Goal: Task Accomplishment & Management: Complete application form

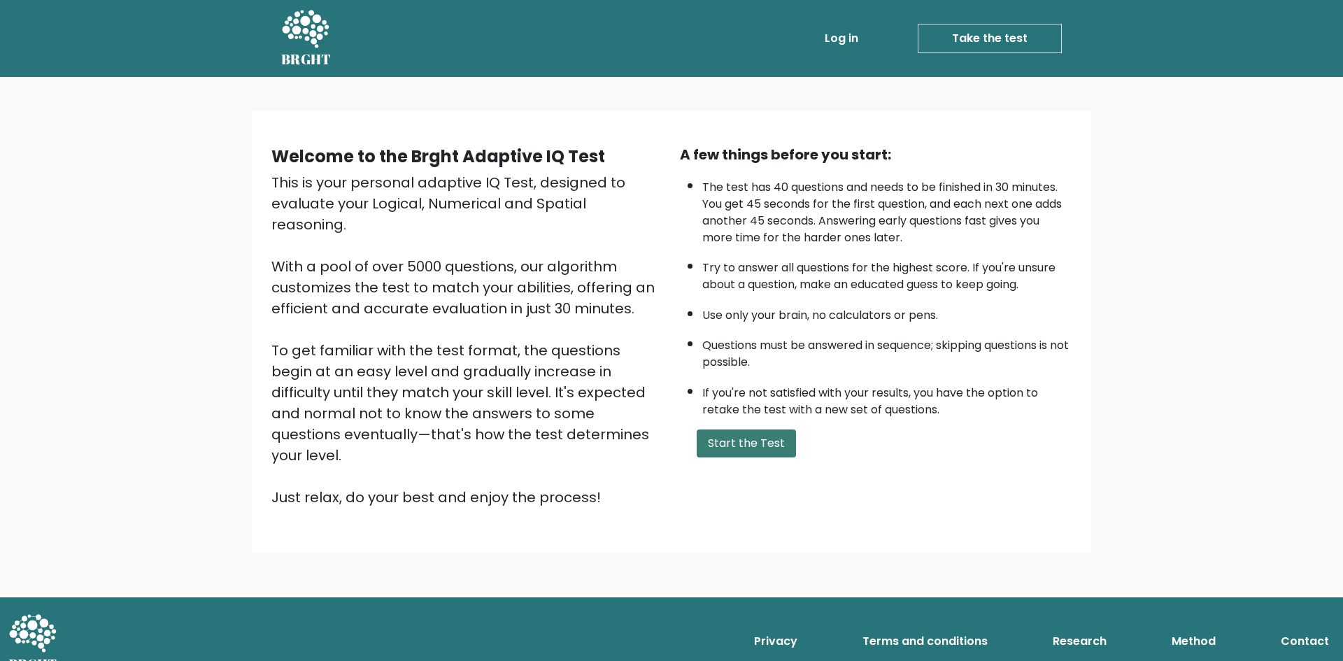
click at [744, 444] on button "Start the Test" at bounding box center [746, 443] width 99 height 28
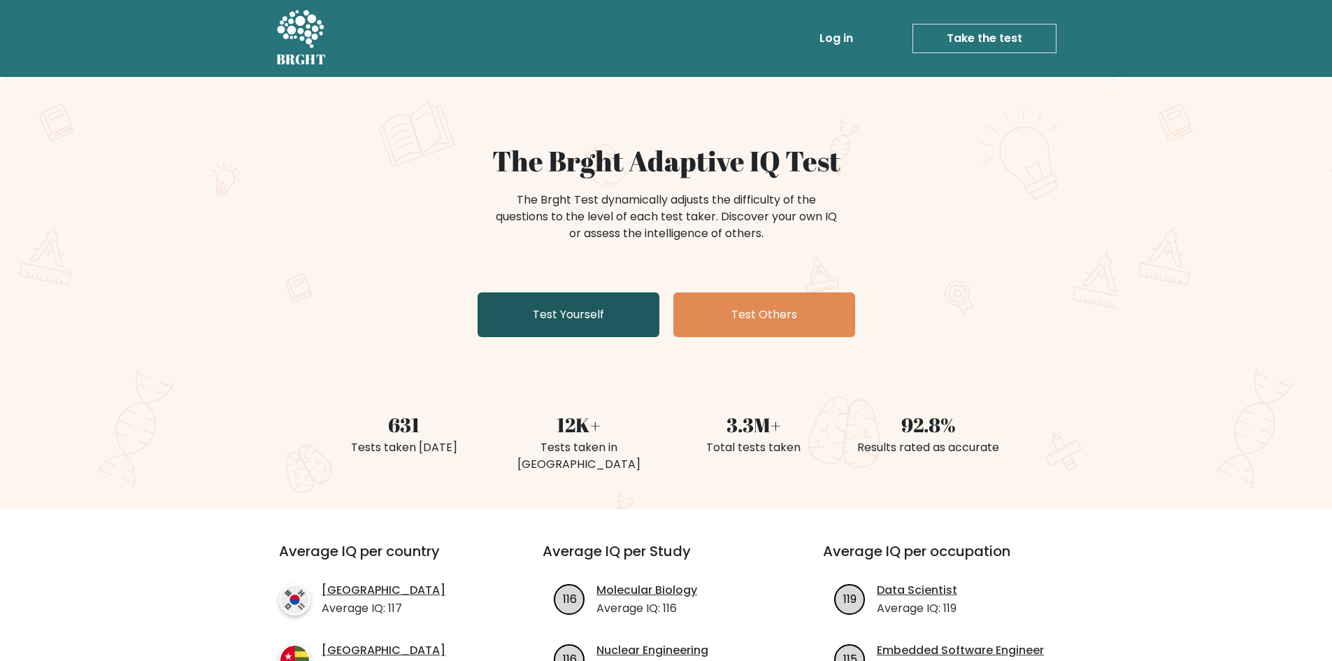
click at [557, 307] on link "Test Yourself" at bounding box center [569, 314] width 182 height 45
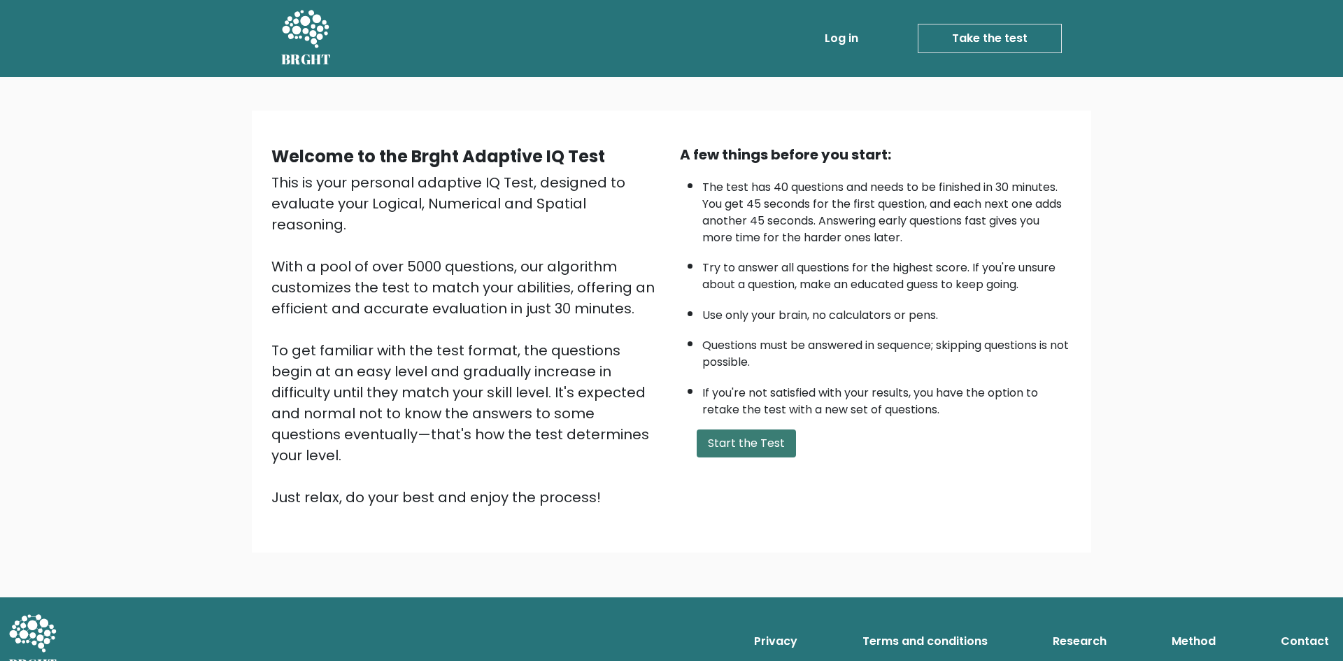
drag, startPoint x: 722, startPoint y: 434, endPoint x: 734, endPoint y: 439, distance: 13.8
click at [723, 436] on button "Start the Test" at bounding box center [746, 443] width 99 height 28
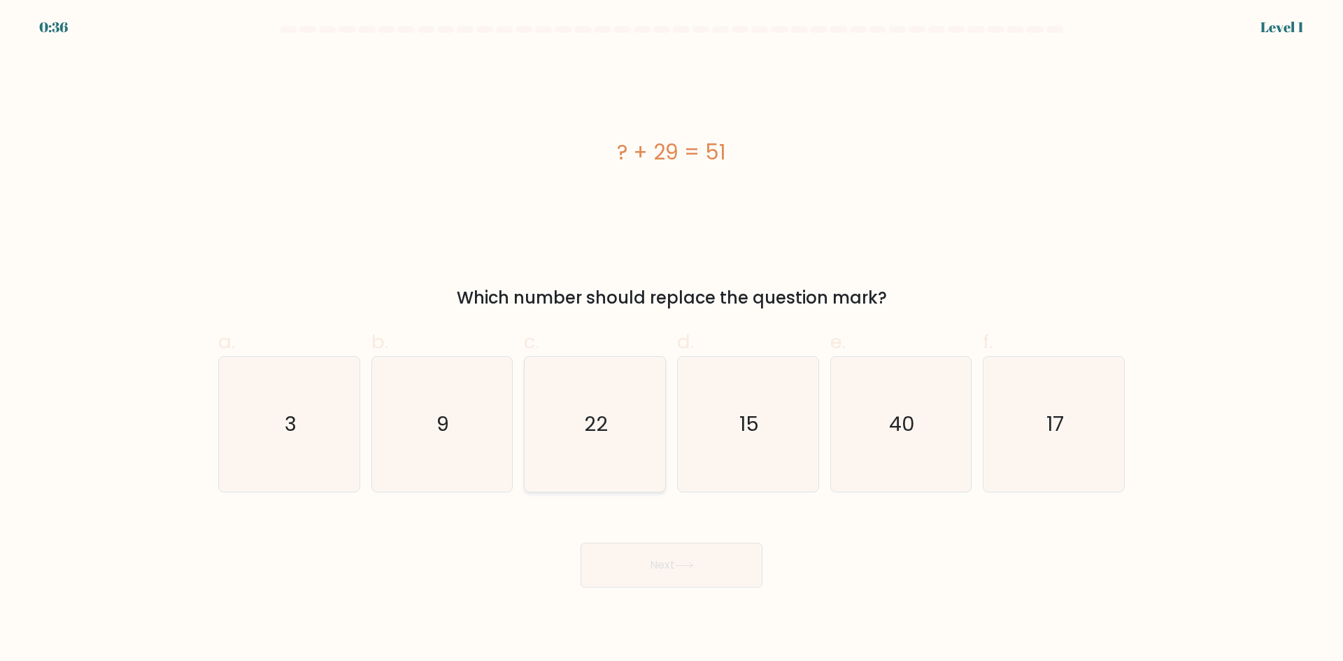
drag, startPoint x: 625, startPoint y: 392, endPoint x: 654, endPoint y: 528, distance: 139.4
click at [625, 392] on icon "22" at bounding box center [594, 424] width 135 height 135
click at [671, 340] on input "c. 22" at bounding box center [671, 335] width 1 height 9
radio input "true"
click at [664, 555] on button "Next" at bounding box center [671, 565] width 182 height 45
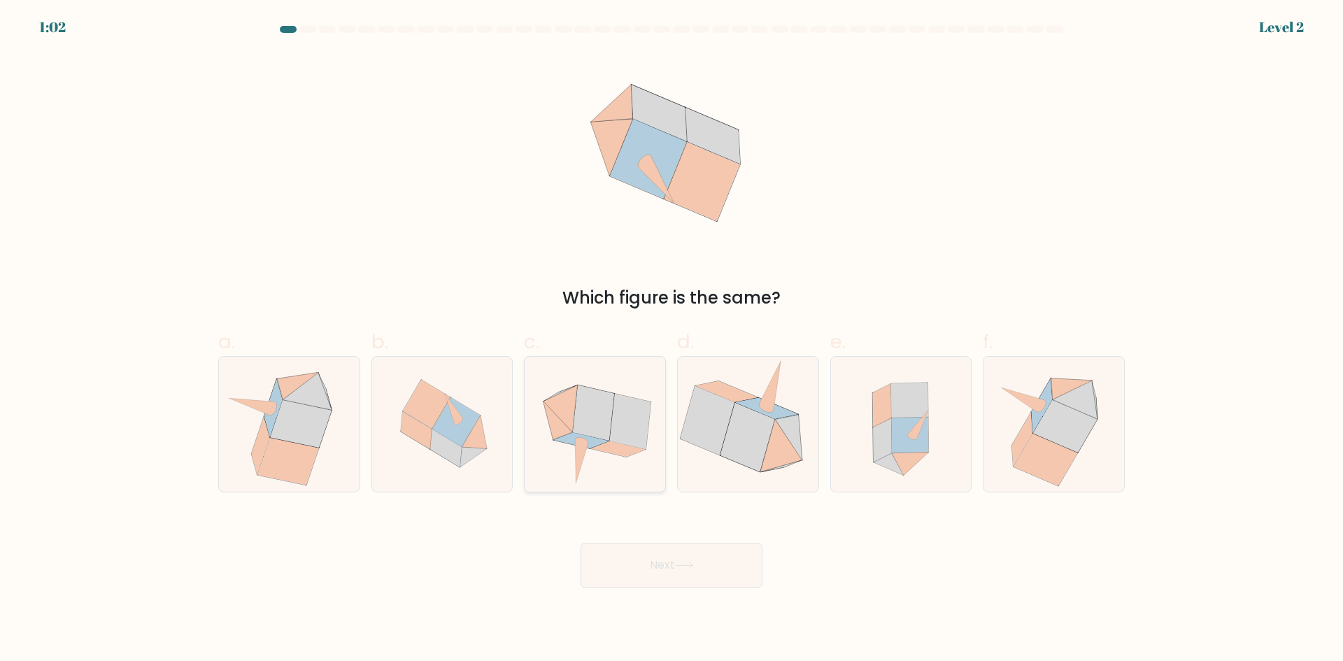
click at [612, 389] on icon at bounding box center [595, 424] width 138 height 135
click at [671, 340] on input "c." at bounding box center [671, 335] width 1 height 9
radio input "true"
click at [669, 559] on button "Next" at bounding box center [671, 565] width 182 height 45
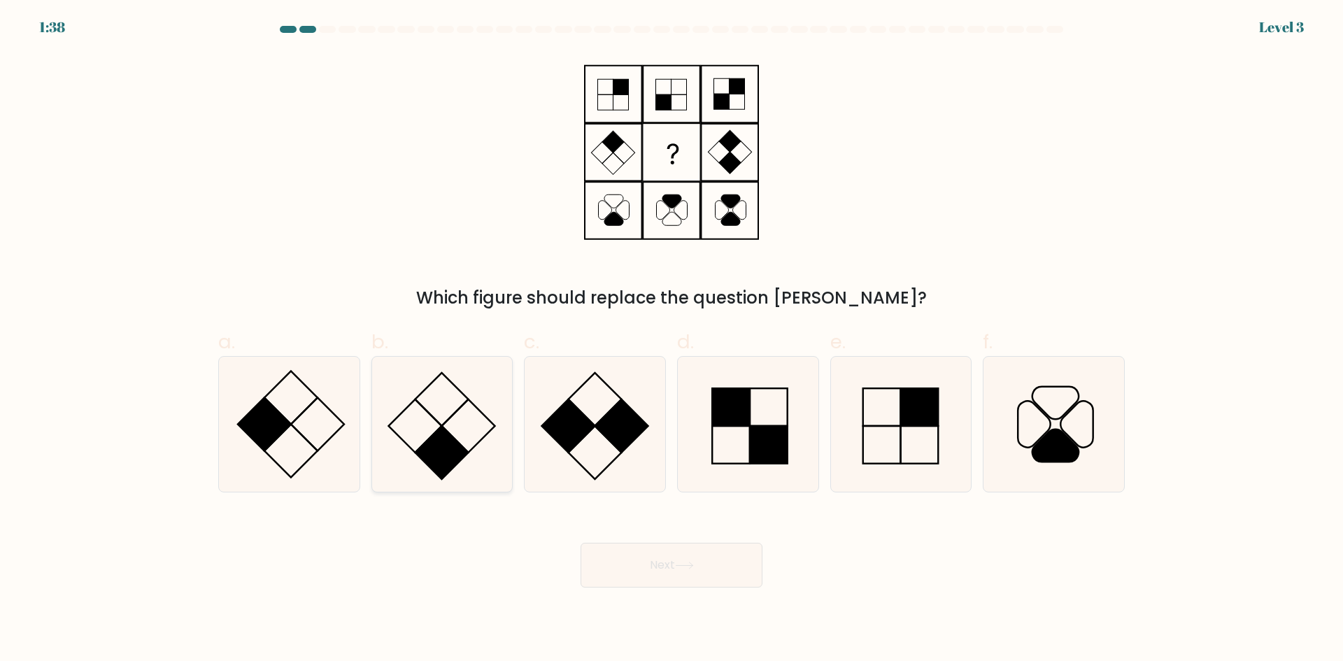
click at [417, 434] on icon at bounding box center [441, 424] width 135 height 135
click at [671, 340] on input "b." at bounding box center [671, 335] width 1 height 9
radio input "true"
click at [630, 554] on button "Next" at bounding box center [671, 565] width 182 height 45
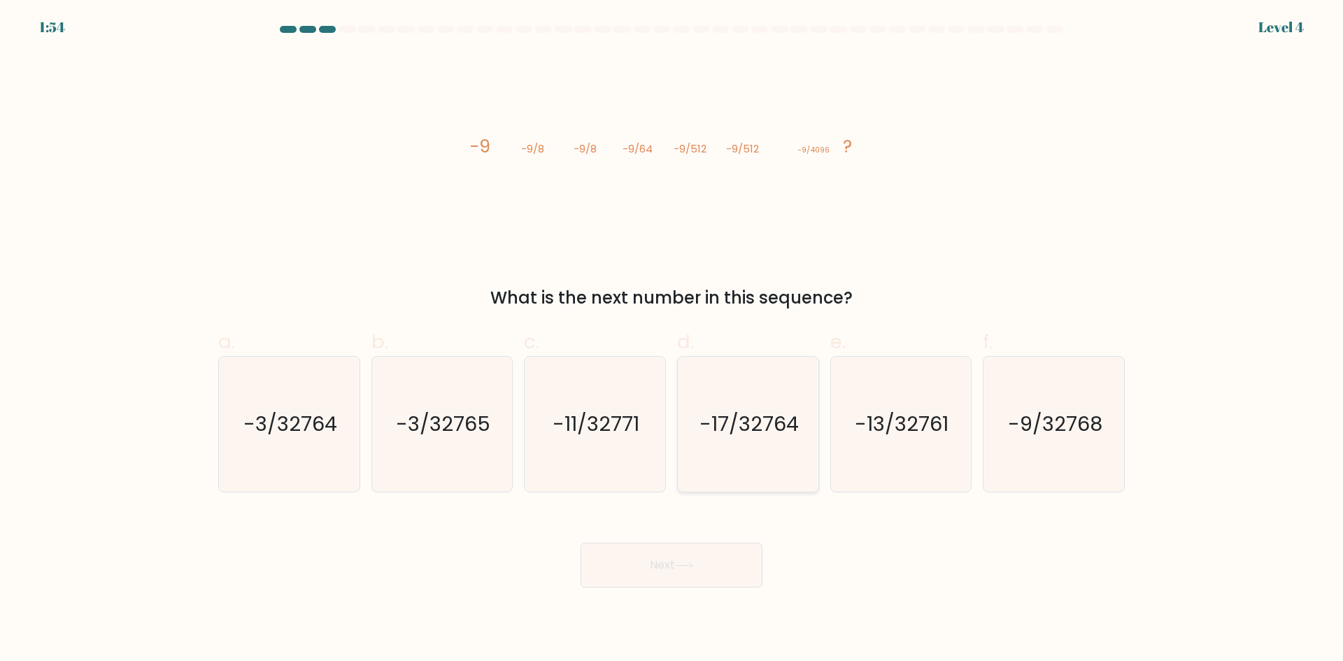
click at [792, 380] on icon "-17/32764" at bounding box center [747, 424] width 135 height 135
click at [672, 340] on input "d. -17/32764" at bounding box center [671, 335] width 1 height 9
radio input "true"
drag, startPoint x: 261, startPoint y: 429, endPoint x: 278, endPoint y: 433, distance: 17.1
click at [262, 431] on text "-3/32764" at bounding box center [290, 424] width 94 height 28
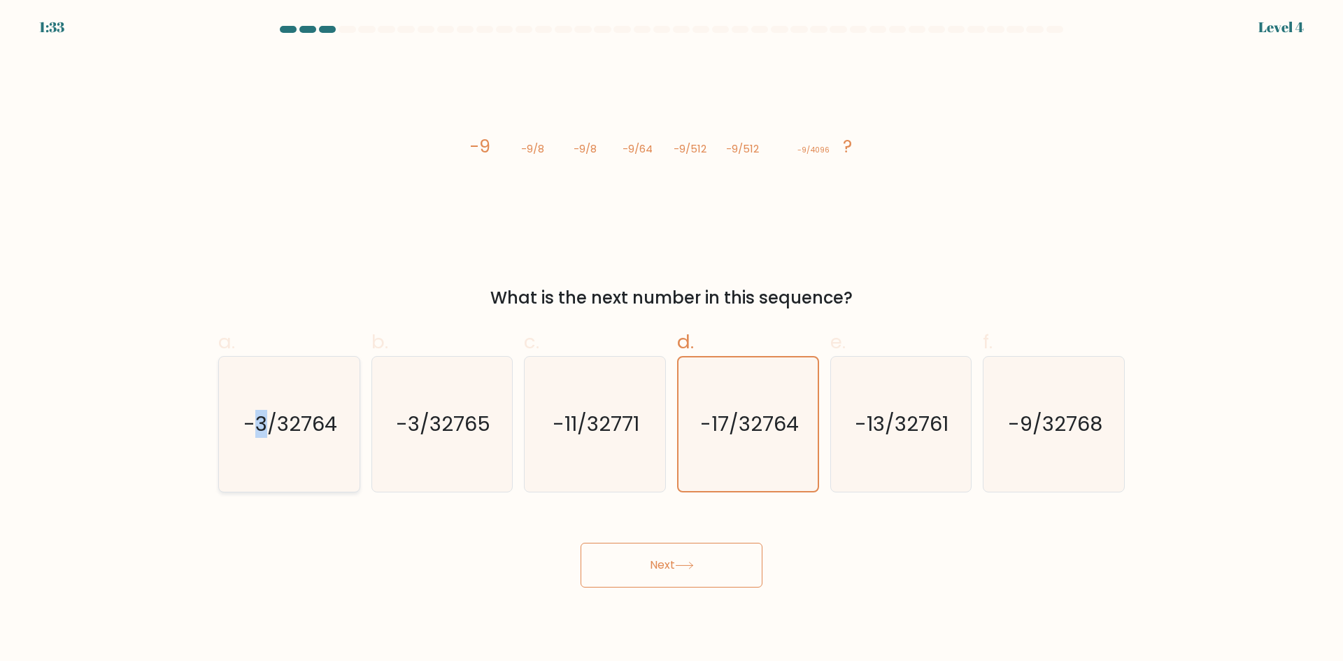
click at [671, 340] on input "a. -3/32764" at bounding box center [671, 335] width 1 height 9
radio input "true"
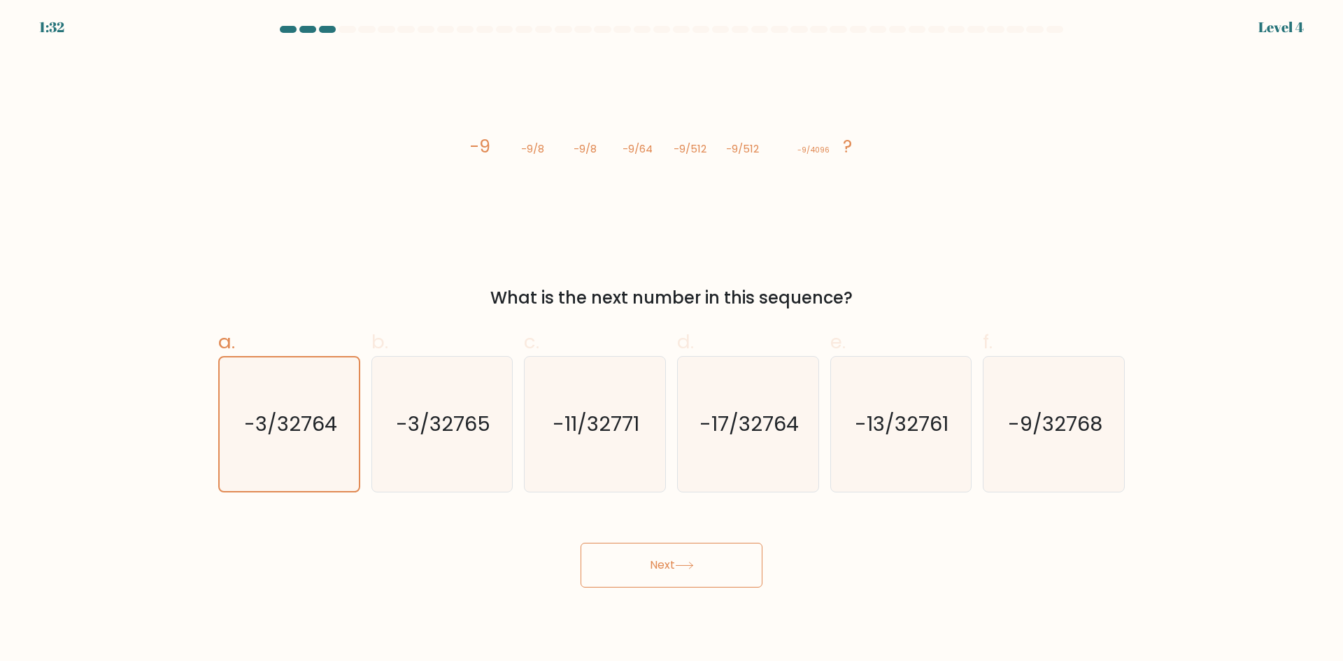
click at [688, 566] on icon at bounding box center [684, 566] width 19 height 8
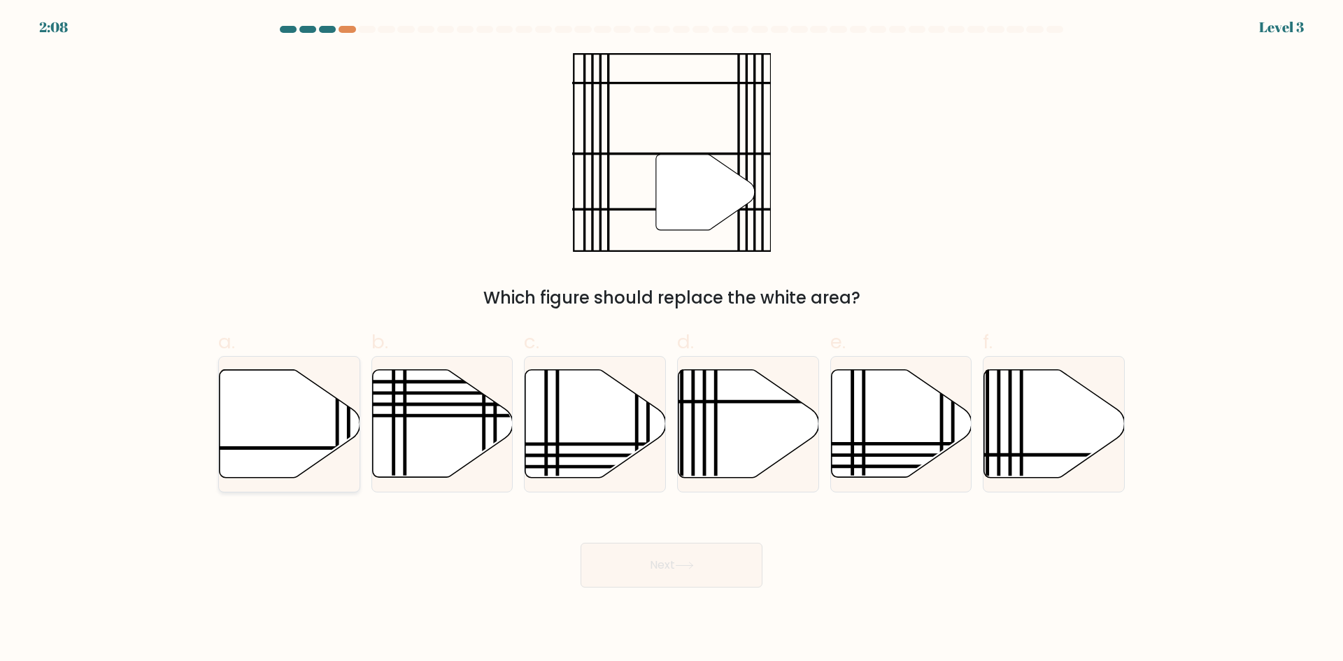
click at [264, 432] on icon at bounding box center [290, 424] width 141 height 108
click at [671, 340] on input "a." at bounding box center [671, 335] width 1 height 9
radio input "true"
click at [660, 552] on button "Next" at bounding box center [671, 565] width 182 height 45
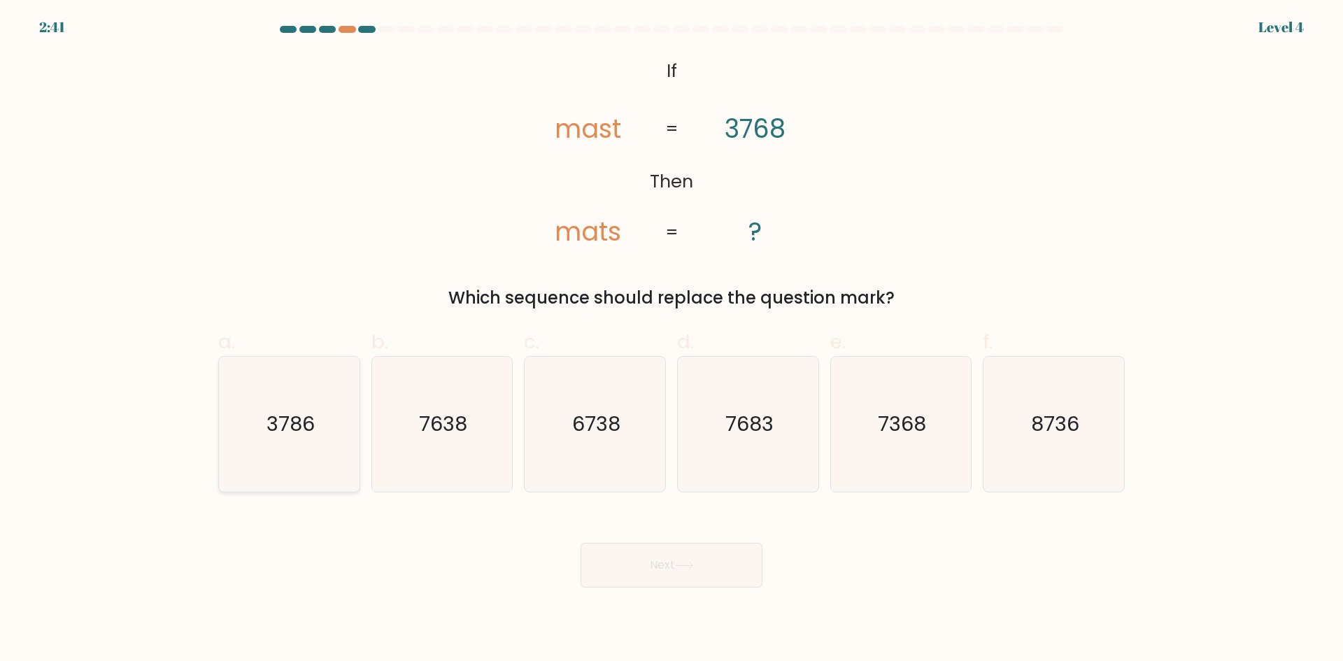
click at [297, 432] on text "3786" at bounding box center [290, 424] width 48 height 28
click at [671, 340] on input "a. 3786" at bounding box center [671, 335] width 1 height 9
radio input "true"
click at [692, 553] on button "Next" at bounding box center [671, 565] width 182 height 45
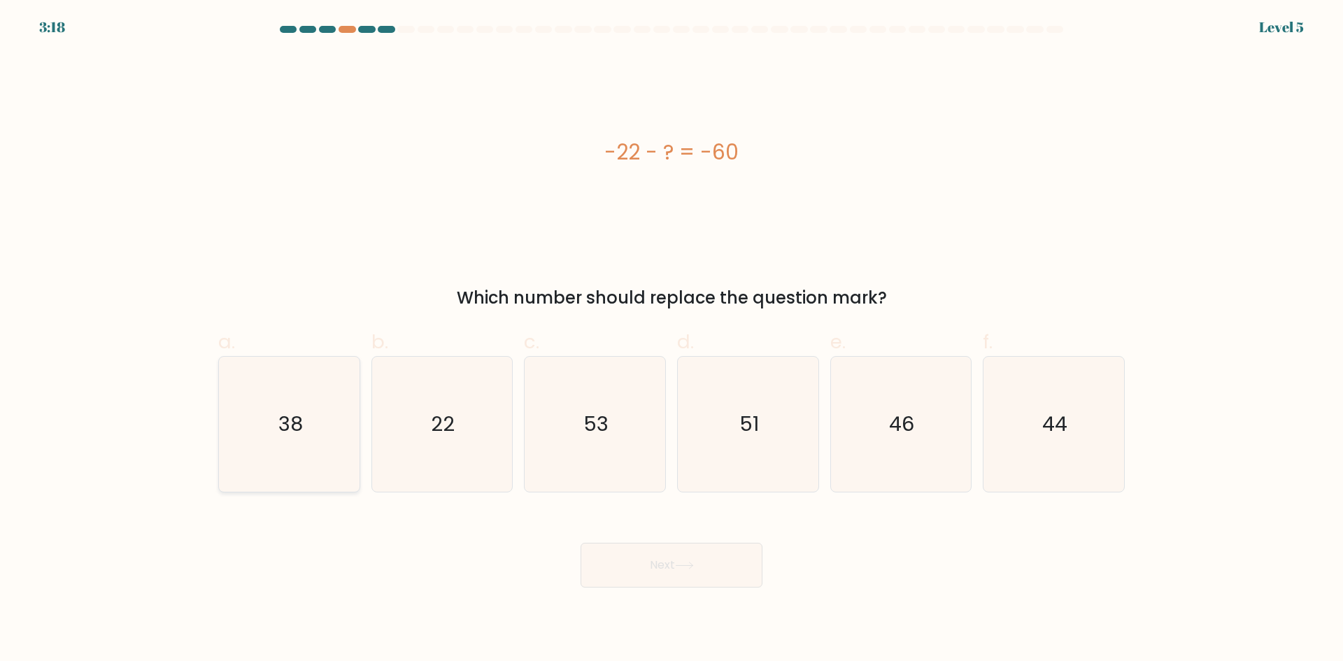
click at [283, 430] on text "38" at bounding box center [290, 424] width 24 height 28
click at [671, 340] on input "a. 38" at bounding box center [671, 335] width 1 height 9
radio input "true"
click at [672, 557] on button "Next" at bounding box center [671, 565] width 182 height 45
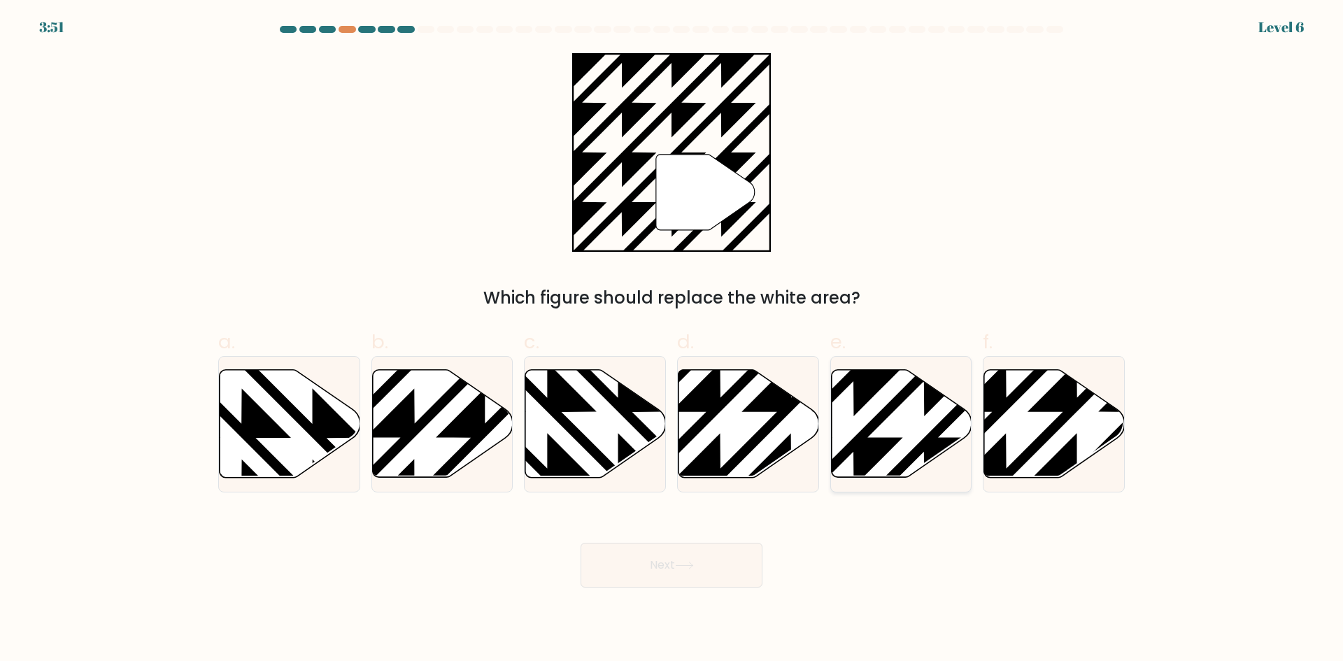
click at [903, 427] on icon at bounding box center [901, 424] width 141 height 108
click at [672, 340] on input "e." at bounding box center [671, 335] width 1 height 9
radio input "true"
click at [720, 544] on button "Next" at bounding box center [671, 565] width 182 height 45
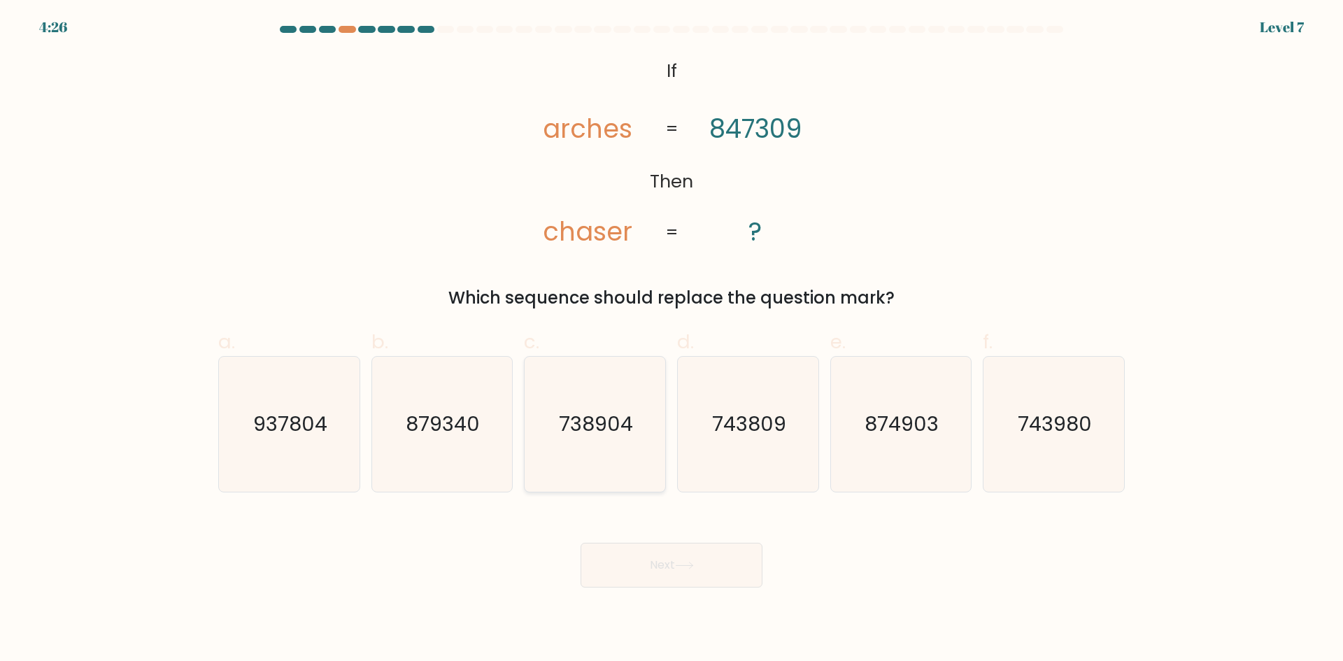
click at [609, 416] on text "738904" at bounding box center [596, 424] width 74 height 28
click at [671, 340] on input "c. 738904" at bounding box center [671, 335] width 1 height 9
radio input "true"
click at [632, 581] on button "Next" at bounding box center [671, 565] width 182 height 45
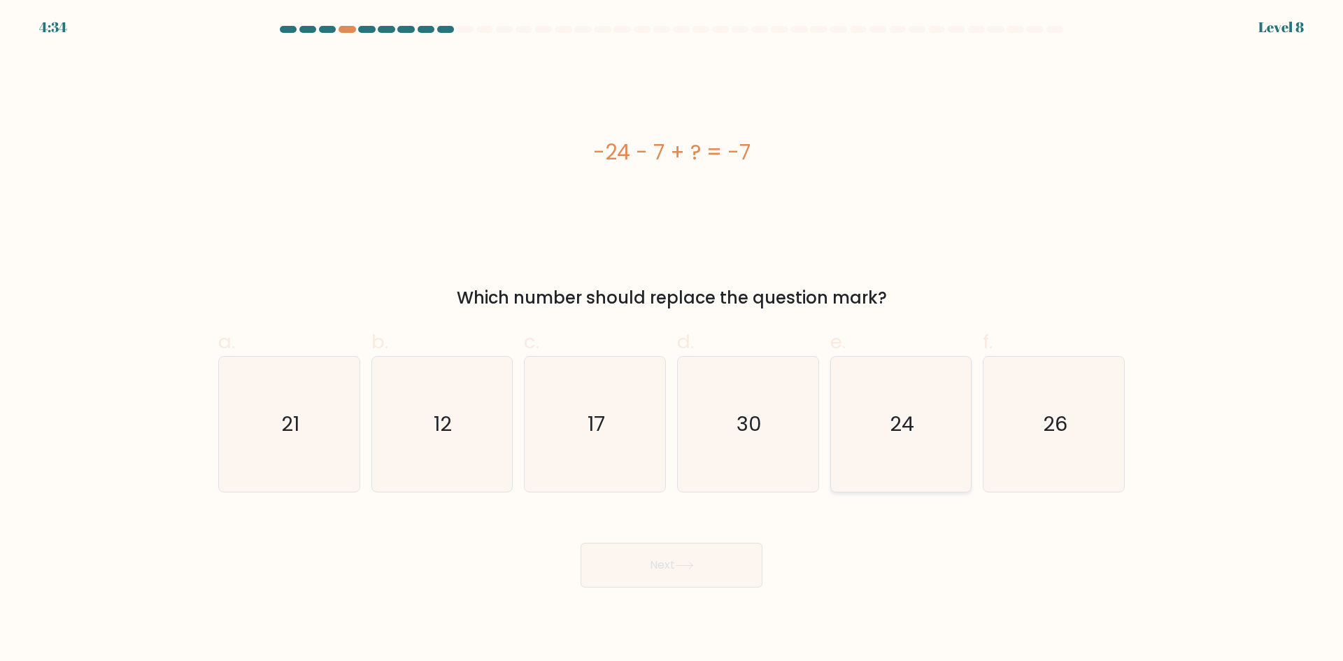
click at [908, 437] on text "24" at bounding box center [902, 424] width 24 height 28
click at [672, 340] on input "e. 24" at bounding box center [671, 335] width 1 height 9
radio input "true"
click at [729, 564] on button "Next" at bounding box center [671, 565] width 182 height 45
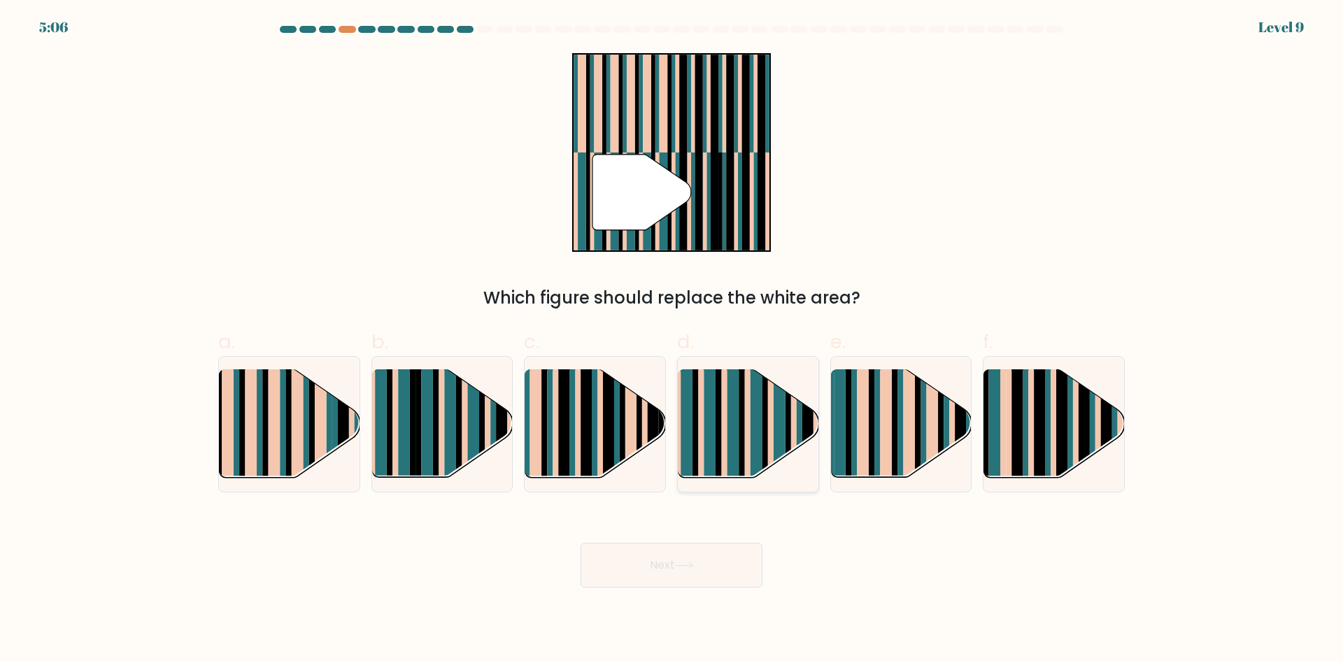
click at [725, 421] on rect at bounding box center [724, 436] width 6 height 139
click at [672, 340] on input "d." at bounding box center [671, 335] width 1 height 9
radio input "true"
click at [750, 573] on button "Next" at bounding box center [671, 565] width 182 height 45
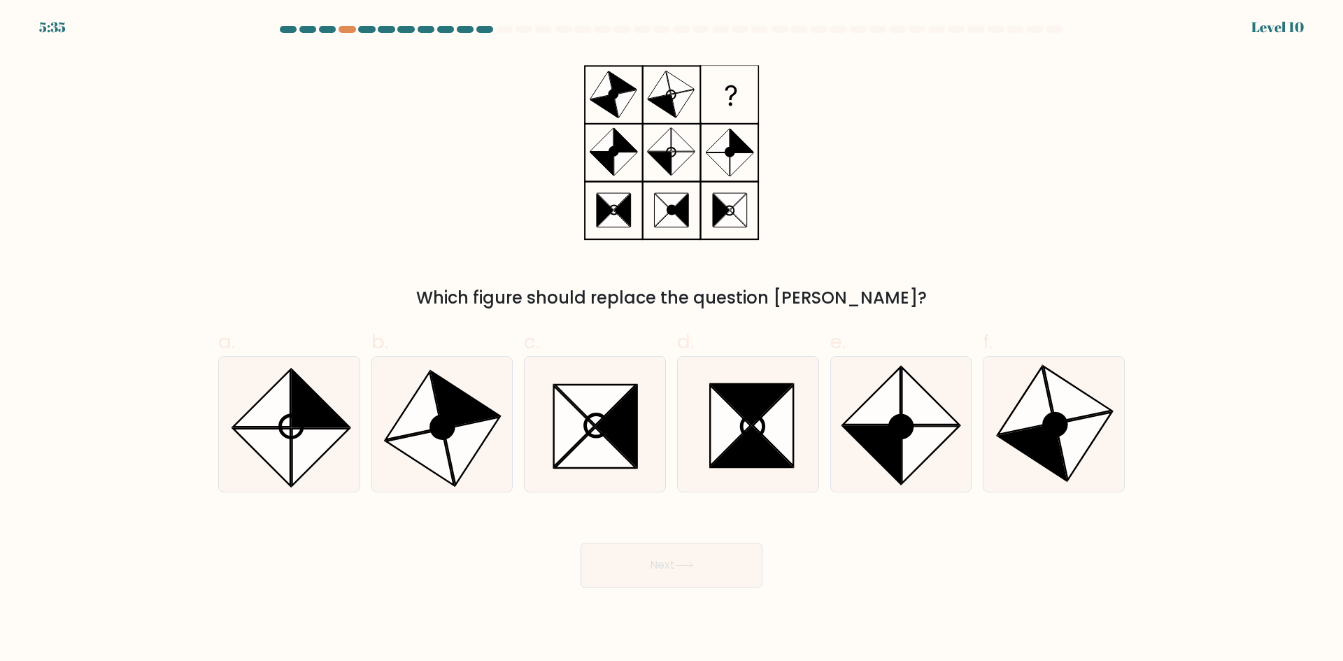
drag, startPoint x: 480, startPoint y: 422, endPoint x: 523, endPoint y: 493, distance: 83.1
click at [480, 432] on icon at bounding box center [472, 451] width 56 height 68
click at [671, 340] on input "b." at bounding box center [671, 335] width 1 height 9
radio input "true"
click at [679, 562] on icon at bounding box center [684, 566] width 19 height 8
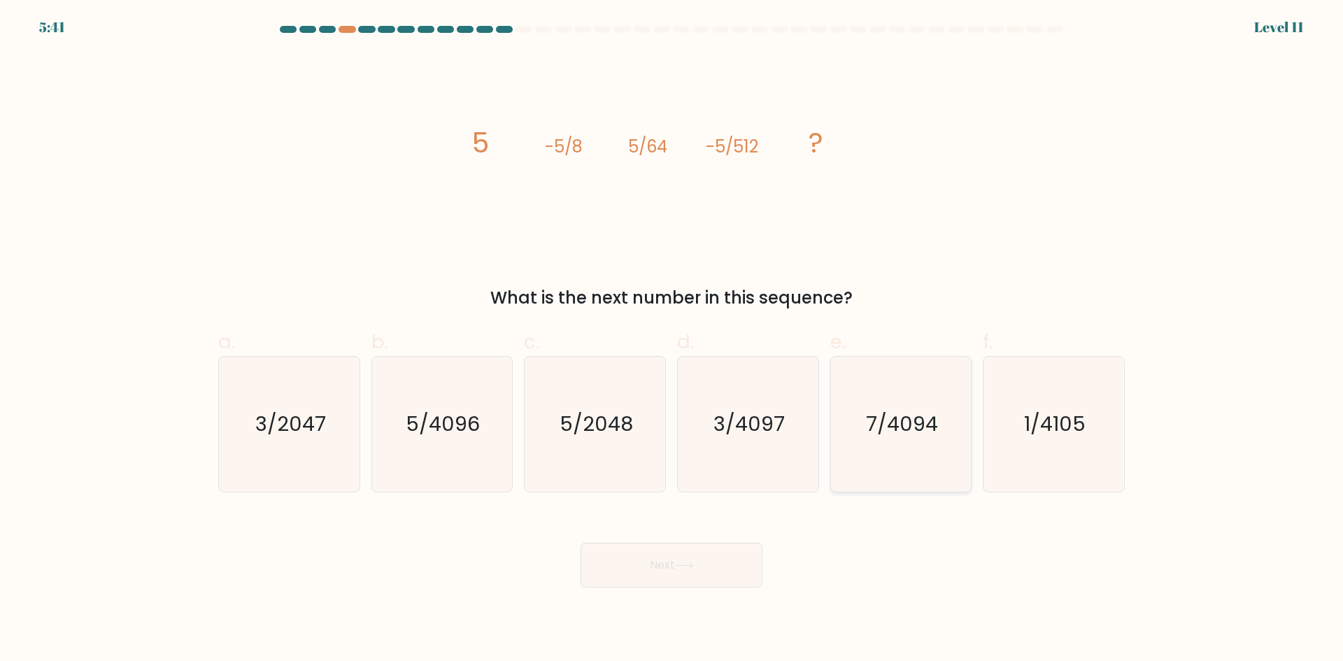
click at [852, 408] on icon "7/4094" at bounding box center [900, 424] width 135 height 135
click at [672, 340] on input "e. 7/4094" at bounding box center [671, 335] width 1 height 9
radio input "true"
drag, startPoint x: 1099, startPoint y: 471, endPoint x: 904, endPoint y: 562, distance: 215.9
click at [1092, 474] on icon "1/4105" at bounding box center [1053, 424] width 135 height 135
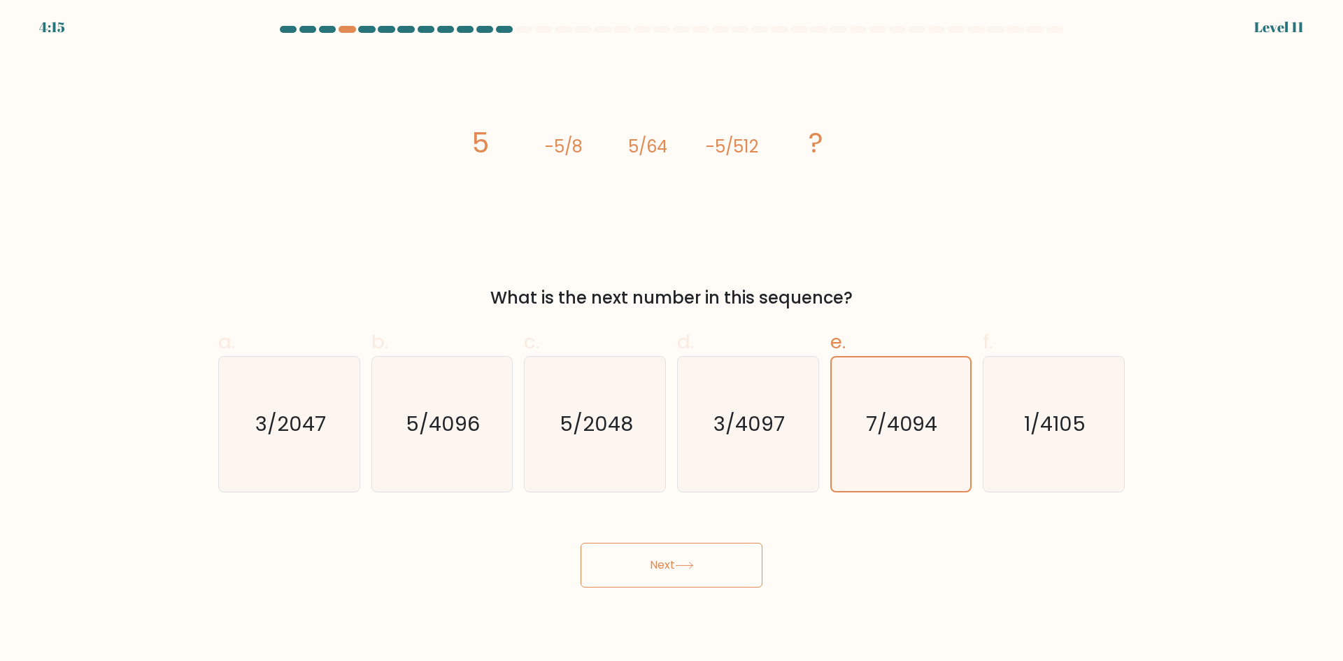
click at [672, 340] on input "f. 1/4105" at bounding box center [671, 335] width 1 height 9
radio input "true"
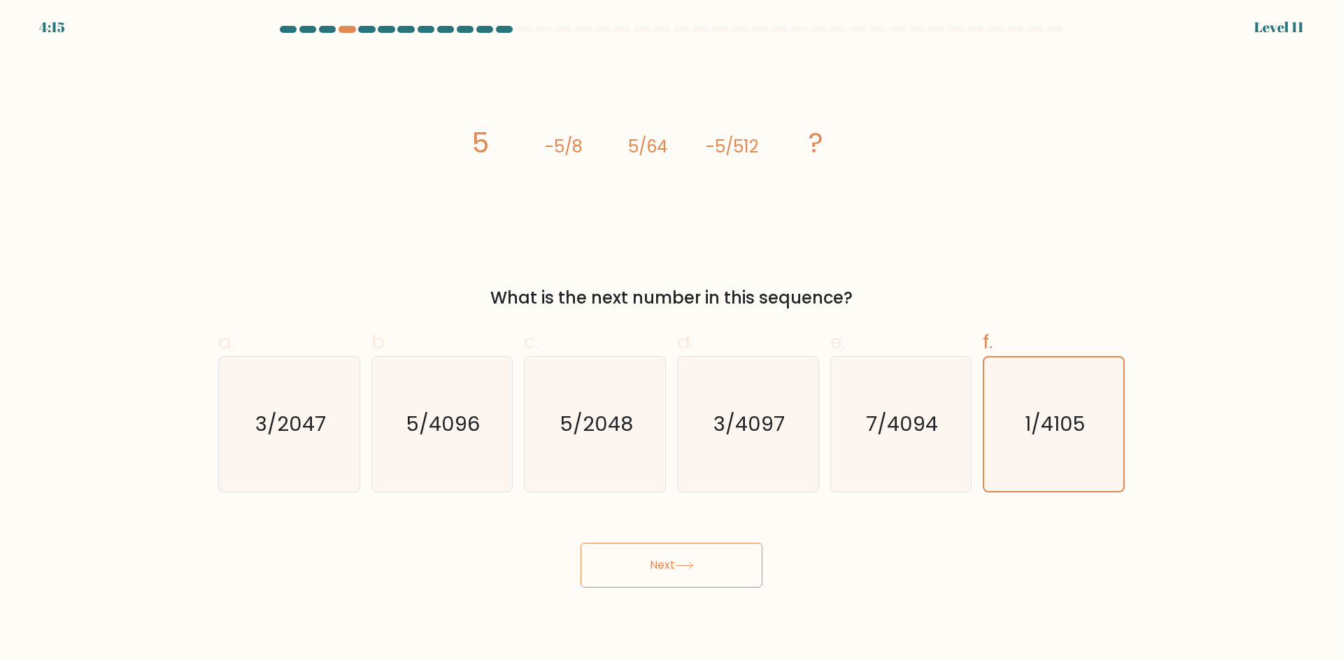
click at [747, 569] on button "Next" at bounding box center [671, 565] width 182 height 45
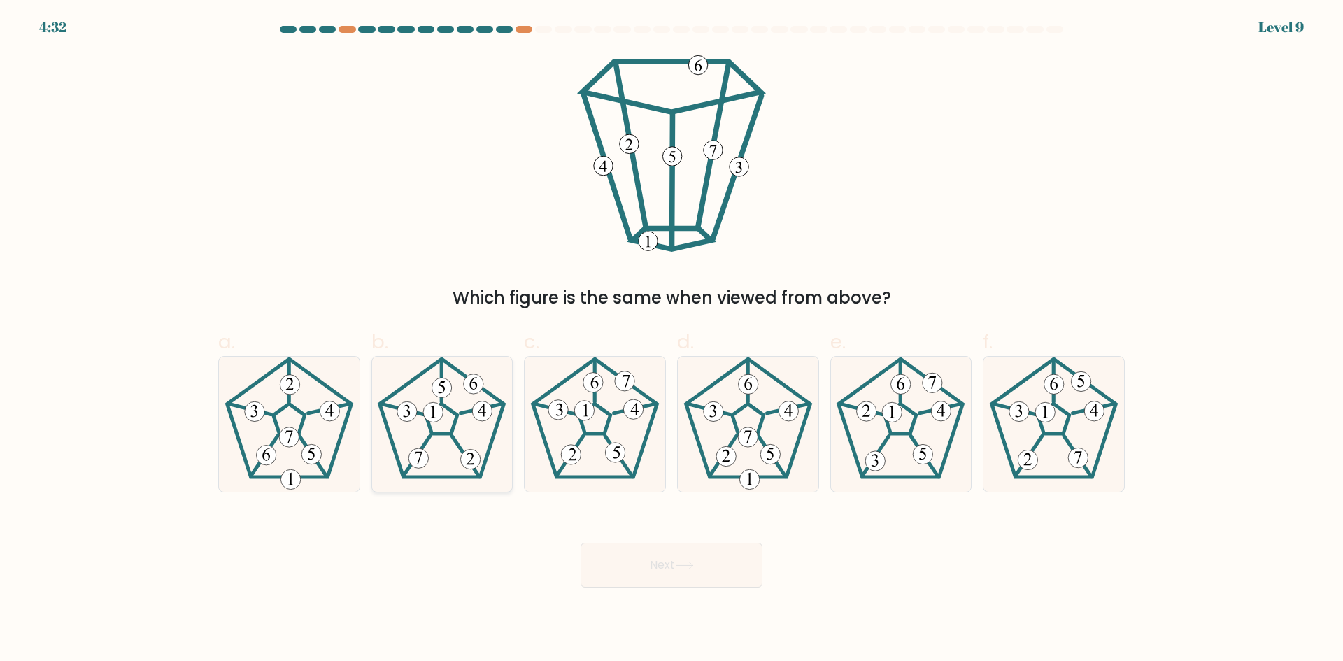
click at [472, 386] on 795 at bounding box center [474, 384] width 20 height 20
click at [671, 340] on input "b." at bounding box center [671, 335] width 1 height 9
radio input "true"
click at [704, 546] on button "Next" at bounding box center [671, 565] width 182 height 45
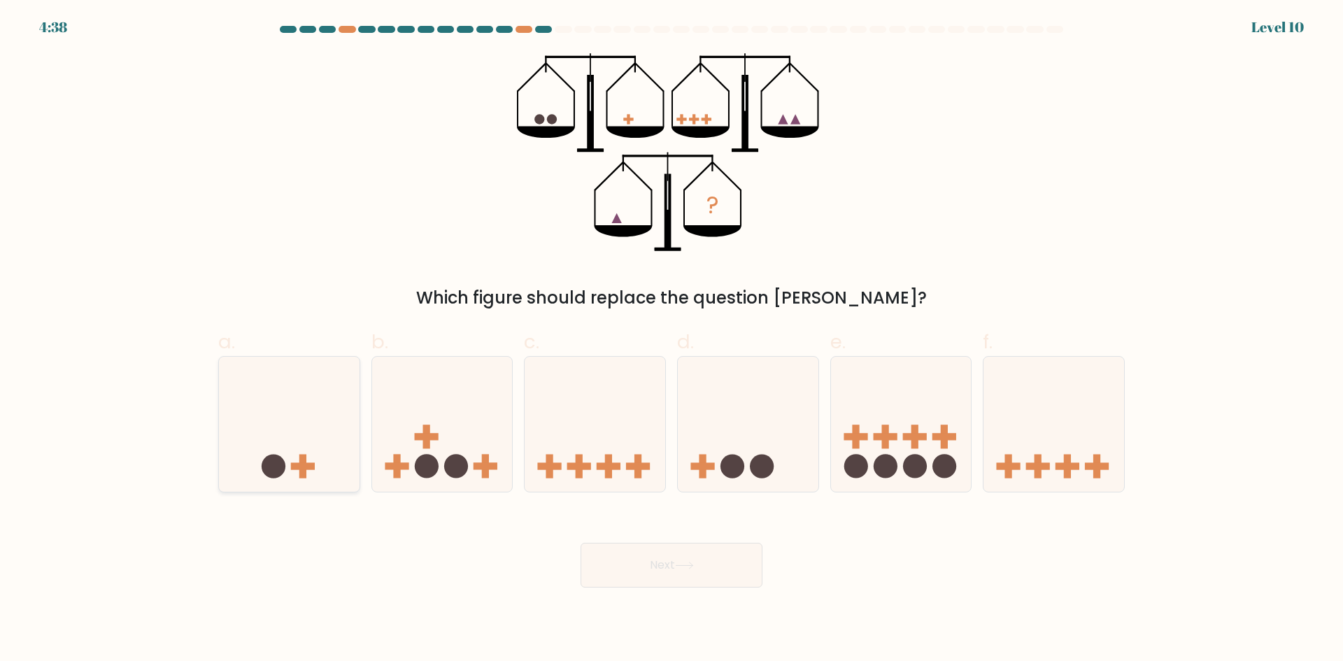
click at [265, 402] on icon at bounding box center [289, 424] width 141 height 116
click at [671, 340] on input "a." at bounding box center [671, 335] width 1 height 9
radio input "true"
click at [706, 579] on button "Next" at bounding box center [671, 565] width 182 height 45
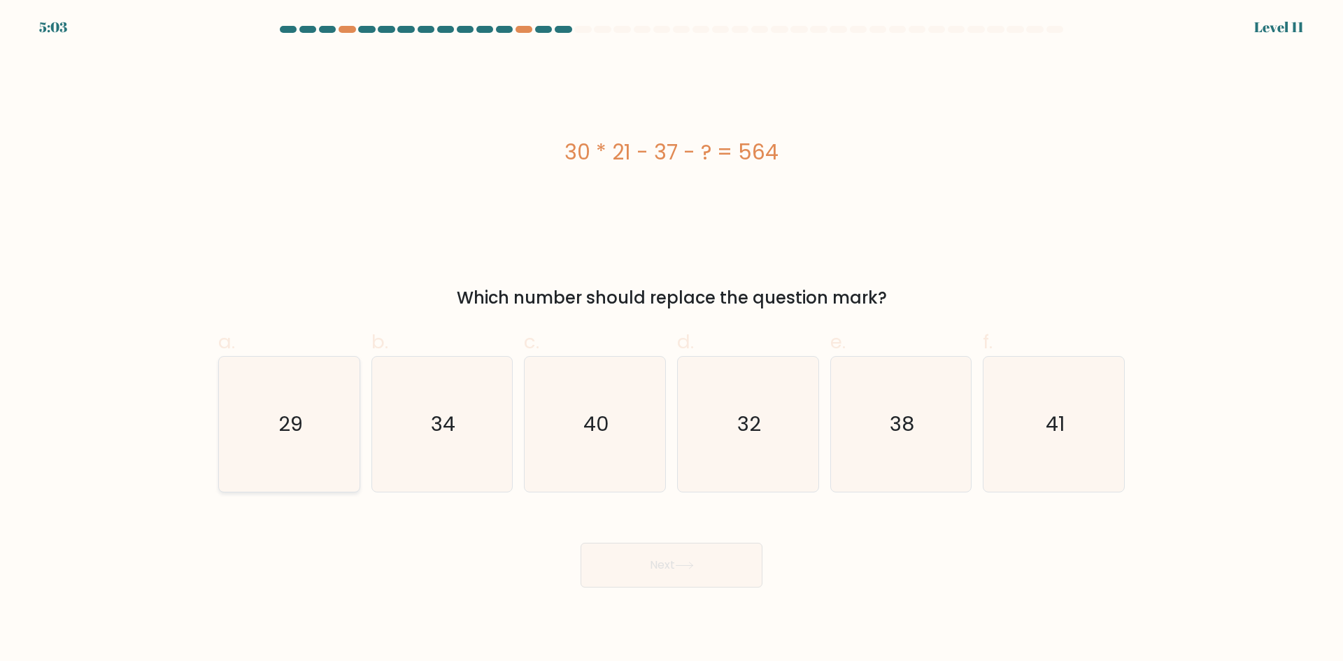
click at [294, 383] on icon "29" at bounding box center [289, 424] width 135 height 135
click at [671, 340] on input "a. 29" at bounding box center [671, 335] width 1 height 9
radio input "true"
click at [630, 576] on button "Next" at bounding box center [671, 565] width 182 height 45
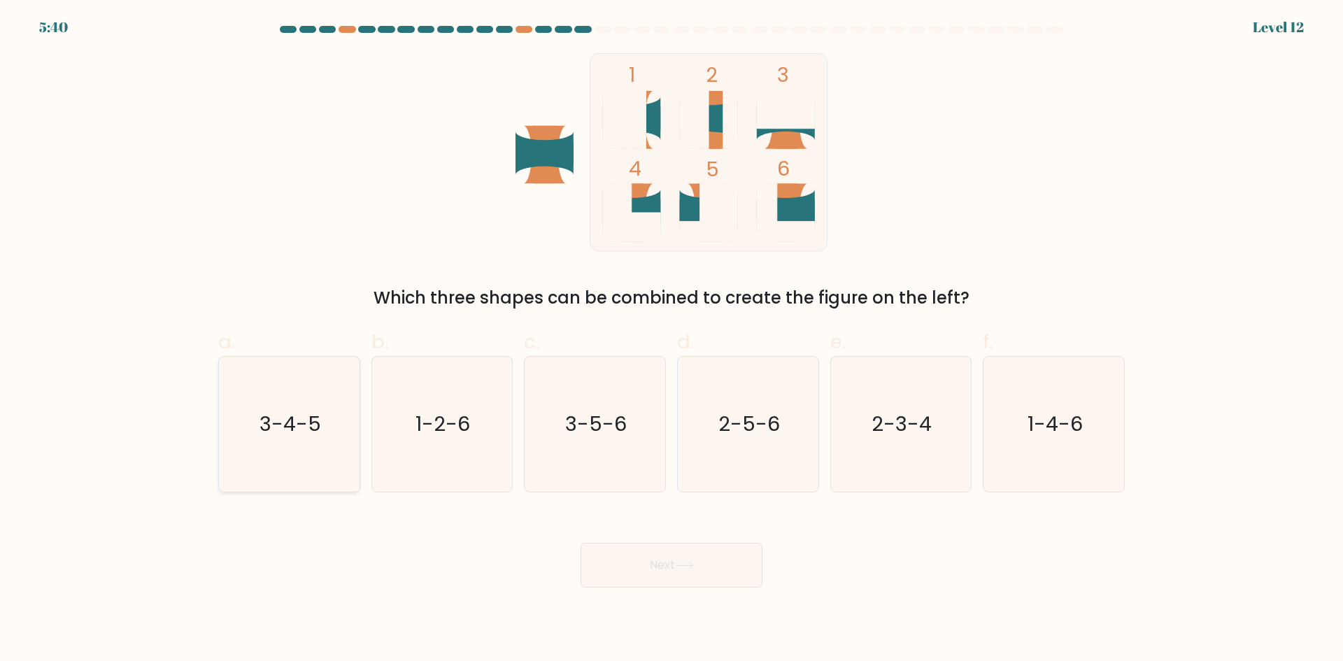
drag, startPoint x: 288, startPoint y: 421, endPoint x: 610, endPoint y: 574, distance: 356.3
click at [295, 421] on text "3-4-5" at bounding box center [290, 424] width 62 height 28
click at [629, 572] on button "Next" at bounding box center [671, 565] width 182 height 45
drag, startPoint x: 259, startPoint y: 454, endPoint x: 513, endPoint y: 527, distance: 263.6
click at [271, 458] on icon "3-4-5" at bounding box center [289, 424] width 135 height 135
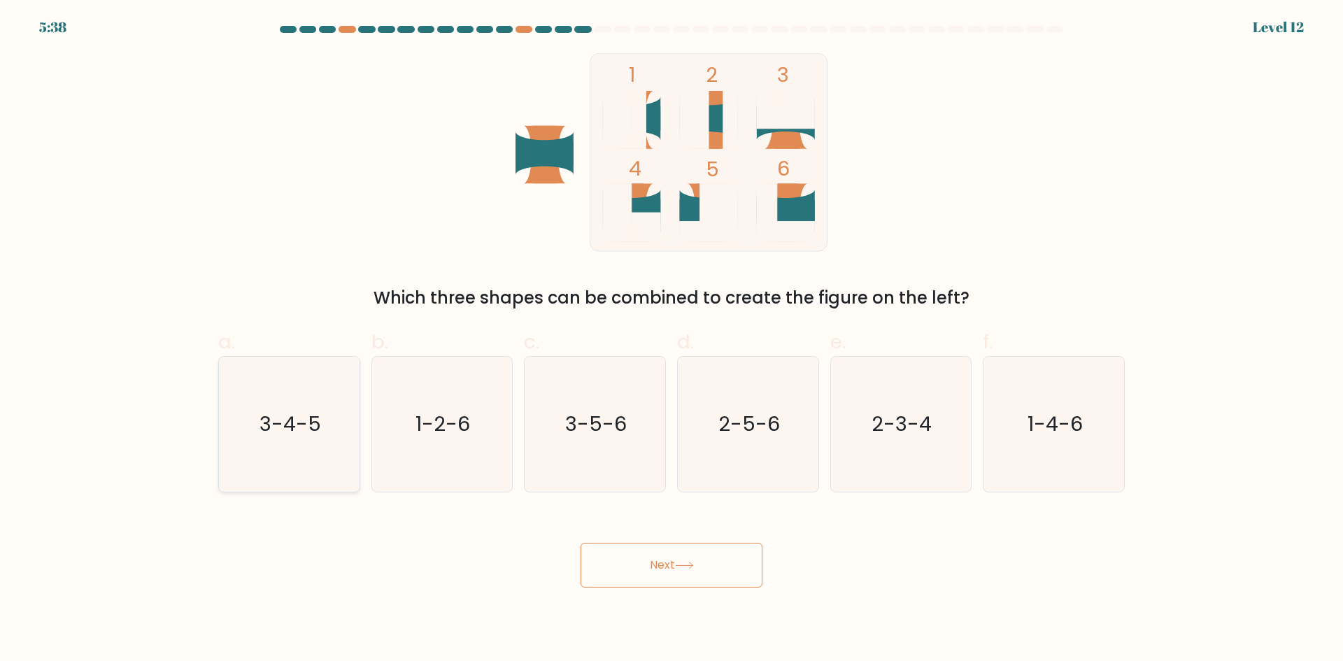
click at [354, 383] on icon "3-4-5" at bounding box center [289, 424] width 135 height 135
click at [671, 340] on input "a. 3-4-5" at bounding box center [671, 335] width 1 height 9
radio input "true"
click at [684, 559] on button "Next" at bounding box center [671, 565] width 182 height 45
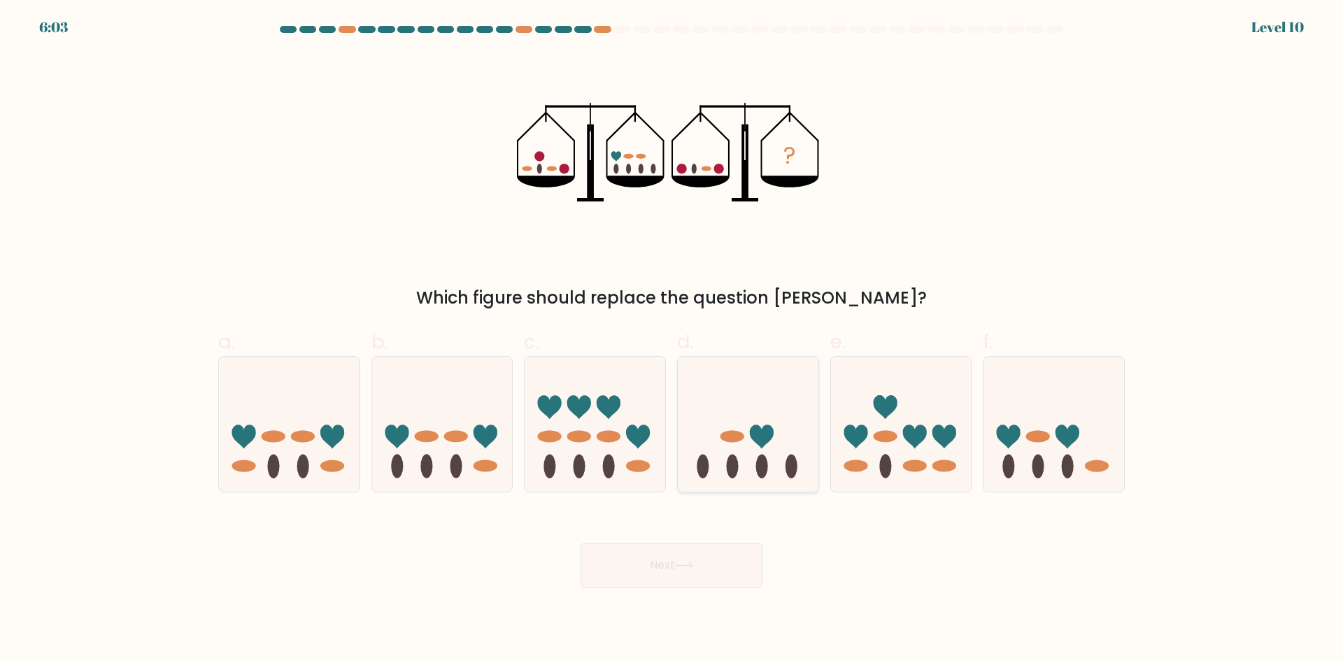
click at [730, 410] on icon at bounding box center [748, 424] width 141 height 116
click at [672, 340] on input "d." at bounding box center [671, 335] width 1 height 9
radio input "true"
click at [685, 555] on button "Next" at bounding box center [671, 565] width 182 height 45
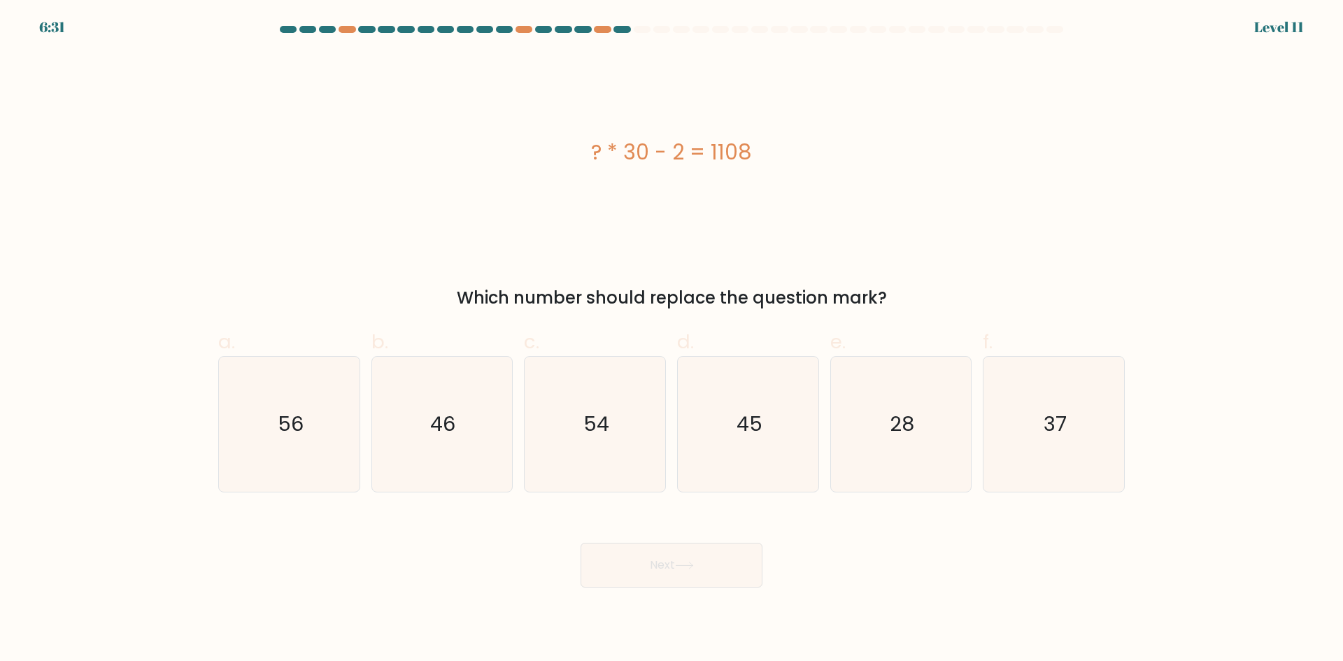
drag, startPoint x: 1044, startPoint y: 436, endPoint x: 655, endPoint y: 554, distance: 406.9
click at [1034, 442] on icon "37" at bounding box center [1053, 424] width 135 height 135
click at [672, 340] on input "f. 37" at bounding box center [671, 335] width 1 height 9
radio input "true"
click at [634, 559] on button "Next" at bounding box center [671, 565] width 182 height 45
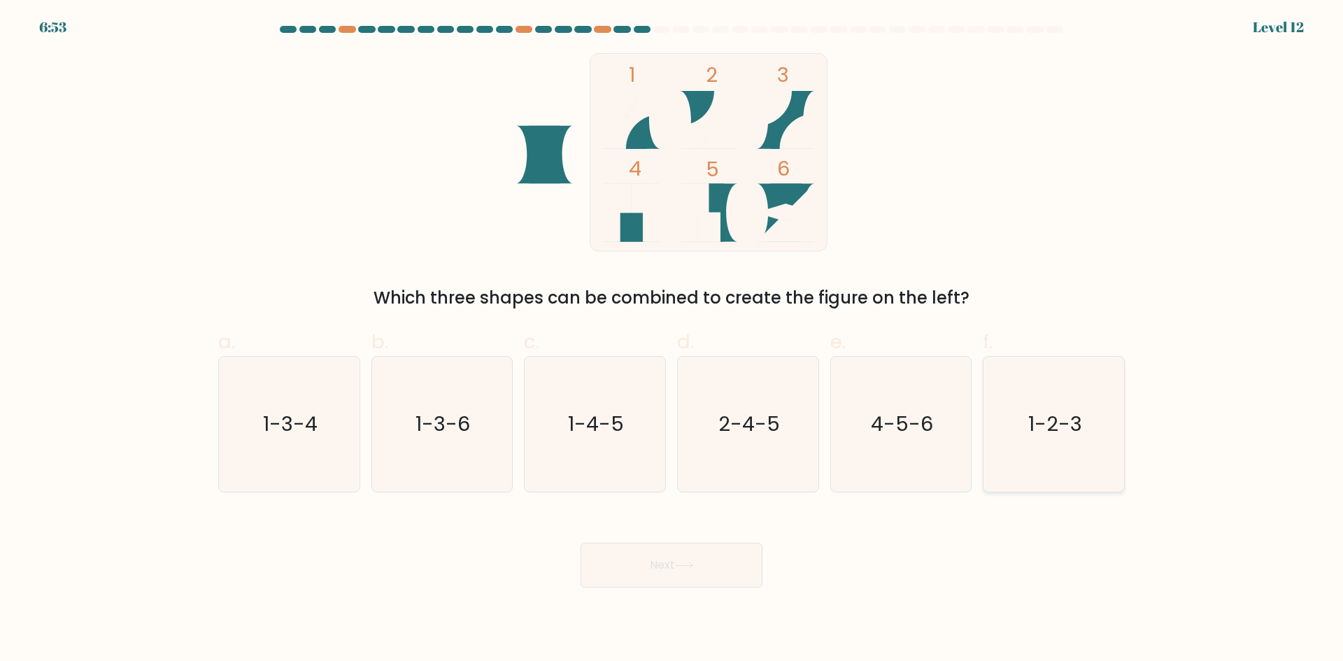
click at [1098, 459] on icon "1-2-3" at bounding box center [1053, 424] width 135 height 135
click at [672, 340] on input "f. 1-2-3" at bounding box center [671, 335] width 1 height 9
radio input "true"
click at [660, 564] on button "Next" at bounding box center [671, 565] width 182 height 45
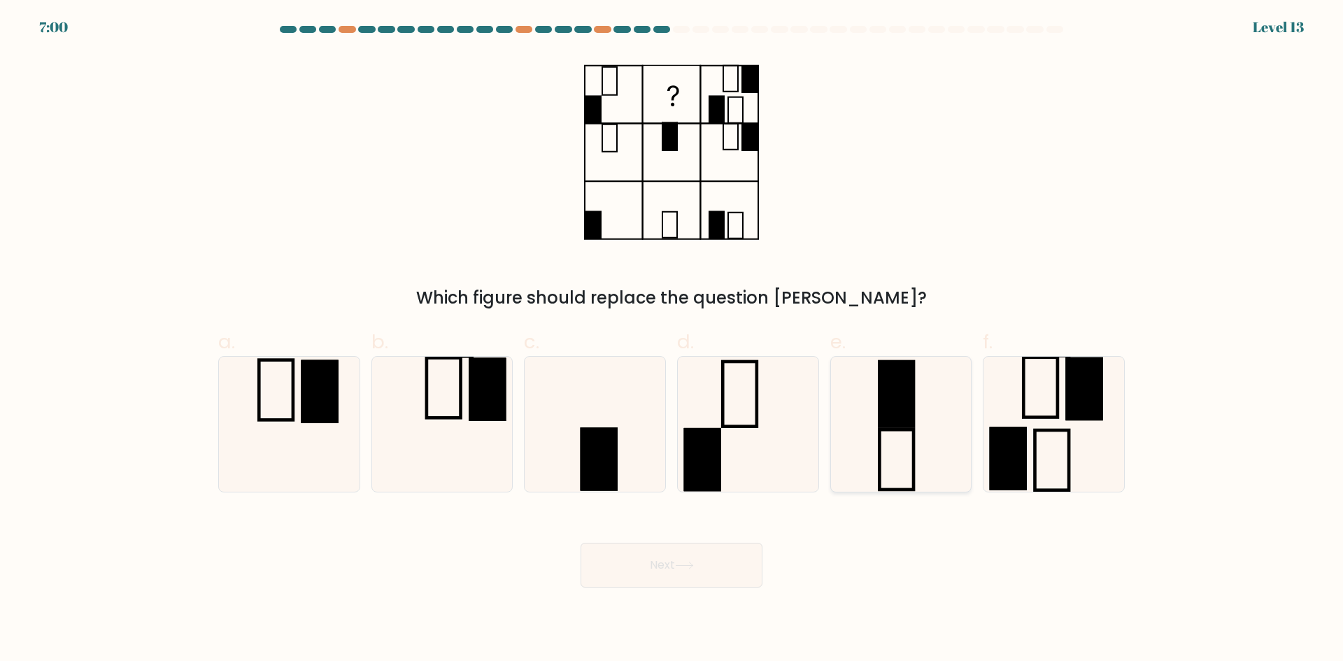
click at [908, 408] on rect at bounding box center [897, 394] width 34 height 65
click at [672, 340] on input "e." at bounding box center [671, 335] width 1 height 9
radio input "true"
click at [717, 560] on button "Next" at bounding box center [671, 565] width 182 height 45
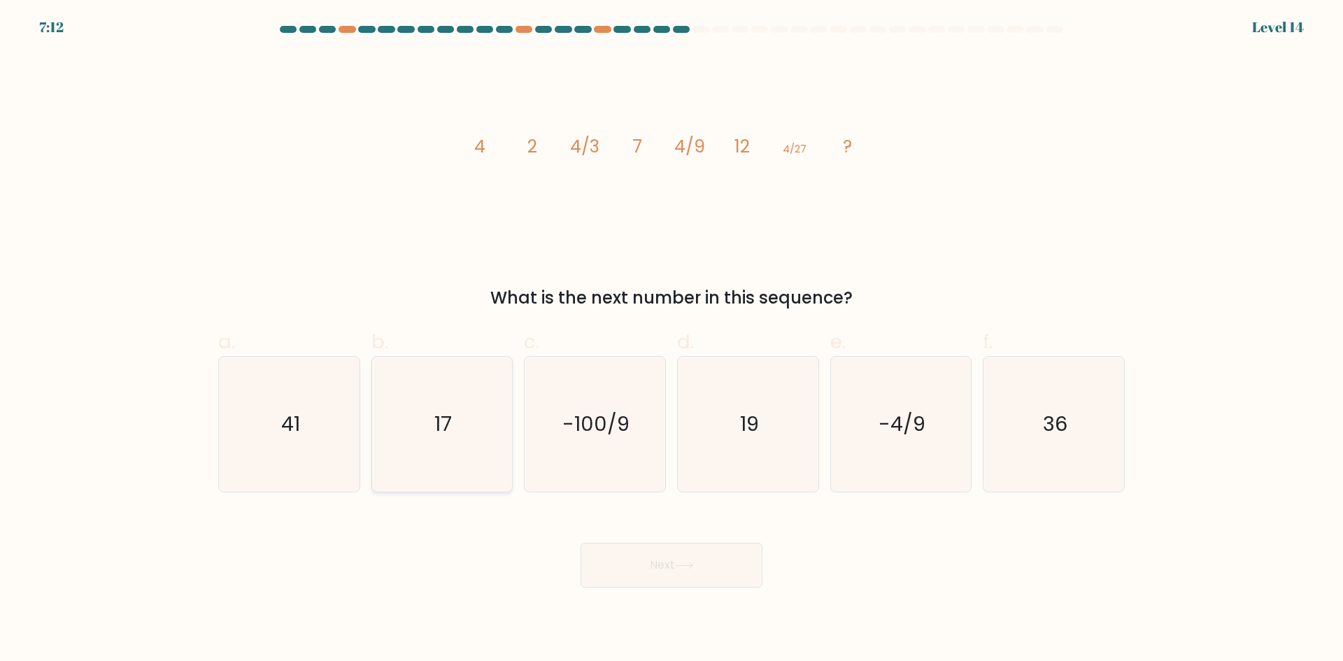
drag, startPoint x: 485, startPoint y: 386, endPoint x: 513, endPoint y: 422, distance: 45.3
click at [488, 395] on icon "17" at bounding box center [441, 424] width 135 height 135
click at [671, 340] on input "b. 17" at bounding box center [671, 335] width 1 height 9
radio input "true"
click at [694, 569] on icon at bounding box center [684, 566] width 19 height 8
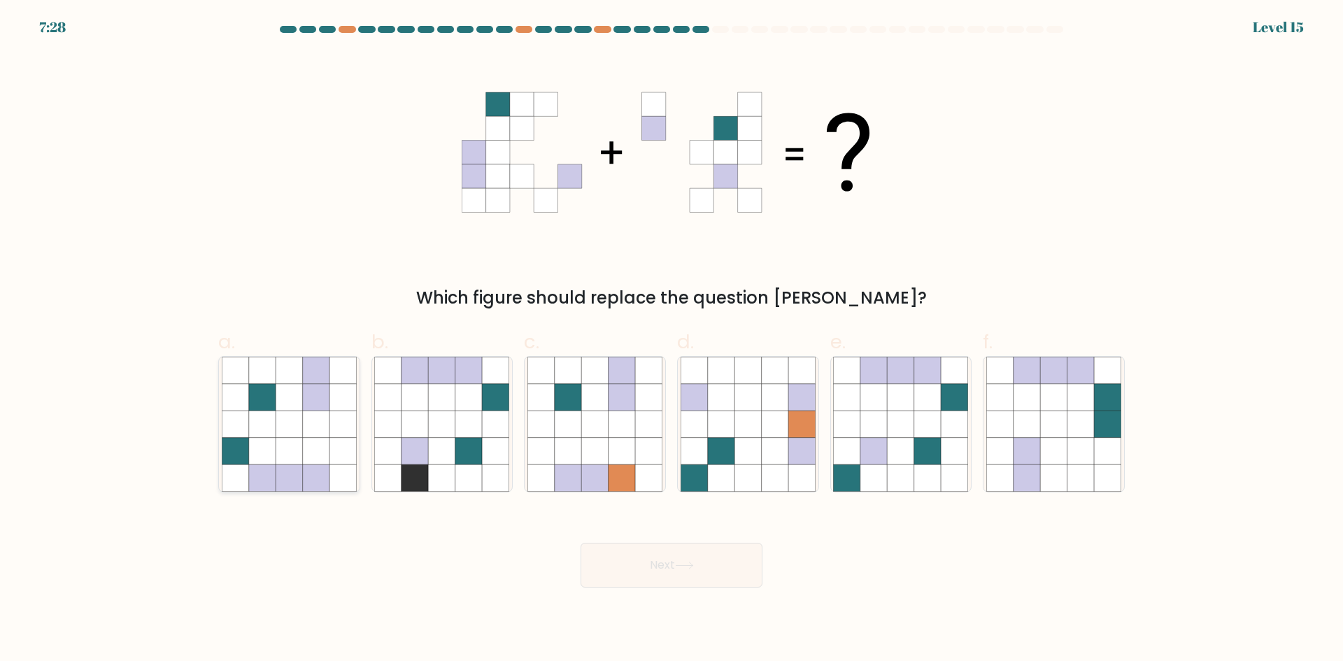
click at [300, 384] on icon at bounding box center [289, 397] width 27 height 27
click at [671, 340] on input "a." at bounding box center [671, 335] width 1 height 9
radio input "true"
click at [729, 561] on button "Next" at bounding box center [671, 565] width 182 height 45
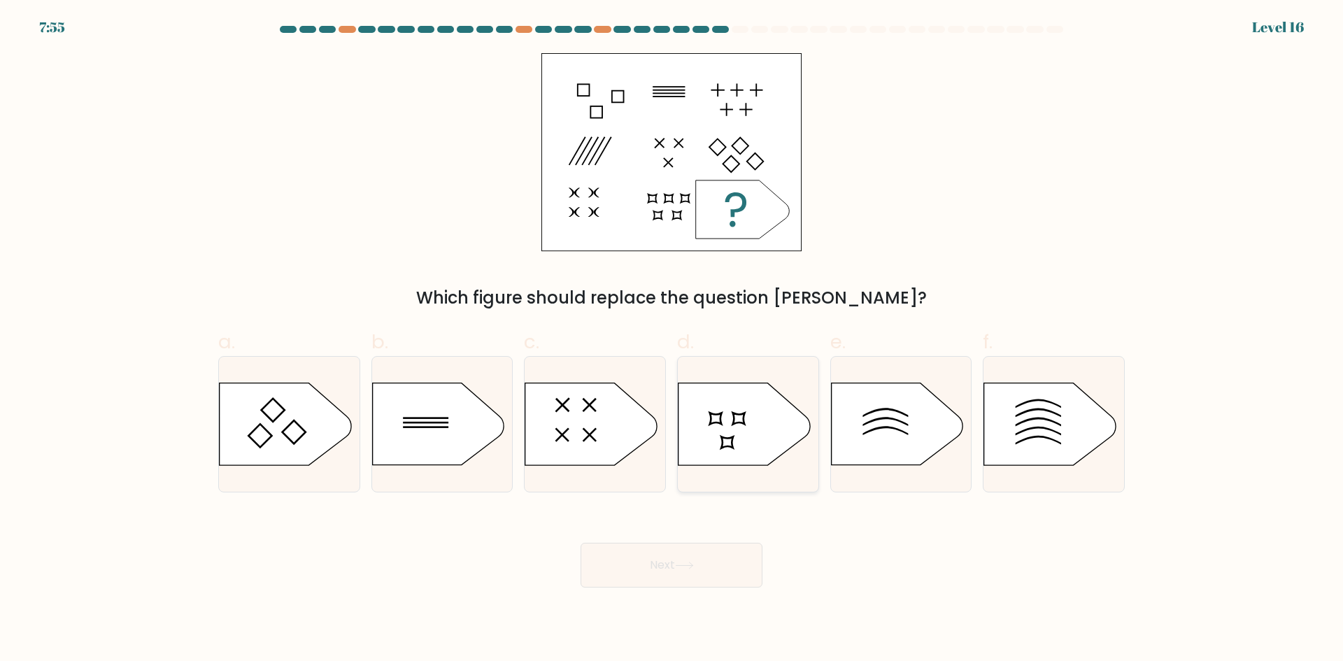
drag, startPoint x: 779, startPoint y: 432, endPoint x: 762, endPoint y: 449, distance: 24.2
click at [778, 432] on icon at bounding box center [743, 424] width 131 height 82
click at [672, 340] on input "d." at bounding box center [671, 335] width 1 height 9
radio input "true"
click at [879, 399] on icon at bounding box center [896, 424] width 131 height 82
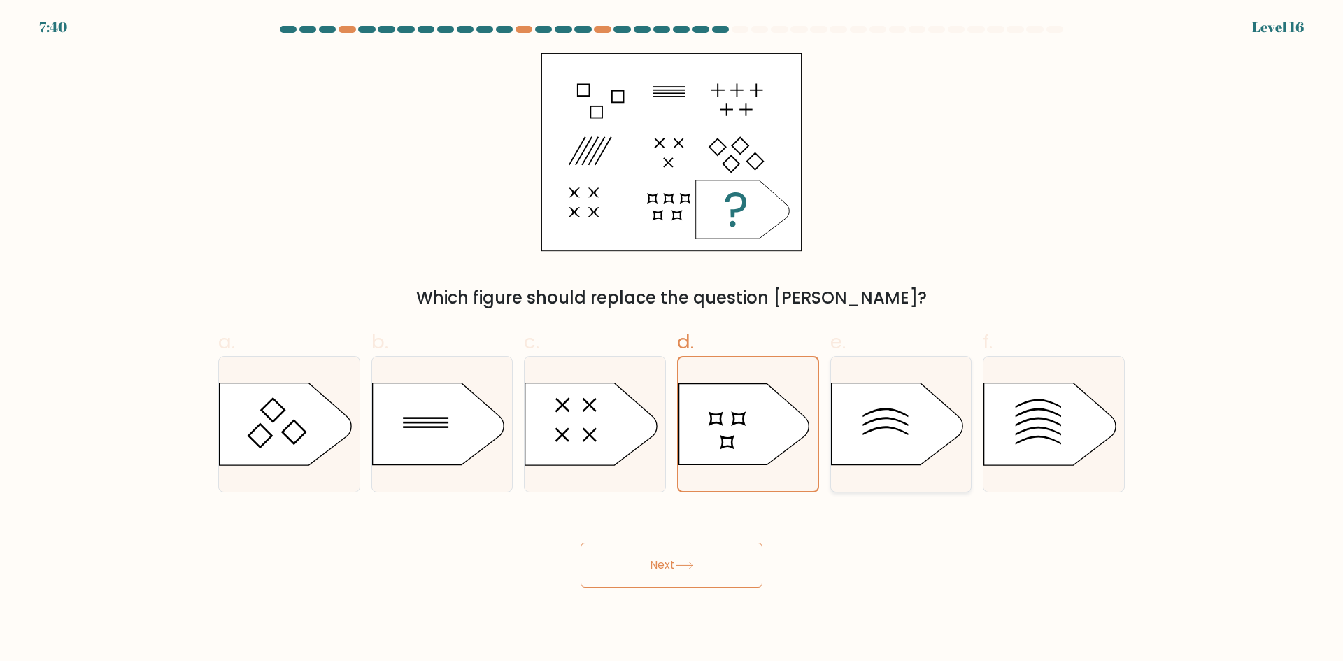
click at [672, 340] on input "e." at bounding box center [671, 335] width 1 height 9
radio input "true"
click at [678, 570] on button "Next" at bounding box center [671, 565] width 182 height 45
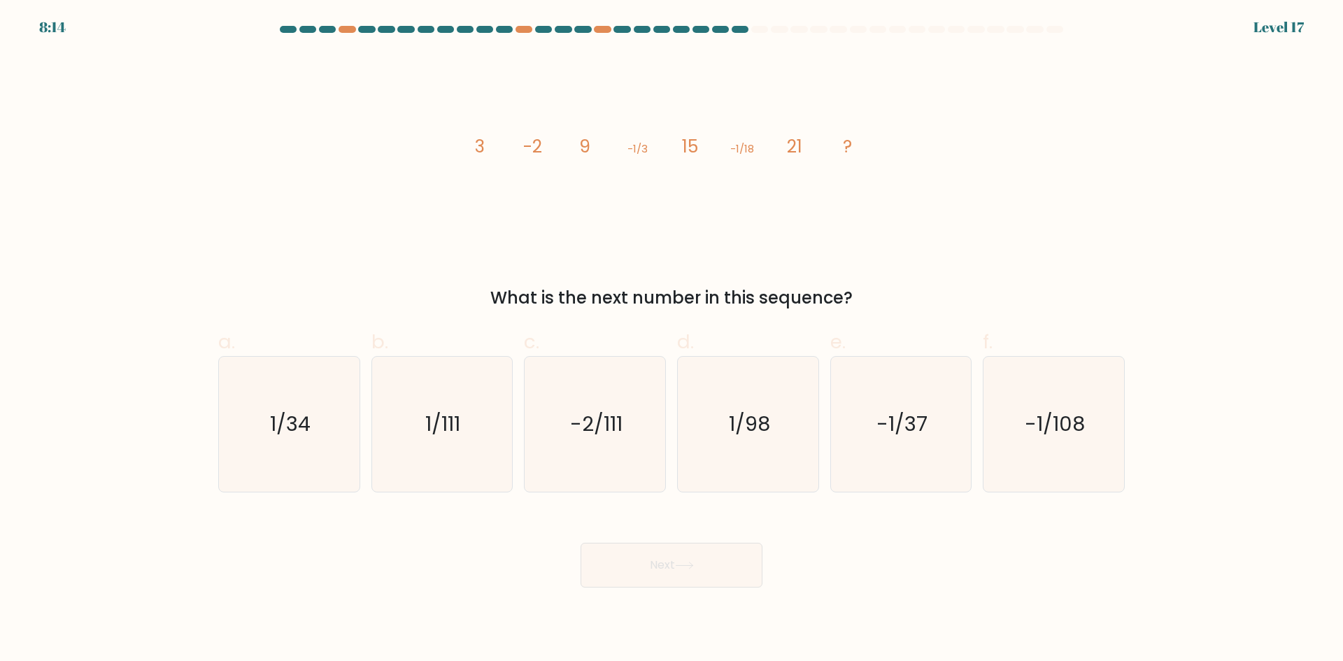
click at [628, 27] on div at bounding box center [621, 29] width 17 height 7
click at [618, 29] on div at bounding box center [621, 29] width 17 height 7
click at [622, 27] on div at bounding box center [621, 29] width 17 height 7
click at [618, 398] on icon "-2/111" at bounding box center [594, 424] width 135 height 135
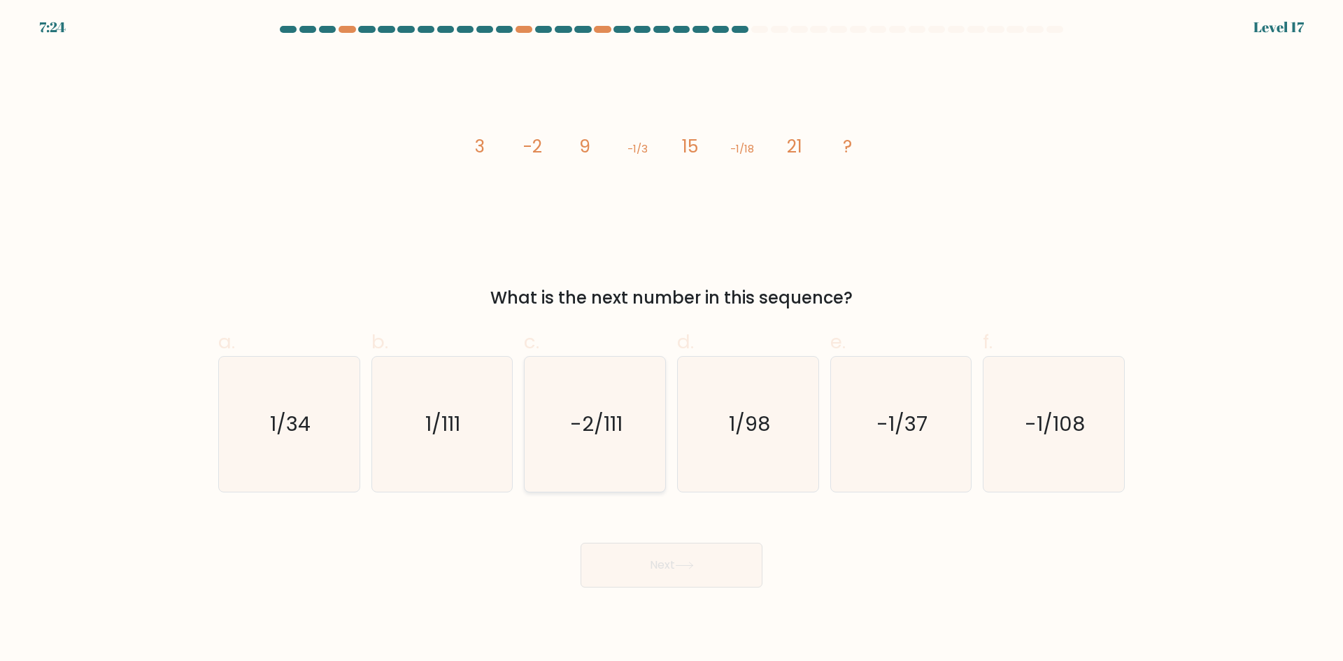
click at [671, 340] on input "c. -2/111" at bounding box center [671, 335] width 1 height 9
radio input "true"
click at [929, 399] on icon "-1/37" at bounding box center [900, 424] width 135 height 135
click at [672, 340] on input "e. -1/37" at bounding box center [671, 335] width 1 height 9
radio input "true"
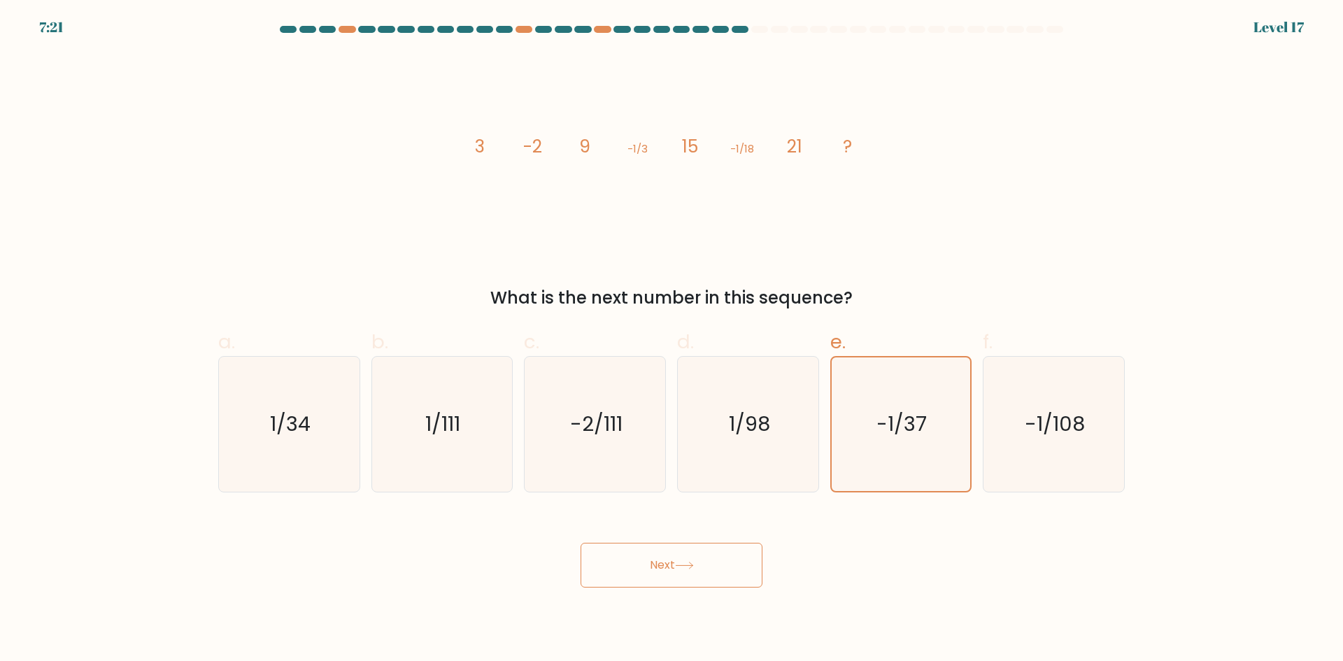
click at [711, 580] on button "Next" at bounding box center [671, 565] width 182 height 45
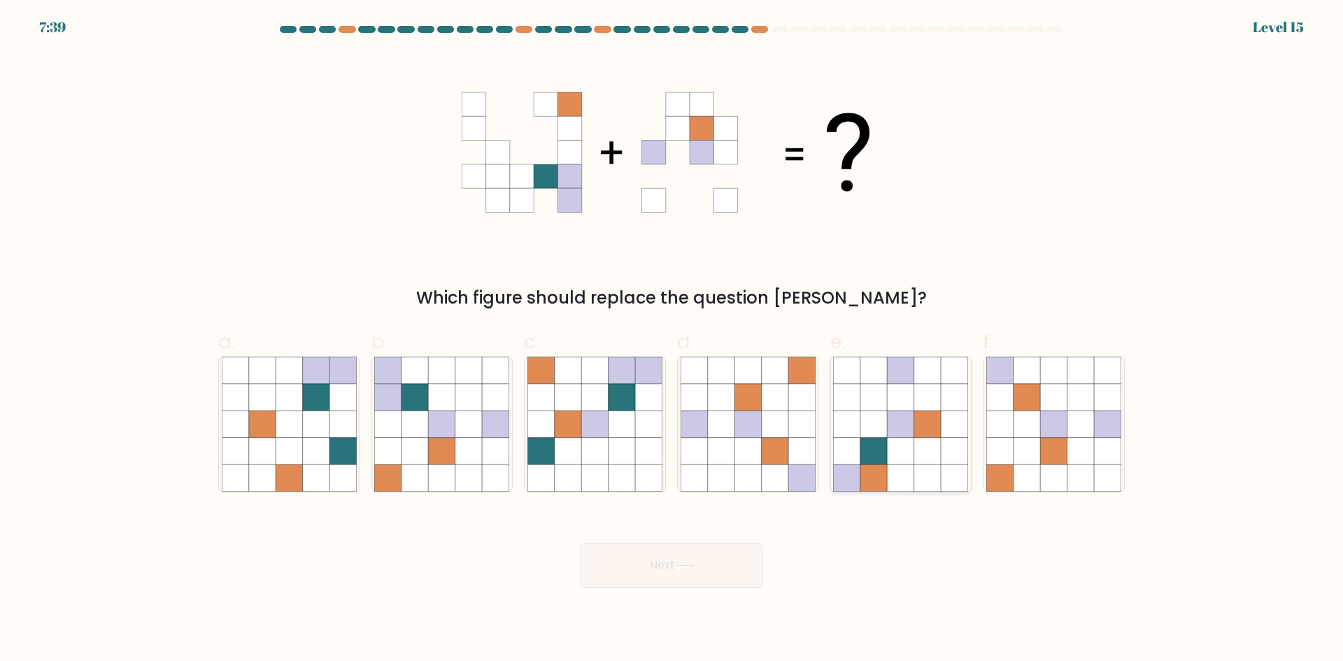
drag, startPoint x: 906, startPoint y: 430, endPoint x: 863, endPoint y: 462, distance: 53.6
click at [904, 432] on icon at bounding box center [901, 424] width 27 height 27
click at [672, 340] on input "e." at bounding box center [671, 335] width 1 height 9
radio input "true"
click at [677, 550] on button "Next" at bounding box center [671, 565] width 182 height 45
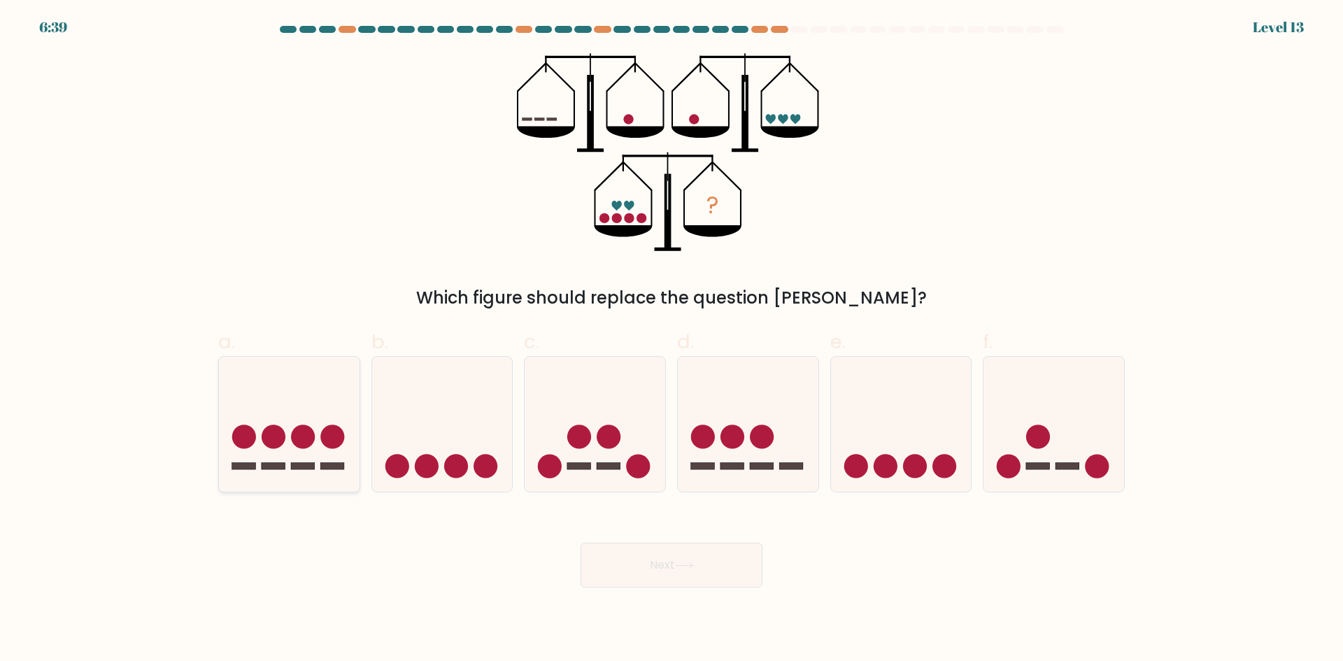
click at [341, 391] on icon at bounding box center [289, 424] width 141 height 116
click at [671, 340] on input "a." at bounding box center [671, 335] width 1 height 9
radio input "true"
click at [658, 561] on button "Next" at bounding box center [671, 565] width 182 height 45
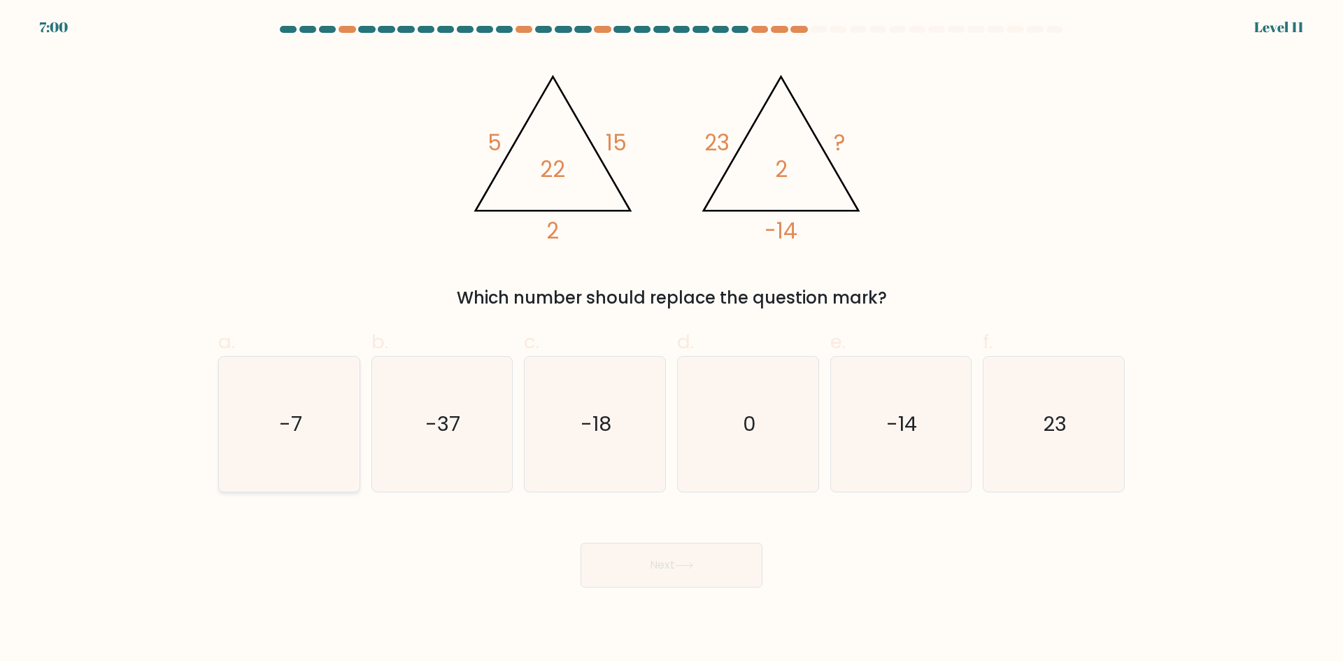
click at [276, 414] on icon "-7" at bounding box center [289, 424] width 135 height 135
click at [671, 340] on input "a. -7" at bounding box center [671, 335] width 1 height 9
radio input "true"
click at [700, 566] on button "Next" at bounding box center [671, 565] width 182 height 45
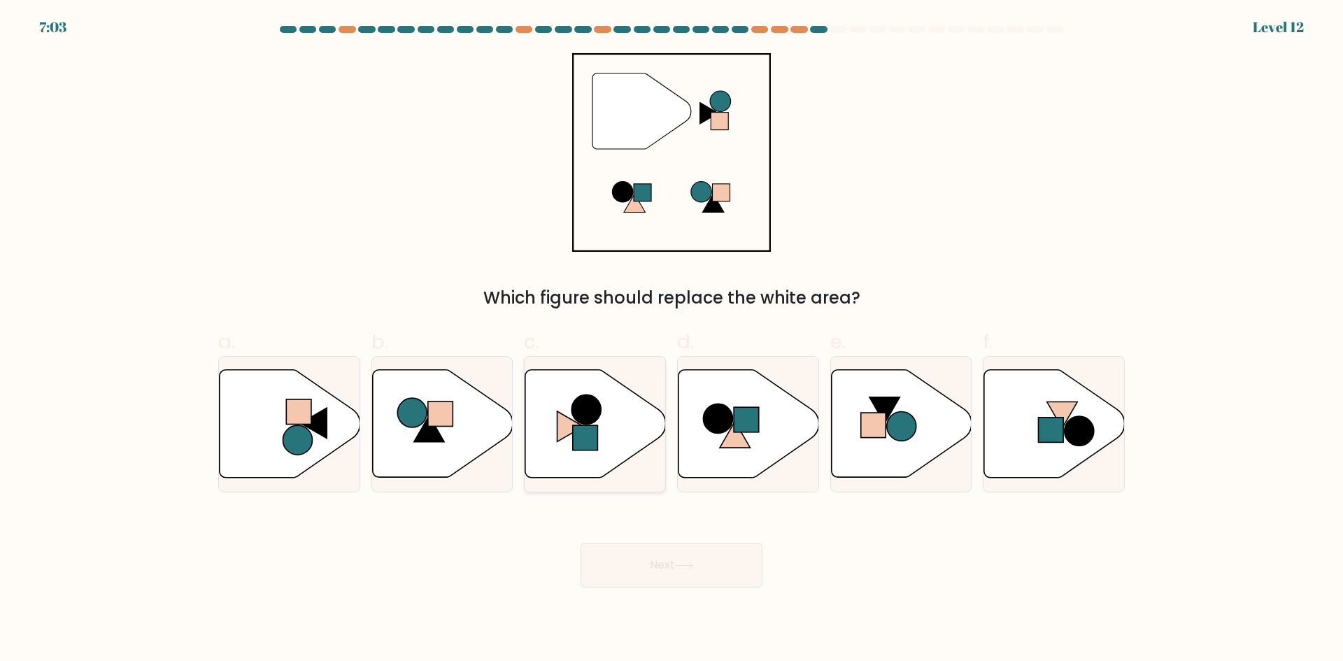
click at [628, 422] on icon at bounding box center [595, 424] width 141 height 108
click at [671, 340] on input "c." at bounding box center [671, 335] width 1 height 9
radio input "true"
click at [692, 555] on button "Next" at bounding box center [671, 565] width 182 height 45
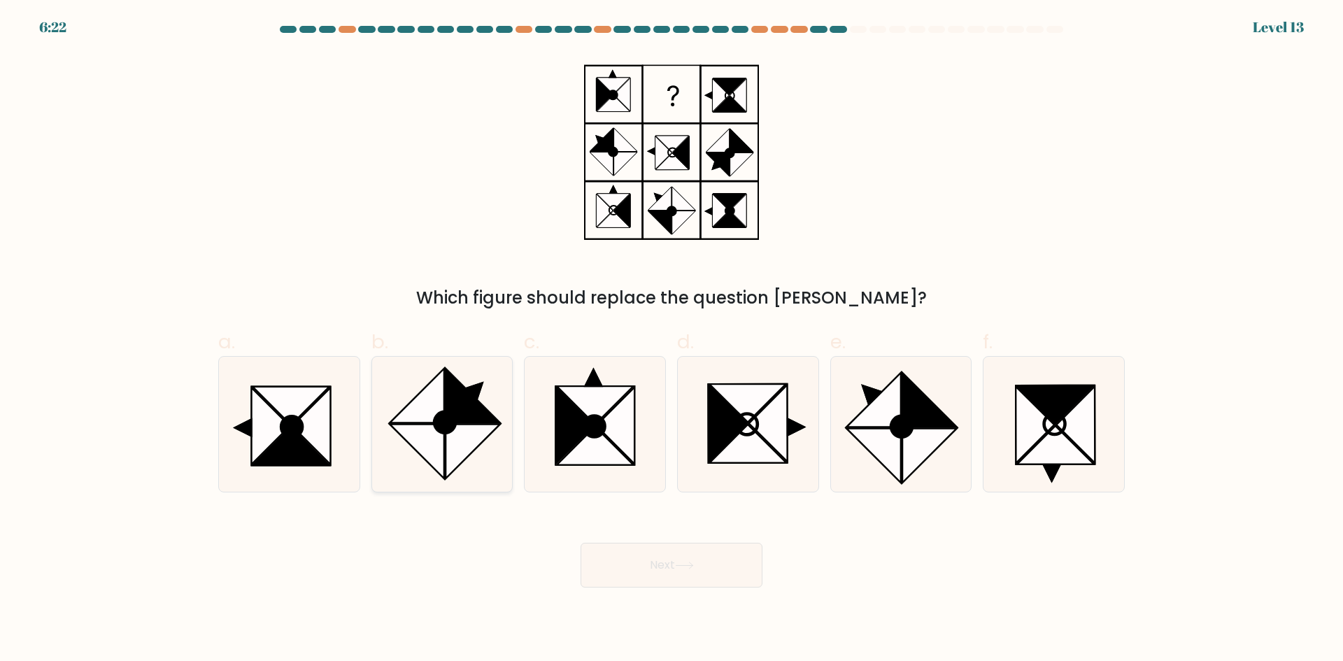
drag, startPoint x: 371, startPoint y: 347, endPoint x: 437, endPoint y: 397, distance: 82.8
click at [387, 362] on div "b." at bounding box center [442, 409] width 153 height 165
click at [438, 397] on icon at bounding box center [417, 396] width 54 height 54
click at [671, 340] on input "b." at bounding box center [671, 335] width 1 height 9
radio input "true"
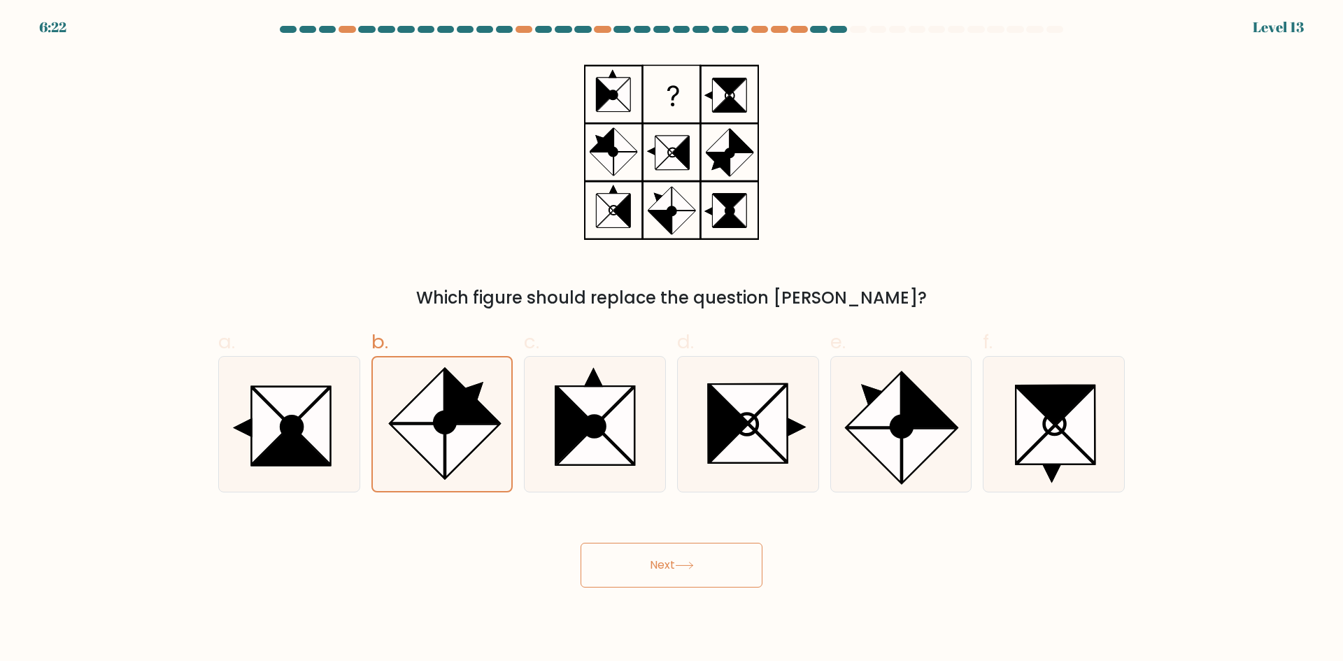
click at [648, 557] on button "Next" at bounding box center [671, 565] width 182 height 45
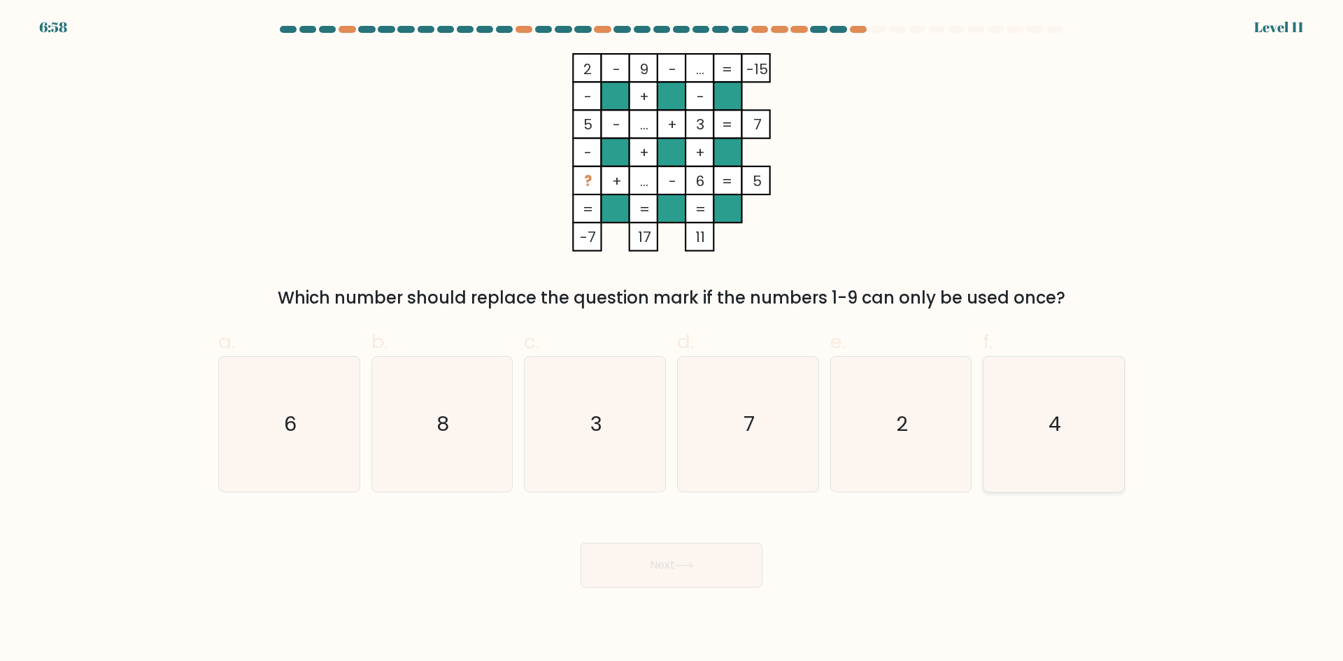
click at [1064, 415] on icon "4" at bounding box center [1053, 424] width 135 height 135
click at [672, 340] on input "f. 4" at bounding box center [671, 335] width 1 height 9
radio input "true"
click at [680, 562] on icon at bounding box center [684, 566] width 19 height 8
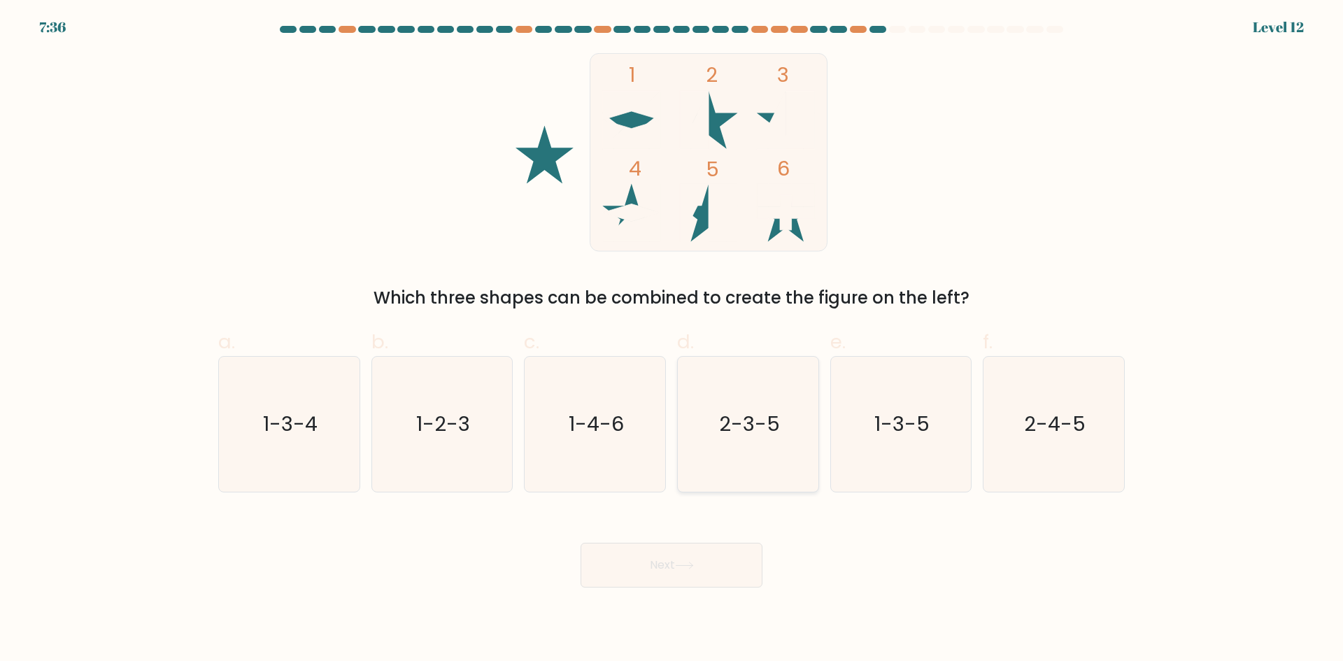
click at [760, 355] on label "d. 2-3-5" at bounding box center [748, 409] width 142 height 165
click at [672, 340] on input "d. 2-3-5" at bounding box center [671, 335] width 1 height 9
radio input "true"
drag, startPoint x: 738, startPoint y: 548, endPoint x: 741, endPoint y: 539, distance: 10.4
click at [740, 543] on button "Next" at bounding box center [671, 565] width 182 height 45
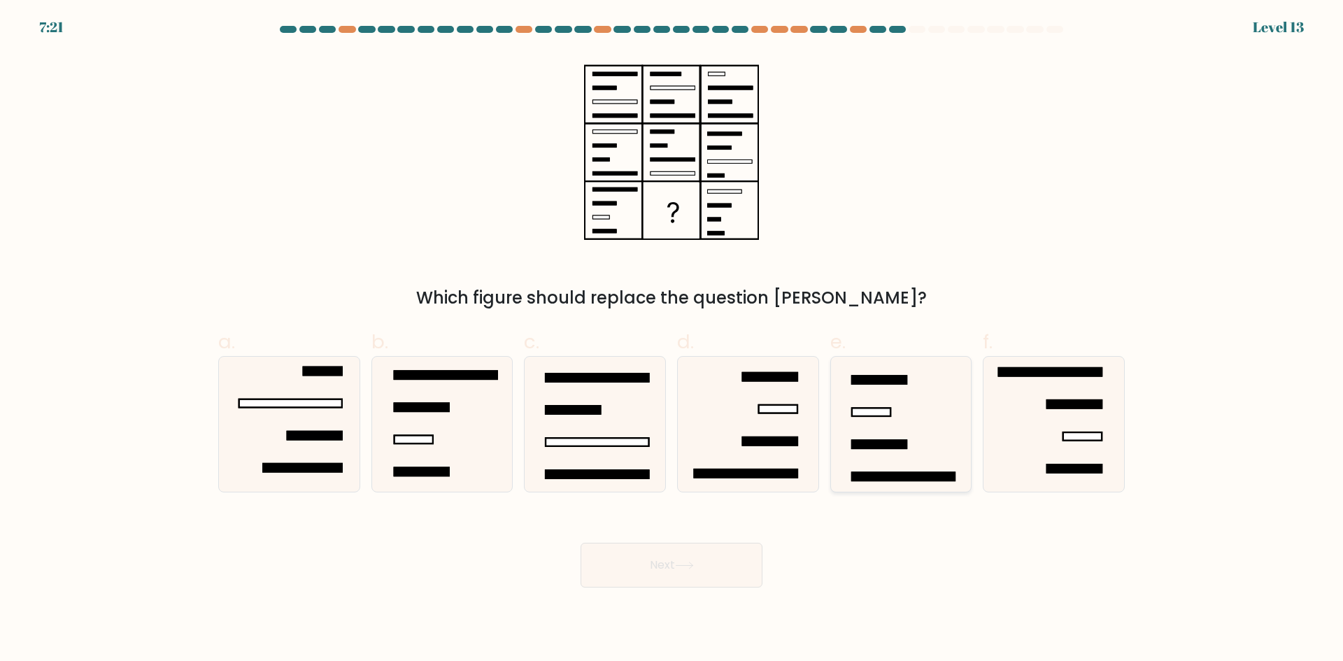
click at [948, 443] on icon at bounding box center [900, 424] width 135 height 135
click at [672, 340] on input "e." at bounding box center [671, 335] width 1 height 9
radio input "true"
click at [732, 563] on button "Next" at bounding box center [671, 565] width 182 height 45
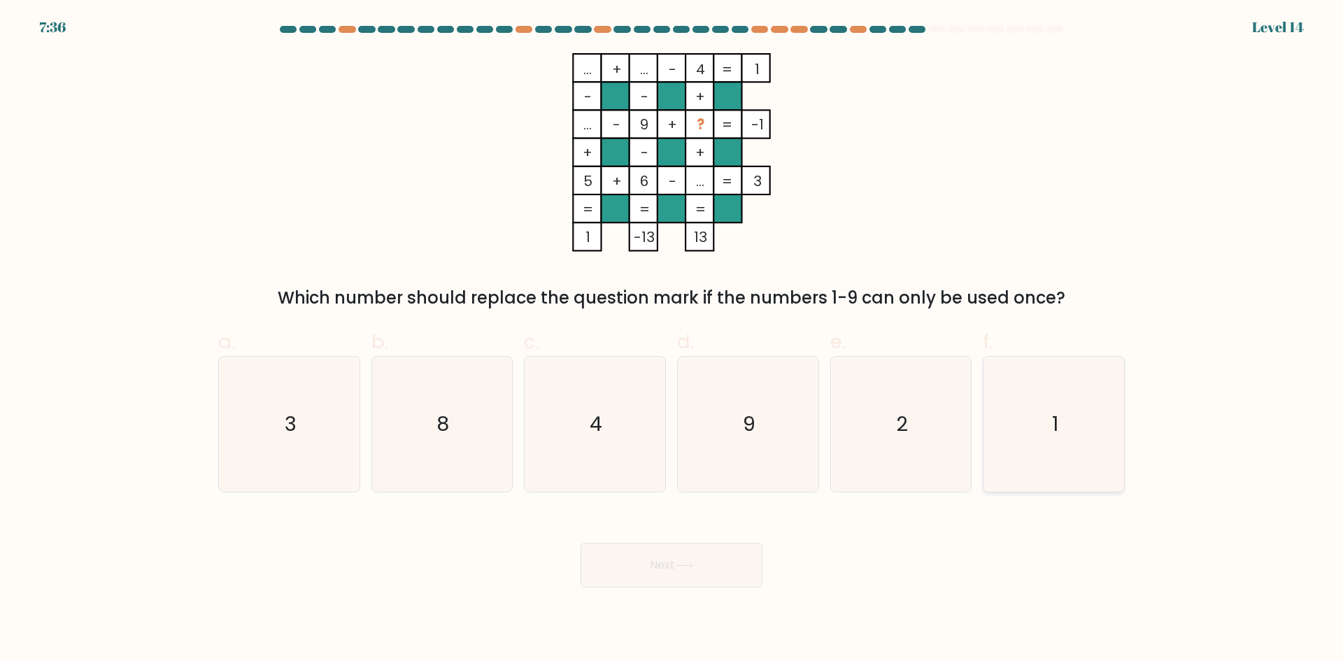
drag, startPoint x: 1095, startPoint y: 369, endPoint x: 1047, endPoint y: 394, distance: 54.1
click at [1094, 370] on icon "1" at bounding box center [1053, 424] width 135 height 135
click at [672, 340] on input "f. 1" at bounding box center [671, 335] width 1 height 9
radio input "true"
click at [644, 568] on button "Next" at bounding box center [671, 565] width 182 height 45
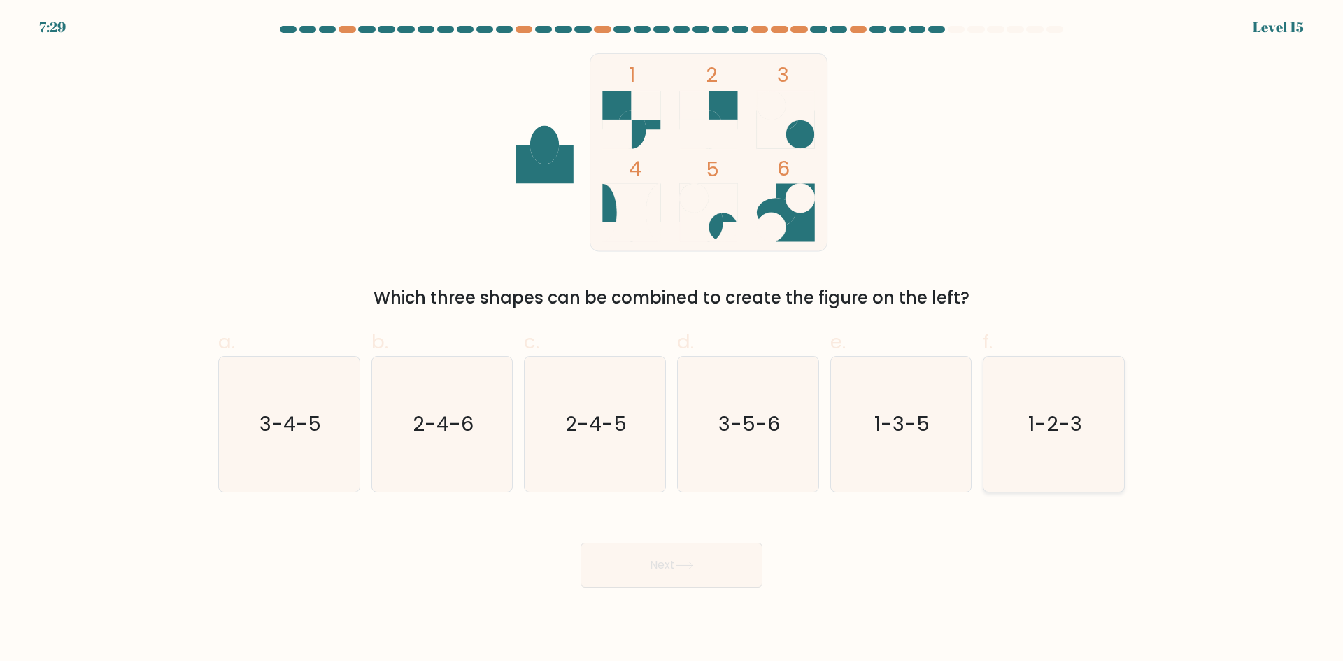
click at [1093, 486] on icon "1-2-3" at bounding box center [1053, 424] width 135 height 135
click at [672, 340] on input "f. 1-2-3" at bounding box center [671, 335] width 1 height 9
radio input "true"
click at [643, 585] on body "7:29 Level 15" at bounding box center [671, 330] width 1343 height 661
click at [653, 572] on button "Next" at bounding box center [671, 565] width 182 height 45
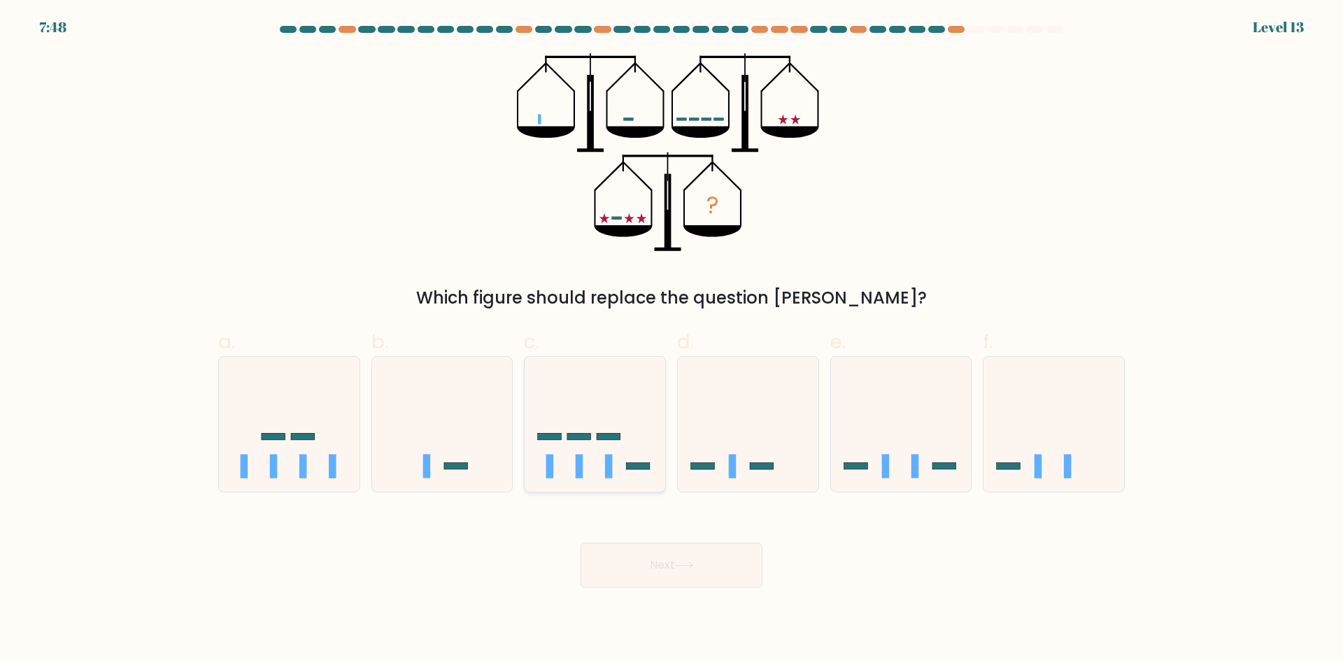
click at [652, 463] on icon at bounding box center [595, 424] width 141 height 116
click at [671, 340] on input "c." at bounding box center [671, 335] width 1 height 9
radio input "true"
click at [650, 550] on button "Next" at bounding box center [671, 565] width 182 height 45
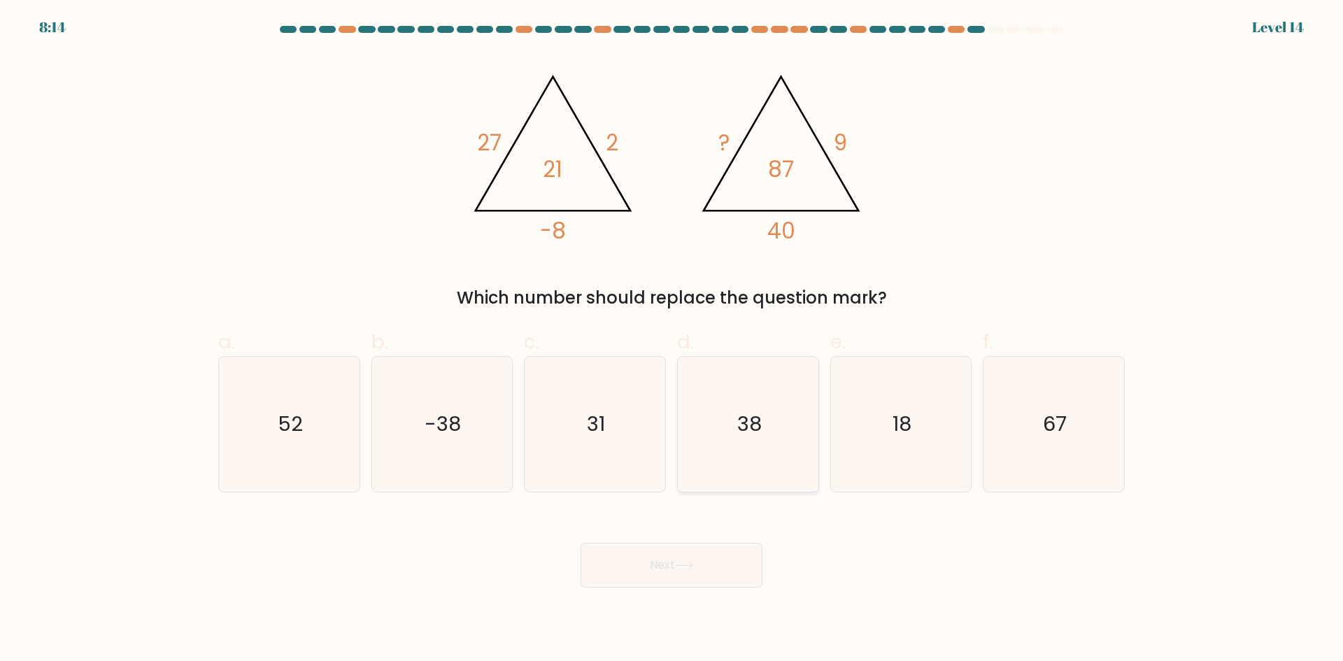
drag, startPoint x: 776, startPoint y: 428, endPoint x: 764, endPoint y: 482, distance: 55.3
click at [769, 459] on icon "38" at bounding box center [747, 424] width 135 height 135
click at [672, 340] on input "d. 38" at bounding box center [671, 335] width 1 height 9
radio input "true"
click at [741, 553] on button "Next" at bounding box center [671, 565] width 182 height 45
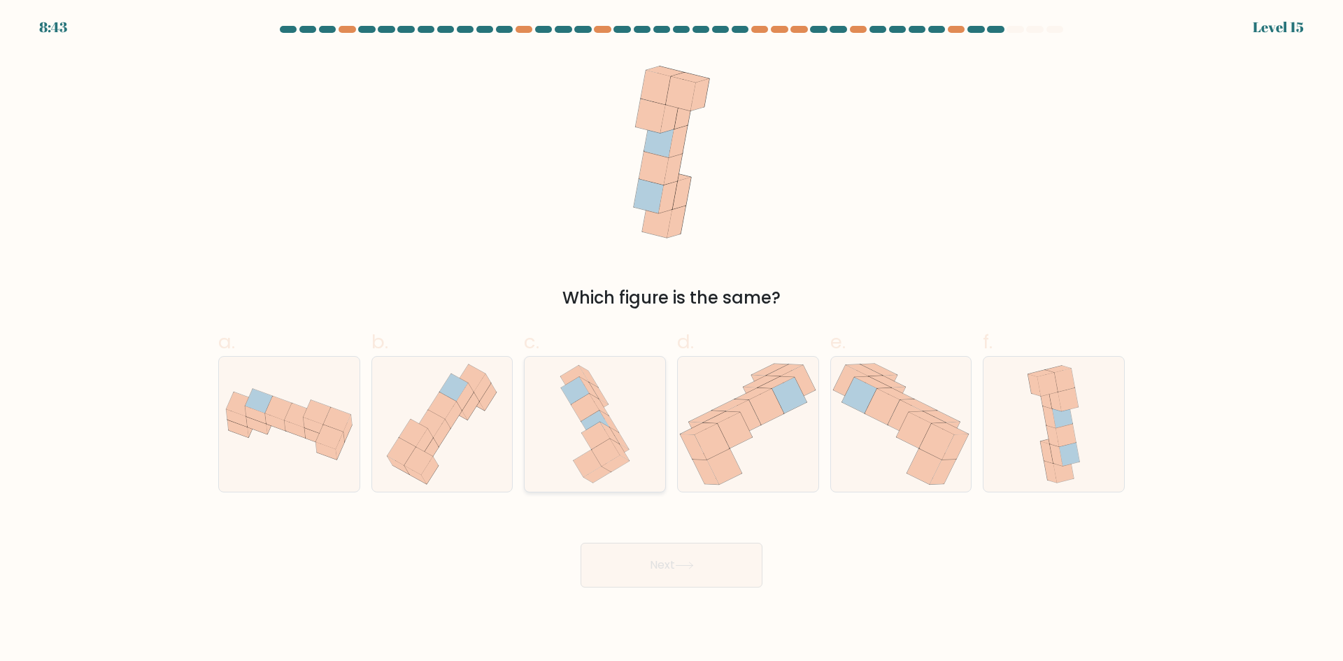
click at [585, 408] on icon at bounding box center [585, 407] width 28 height 27
click at [671, 340] on input "c." at bounding box center [671, 335] width 1 height 9
radio input "true"
click at [631, 585] on button "Next" at bounding box center [671, 565] width 182 height 45
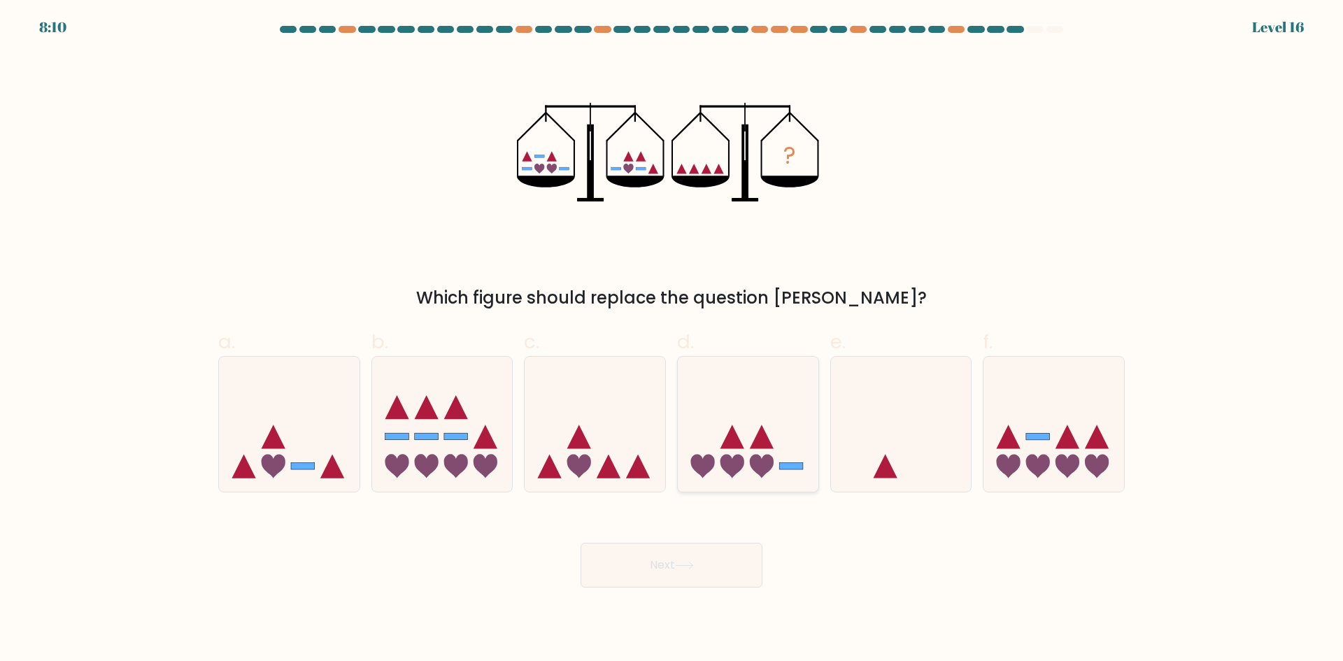
drag, startPoint x: 757, startPoint y: 456, endPoint x: 725, endPoint y: 541, distance: 91.2
click at [756, 459] on icon at bounding box center [762, 467] width 24 height 24
click at [672, 340] on input "d." at bounding box center [671, 335] width 1 height 9
radio input "true"
drag, startPoint x: 329, startPoint y: 427, endPoint x: 320, endPoint y: 412, distance: 17.7
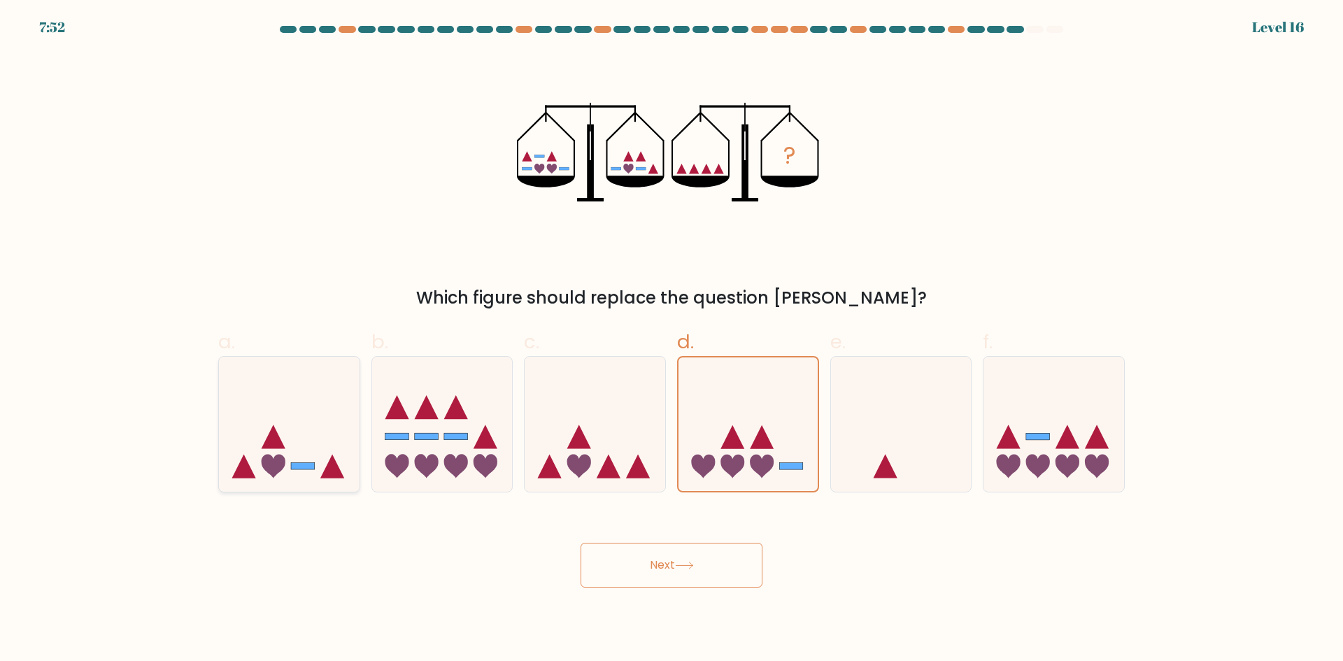
click at [320, 412] on icon at bounding box center [289, 424] width 141 height 116
click at [671, 340] on input "a." at bounding box center [671, 335] width 1 height 9
radio input "true"
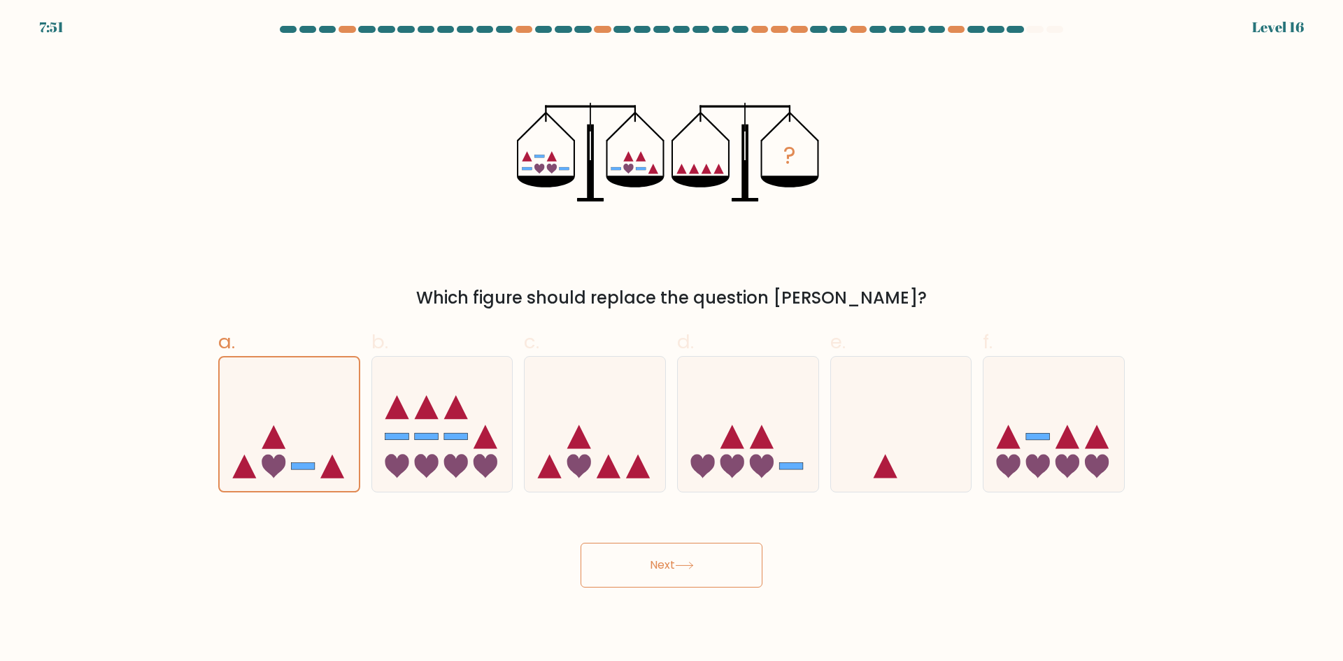
click at [641, 573] on button "Next" at bounding box center [671, 565] width 182 height 45
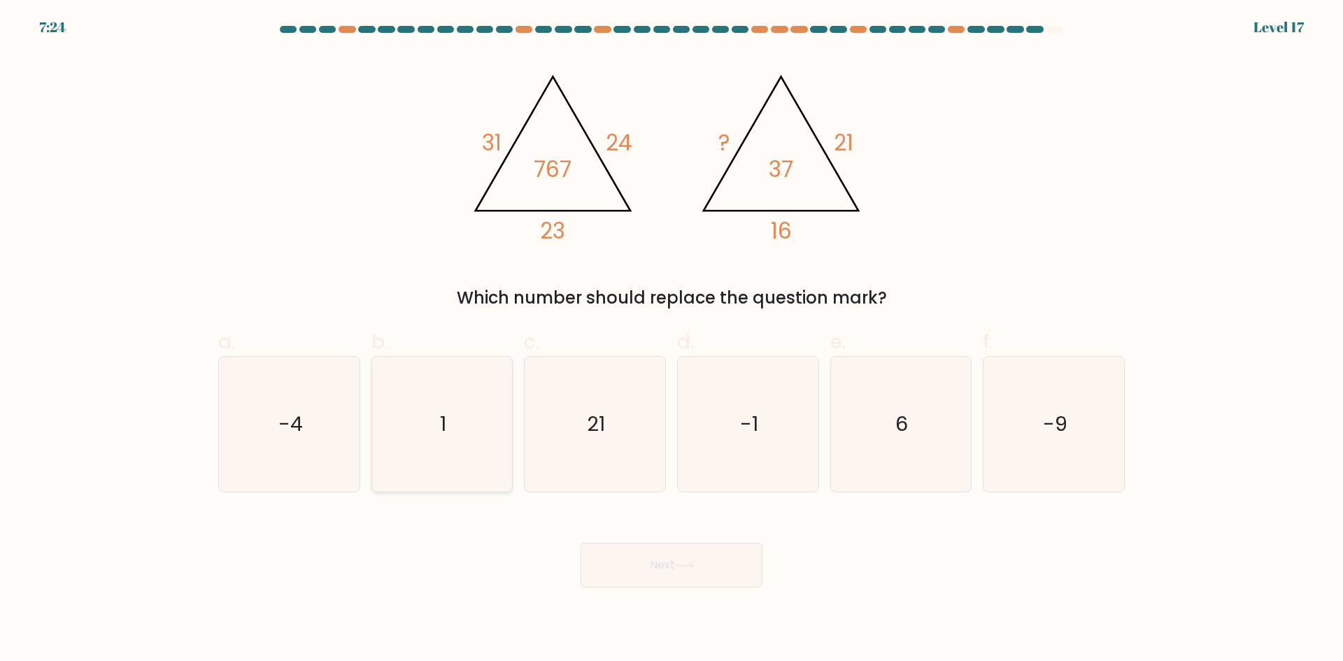
drag, startPoint x: 381, startPoint y: 447, endPoint x: 441, endPoint y: 441, distance: 60.5
click at [381, 446] on icon "1" at bounding box center [441, 424] width 135 height 135
click at [671, 340] on input "b. 1" at bounding box center [671, 335] width 1 height 9
radio input "true"
click at [643, 579] on button "Next" at bounding box center [671, 565] width 182 height 45
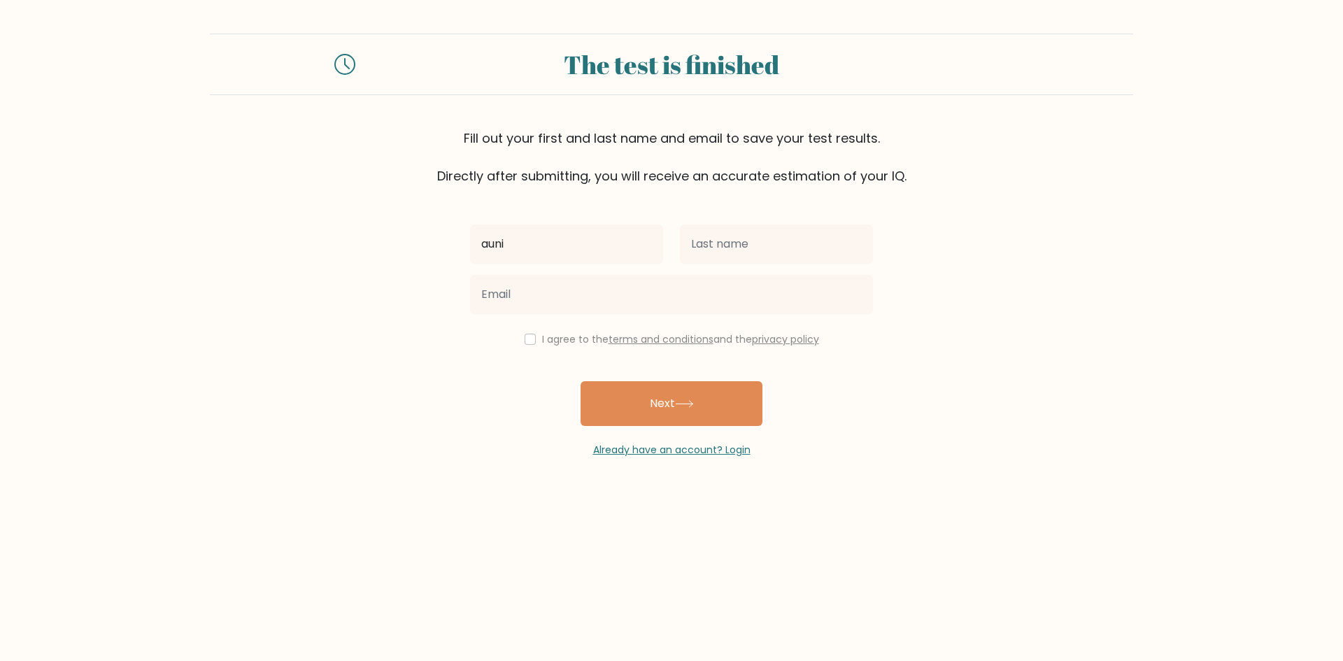
type input "auni"
click at [850, 247] on input "text" at bounding box center [776, 243] width 193 height 39
type input "ardi"
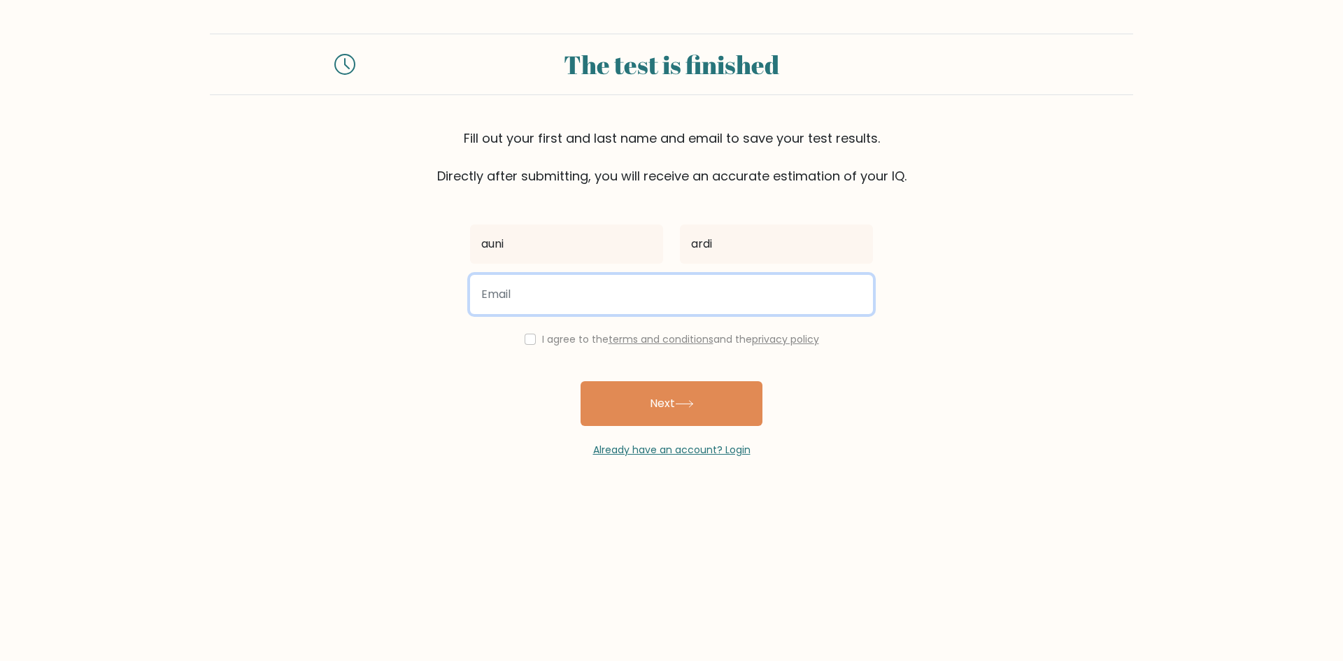
drag, startPoint x: 853, startPoint y: 285, endPoint x: 848, endPoint y: 293, distance: 9.7
click at [853, 287] on input "email" at bounding box center [671, 294] width 403 height 39
type input "auni.ardishah@gmail.com"
click at [580, 381] on button "Next" at bounding box center [671, 403] width 182 height 45
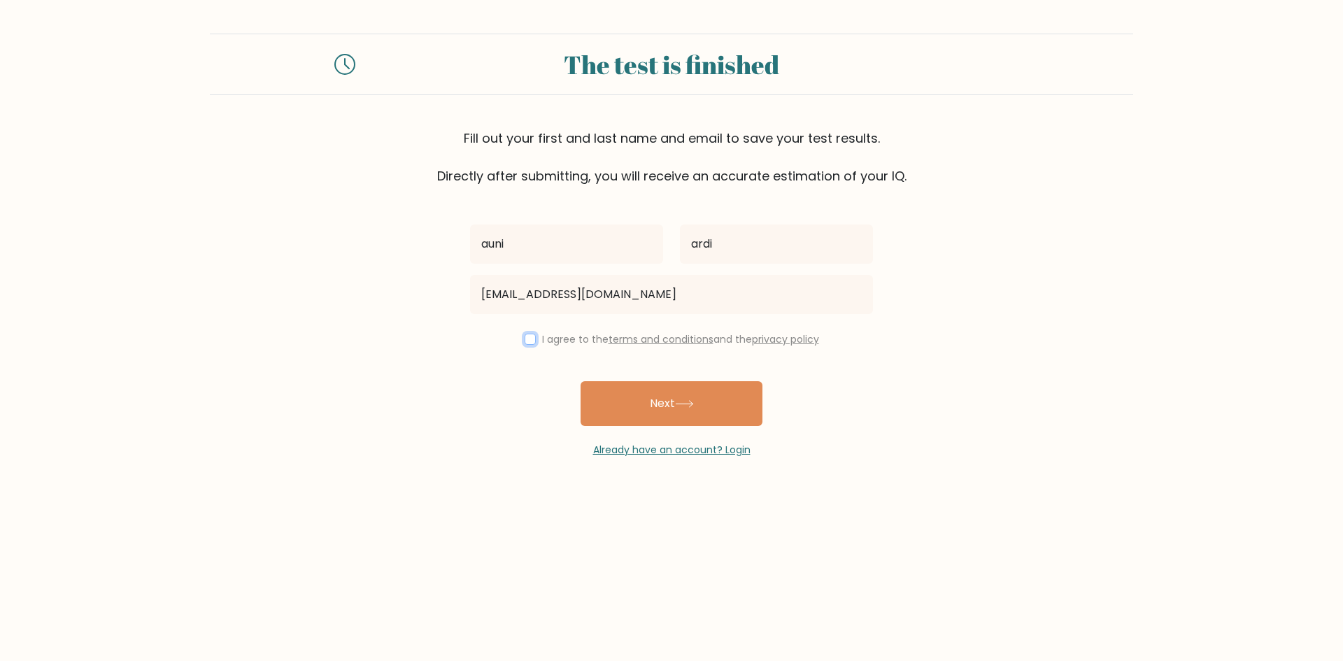
drag, startPoint x: 529, startPoint y: 336, endPoint x: 604, endPoint y: 345, distance: 74.7
click at [543, 340] on div "I agree to the terms and conditions and the privacy policy" at bounding box center [672, 339] width 420 height 17
drag, startPoint x: 613, startPoint y: 340, endPoint x: 640, endPoint y: 336, distance: 27.6
click at [615, 339] on label "I agree to the terms and conditions and the privacy policy" at bounding box center [680, 339] width 277 height 14
click at [642, 338] on link "terms and conditions" at bounding box center [660, 339] width 105 height 14
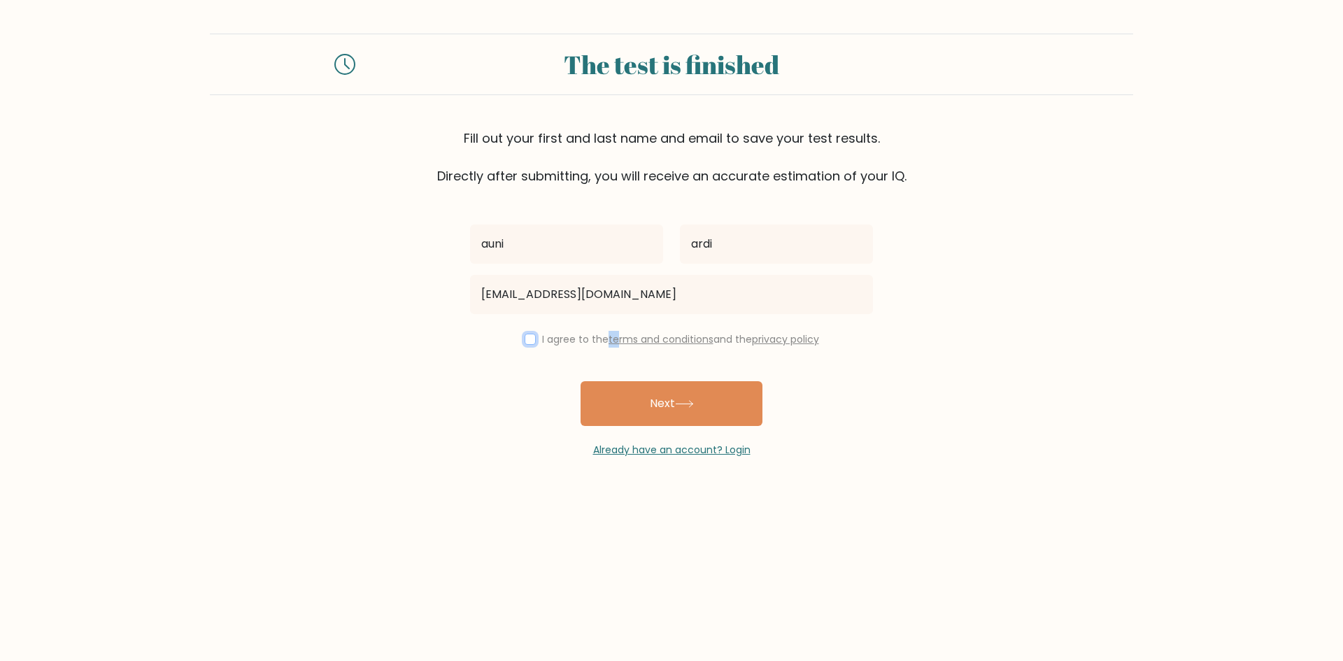
click at [532, 339] on input "checkbox" at bounding box center [530, 339] width 11 height 11
checkbox input "true"
click at [667, 412] on button "Next" at bounding box center [671, 403] width 182 height 45
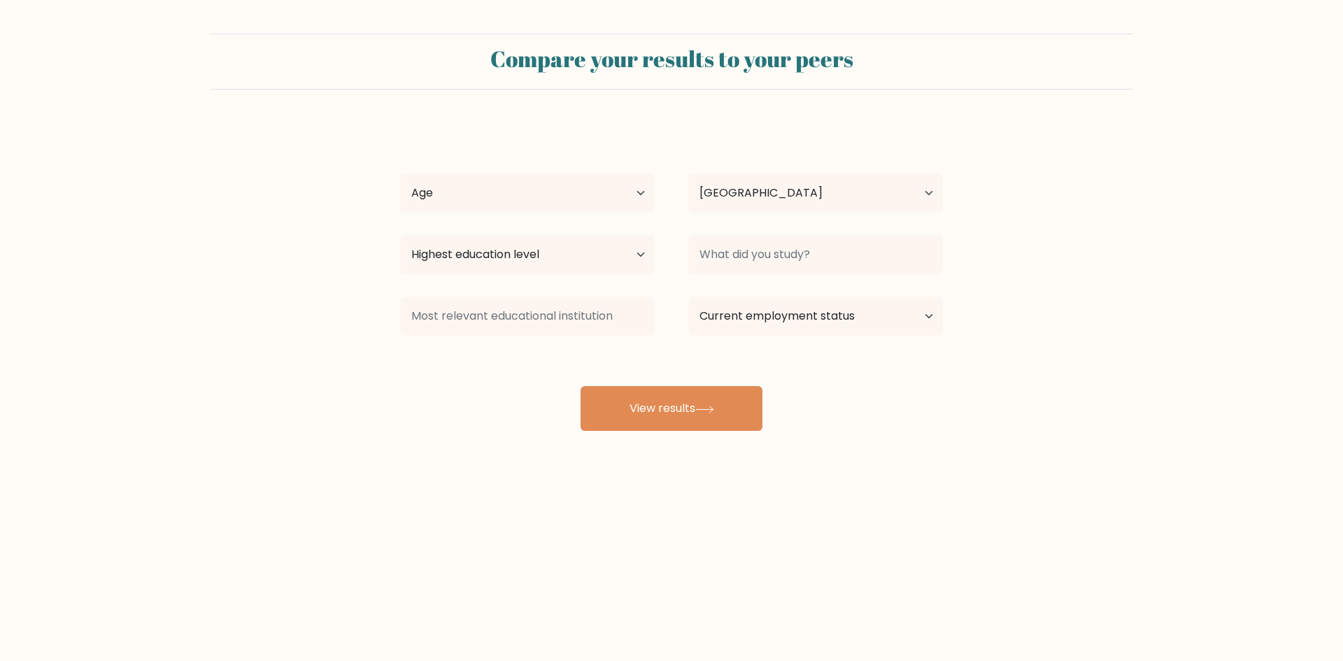
select select "SG"
click at [566, 181] on select "Age Under [DEMOGRAPHIC_DATA] [DEMOGRAPHIC_DATA] [DEMOGRAPHIC_DATA] [DEMOGRAPHIC…" at bounding box center [527, 192] width 255 height 39
select select "18_24"
click at [400, 173] on select "Age Under [DEMOGRAPHIC_DATA] [DEMOGRAPHIC_DATA] [DEMOGRAPHIC_DATA] [DEMOGRAPHIC…" at bounding box center [527, 192] width 255 height 39
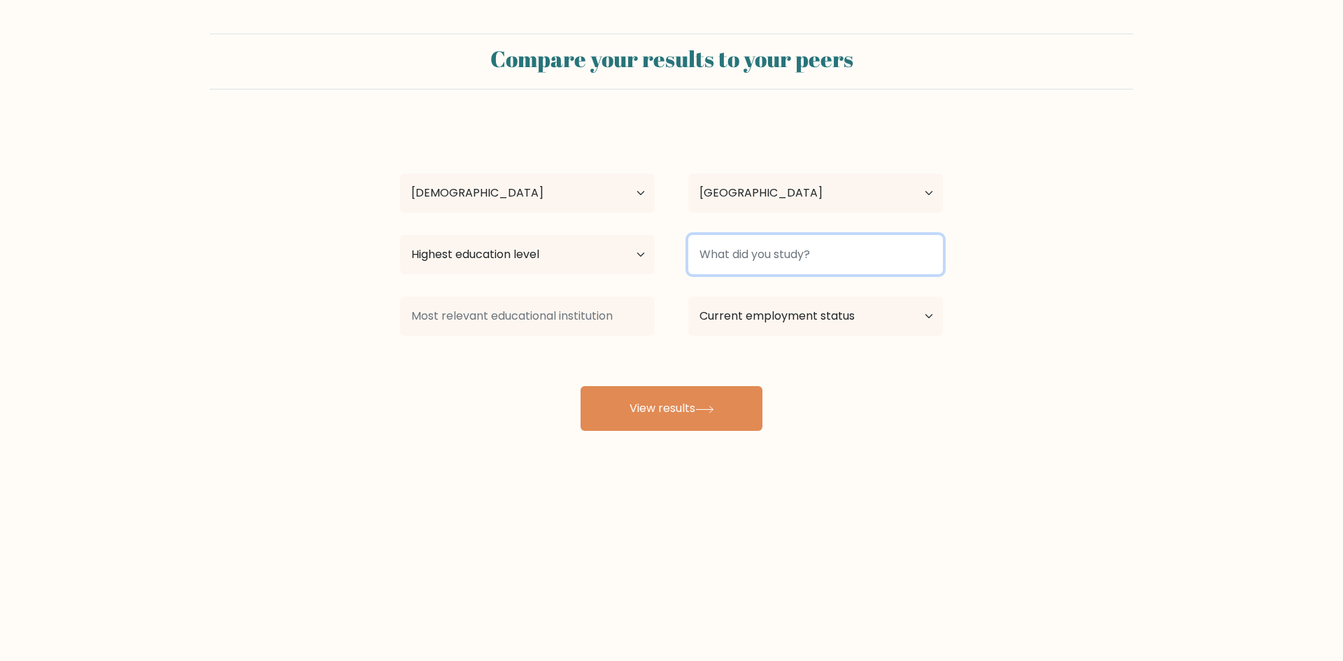
click at [708, 271] on input at bounding box center [815, 254] width 255 height 39
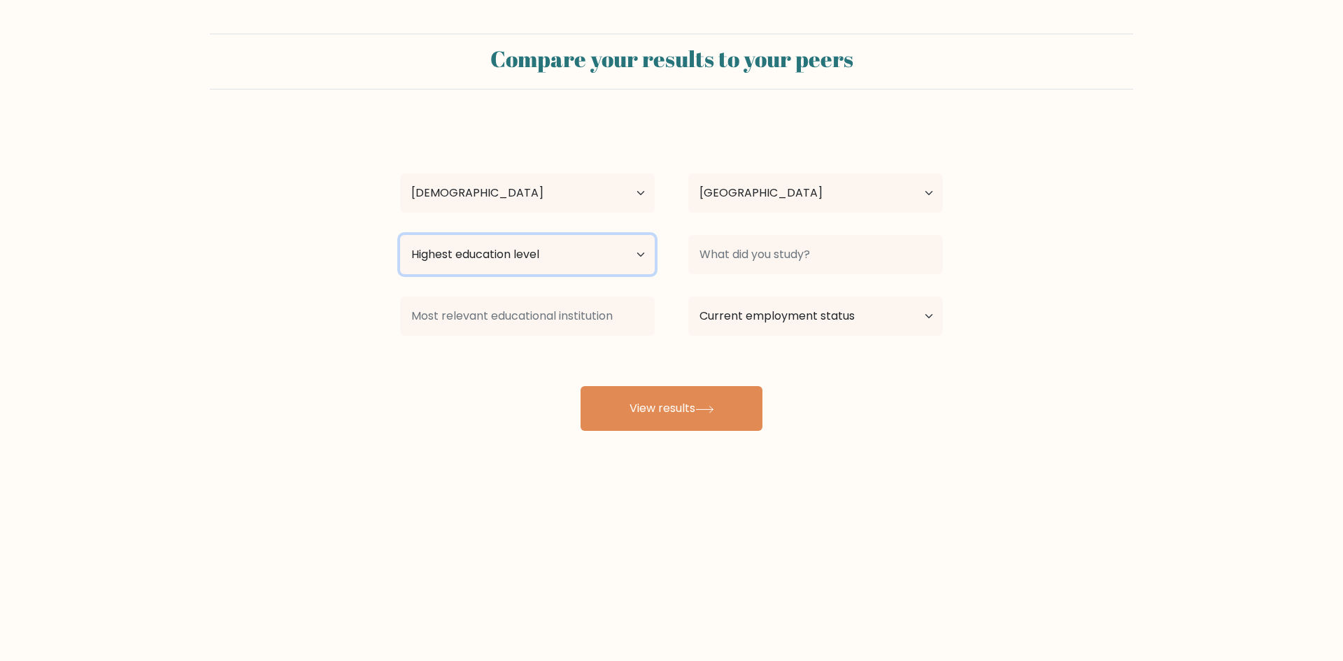
click at [609, 262] on select "Highest education level No schooling Primary Lower Secondary Upper Secondary Oc…" at bounding box center [527, 254] width 255 height 39
select select "occupation_specific"
click at [400, 235] on select "Highest education level No schooling Primary Lower Secondary Upper Secondary Oc…" at bounding box center [527, 254] width 255 height 39
click at [594, 261] on select "Highest education level No schooling Primary Lower Secondary Upper Secondary Oc…" at bounding box center [527, 254] width 255 height 39
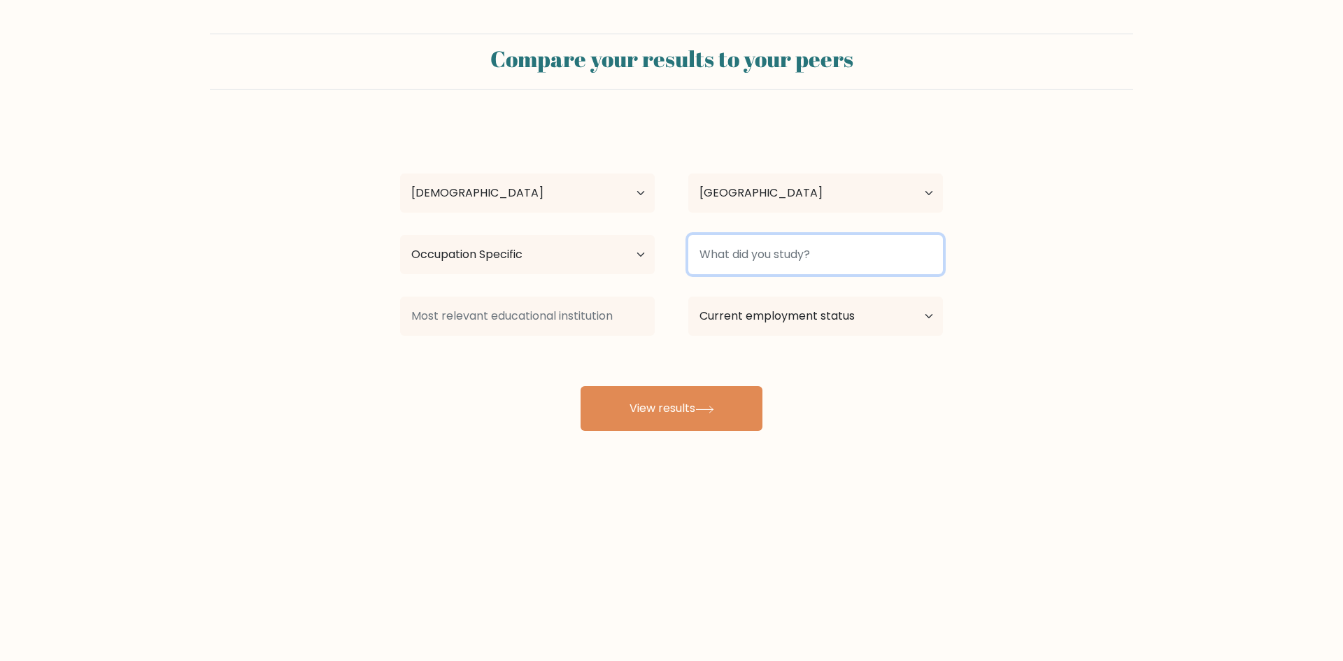
click at [746, 241] on input at bounding box center [815, 254] width 255 height 39
type input "Chemical"
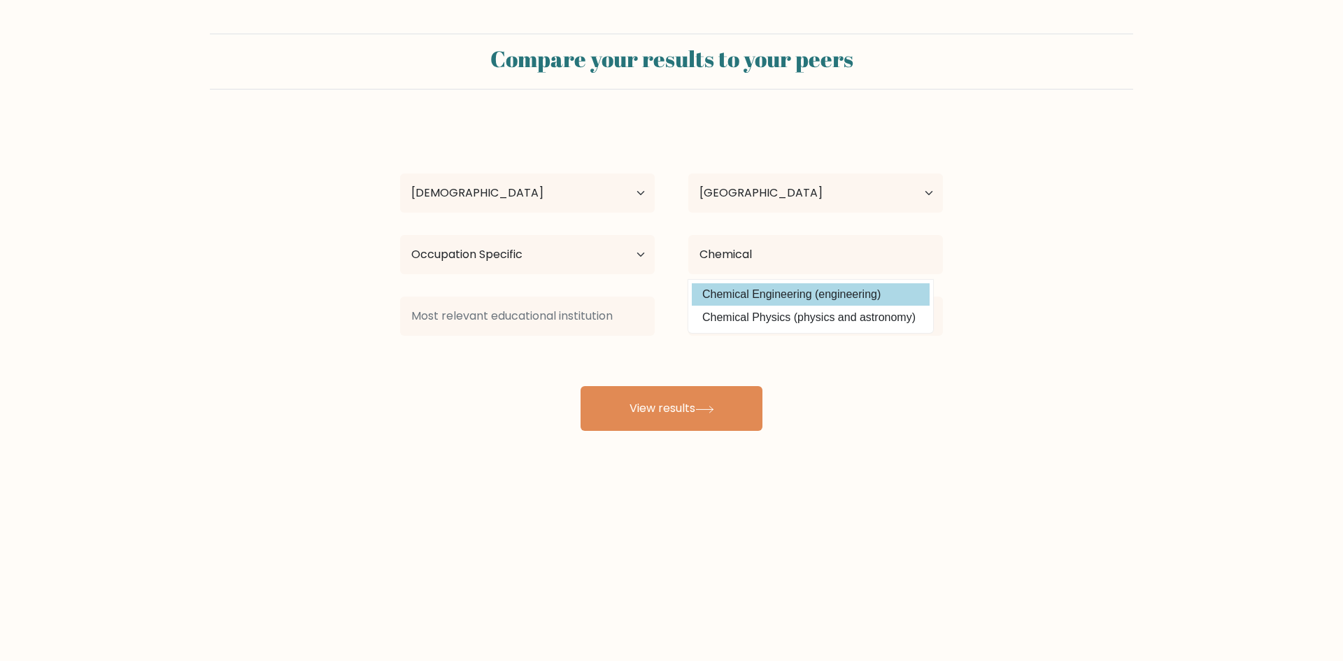
click at [729, 299] on div "auni ardi Age Under 18 years old 18-24 years old 25-34 years old 35-44 years ol…" at bounding box center [671, 277] width 559 height 308
click at [792, 328] on select "Current employment status Employed Student Retired Other / prefer not to answer" at bounding box center [815, 316] width 255 height 39
select select "student"
click at [688, 297] on select "Current employment status Employed Student Retired Other / prefer not to answer" at bounding box center [815, 316] width 255 height 39
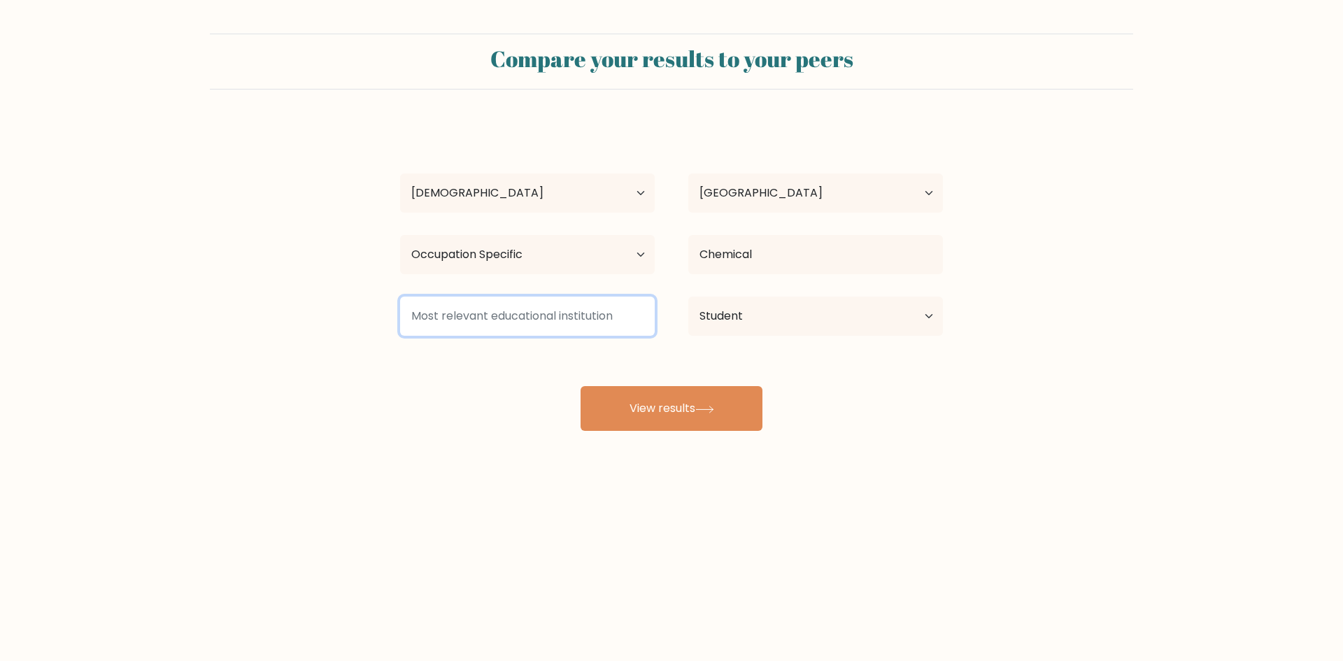
click at [582, 306] on input at bounding box center [527, 316] width 255 height 39
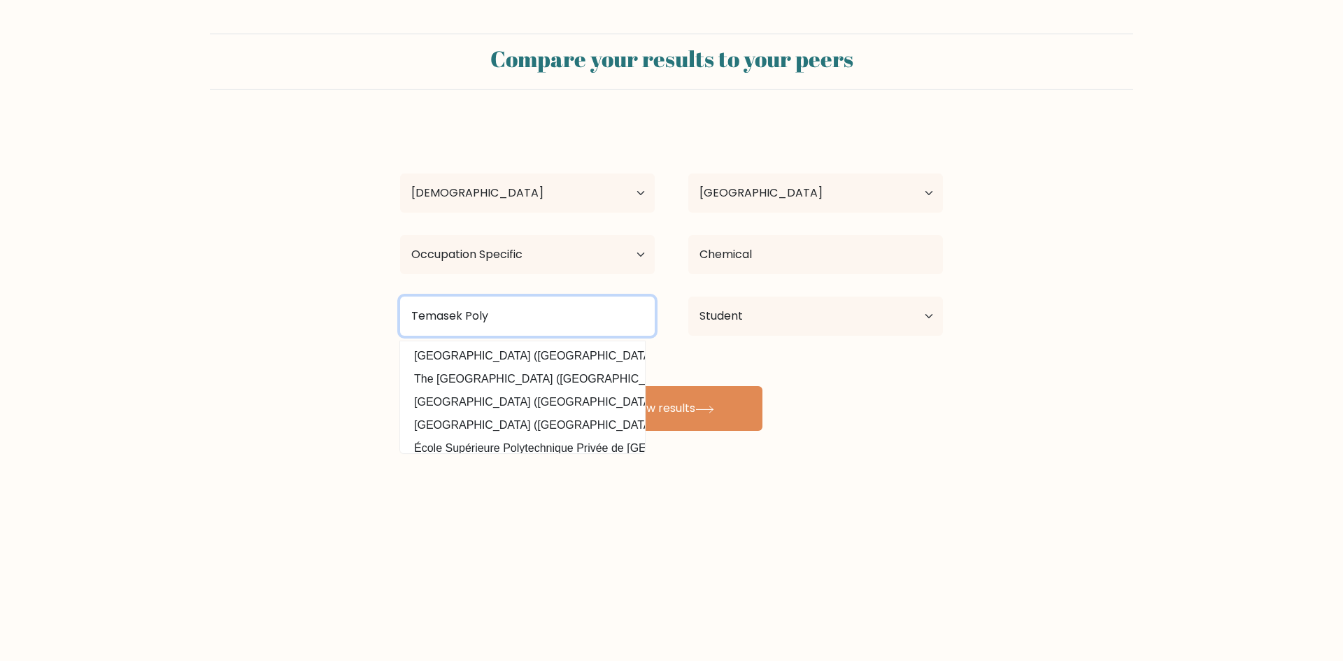
click at [606, 311] on input "Temasek Poly" at bounding box center [527, 316] width 255 height 39
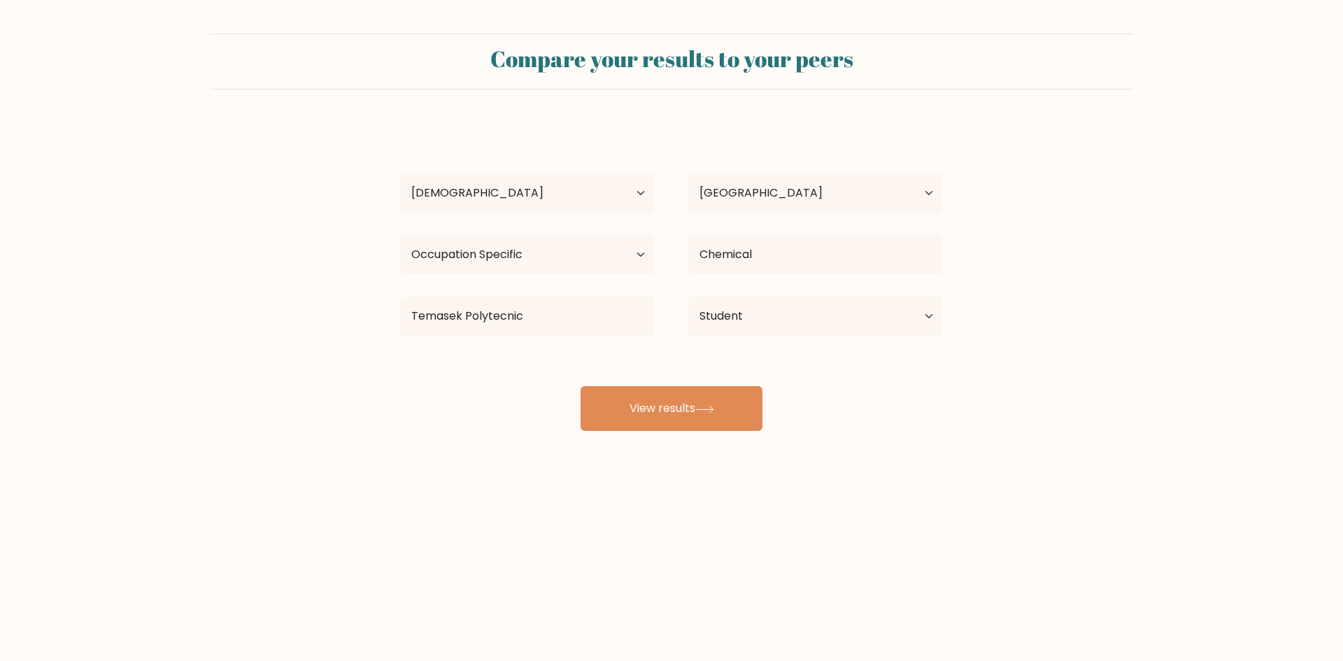
drag, startPoint x: 658, startPoint y: 406, endPoint x: 566, endPoint y: 319, distance: 126.2
click at [597, 313] on div "auni ardi Age Under 18 years old 18-24 years old 25-34 years old 35-44 years ol…" at bounding box center [671, 277] width 559 height 308
drag, startPoint x: 504, startPoint y: 315, endPoint x: 541, endPoint y: 326, distance: 39.2
click at [516, 318] on input "Temasek Polytecnic" at bounding box center [527, 316] width 255 height 39
drag, startPoint x: 500, startPoint y: 315, endPoint x: 511, endPoint y: 314, distance: 11.3
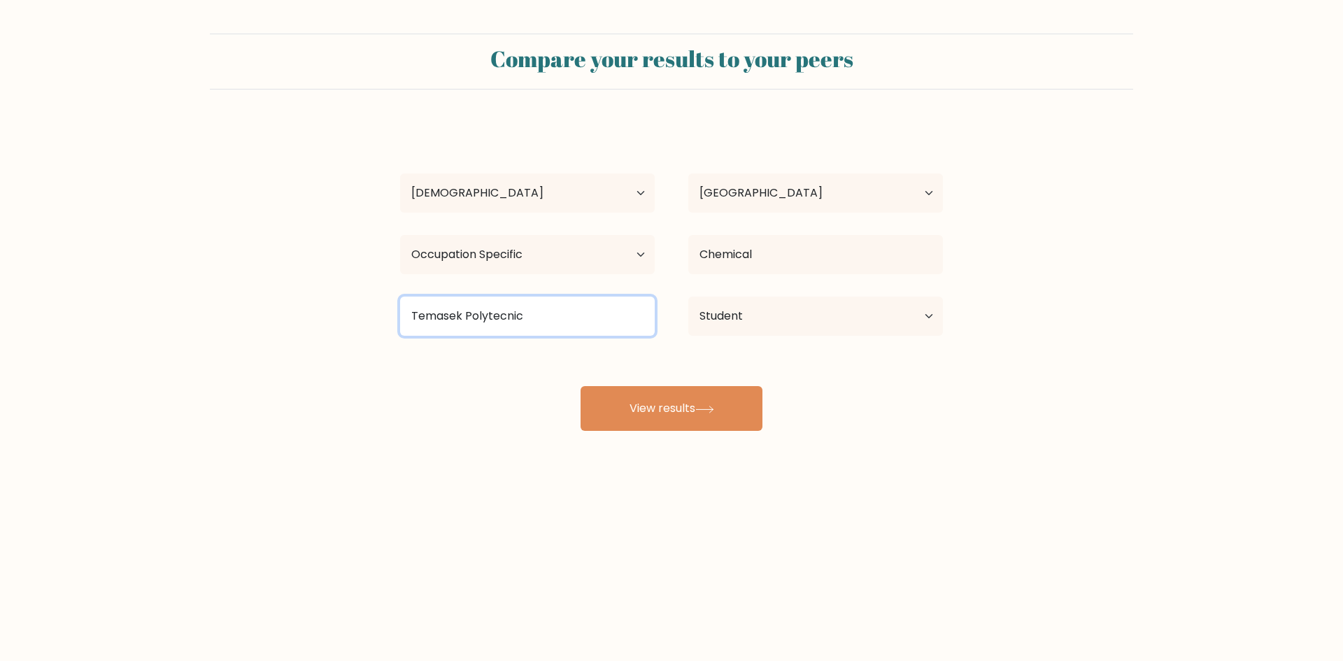
click at [501, 315] on input "Temasek Polytecnic" at bounding box center [527, 316] width 255 height 39
drag, startPoint x: 506, startPoint y: 314, endPoint x: 520, endPoint y: 325, distance: 17.9
click at [514, 320] on input "Temasek Polytecnic" at bounding box center [527, 316] width 255 height 39
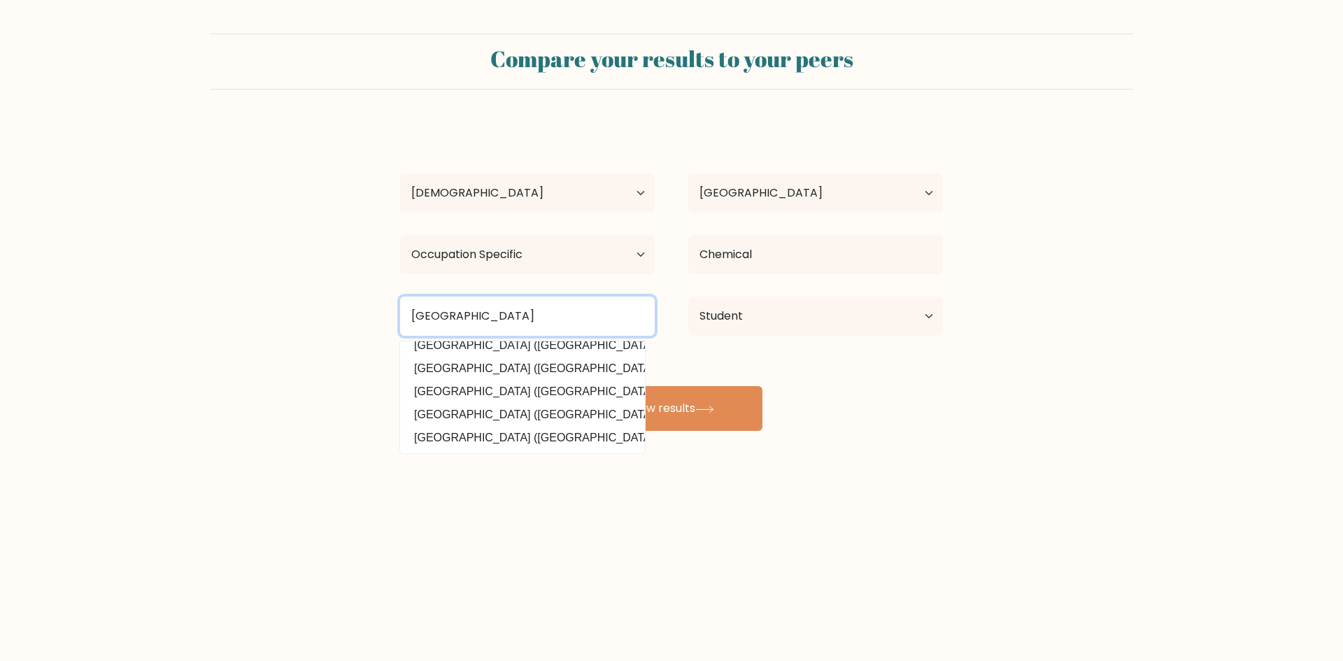
scroll to position [136, 0]
type input "Temasek Polytechnic"
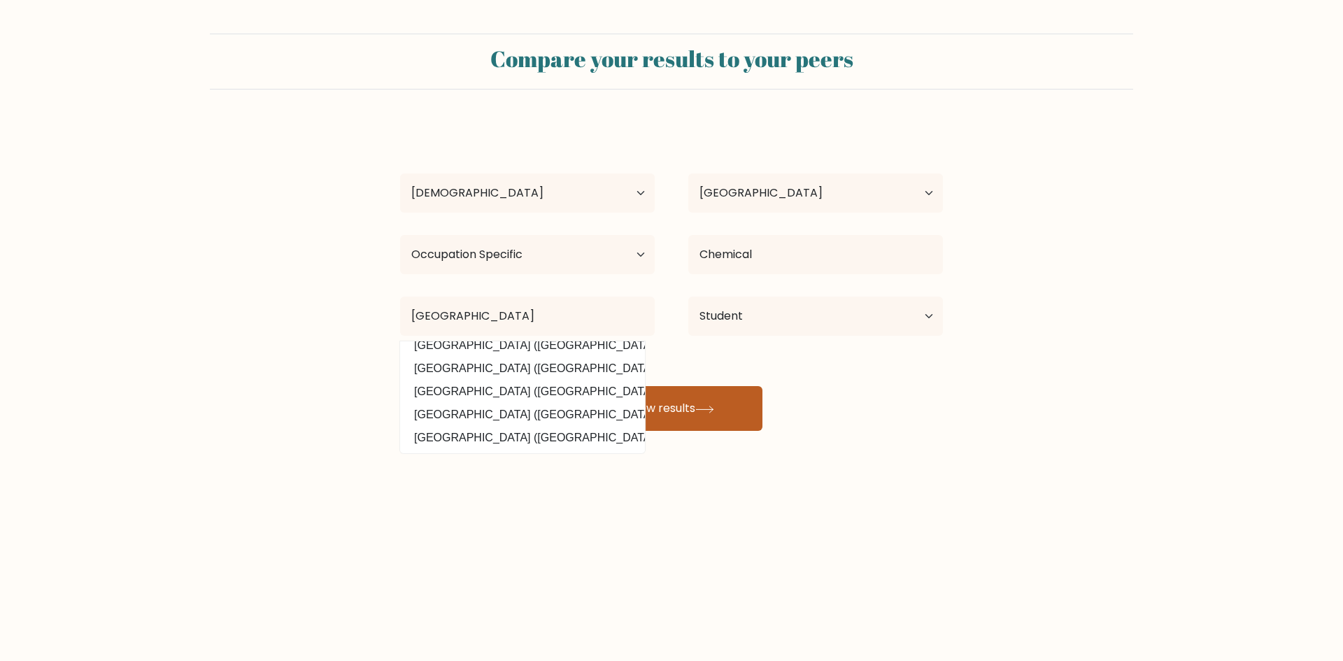
drag, startPoint x: 731, startPoint y: 385, endPoint x: 727, endPoint y: 397, distance: 13.3
click at [727, 397] on div "auni ardi Age Under 18 years old 18-24 years old 25-34 years old 35-44 years ol…" at bounding box center [671, 277] width 559 height 308
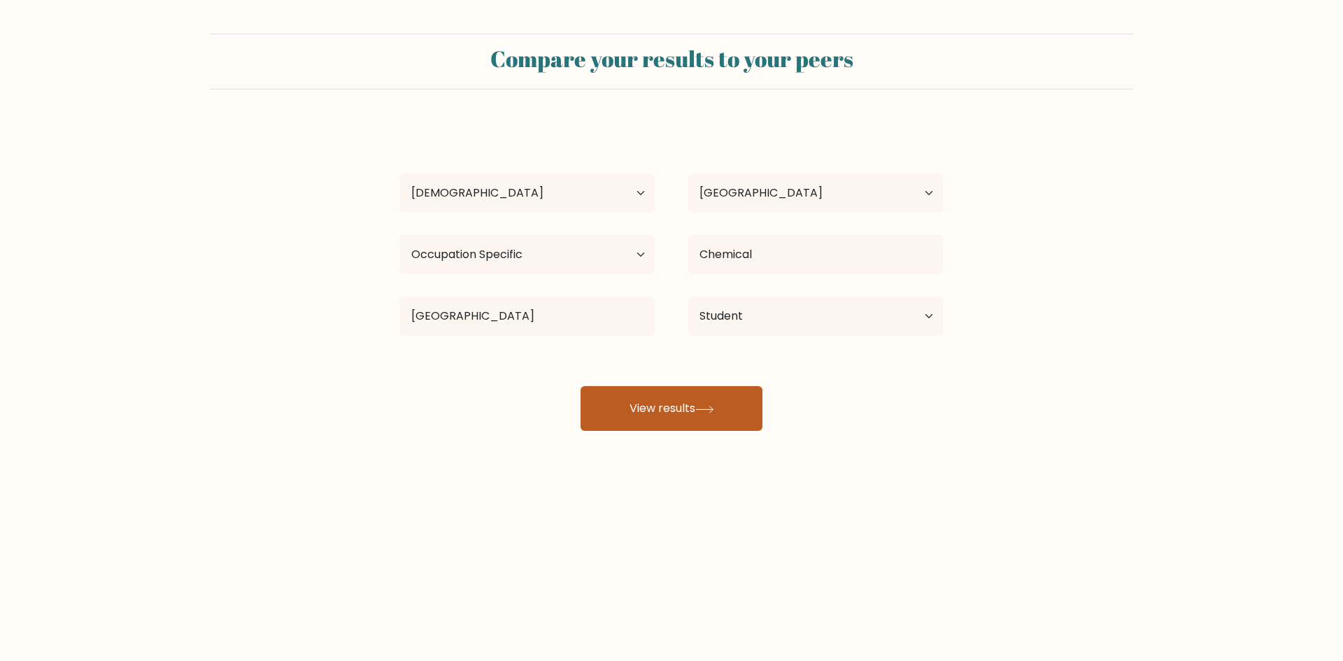
click at [727, 397] on button "View results" at bounding box center [671, 408] width 182 height 45
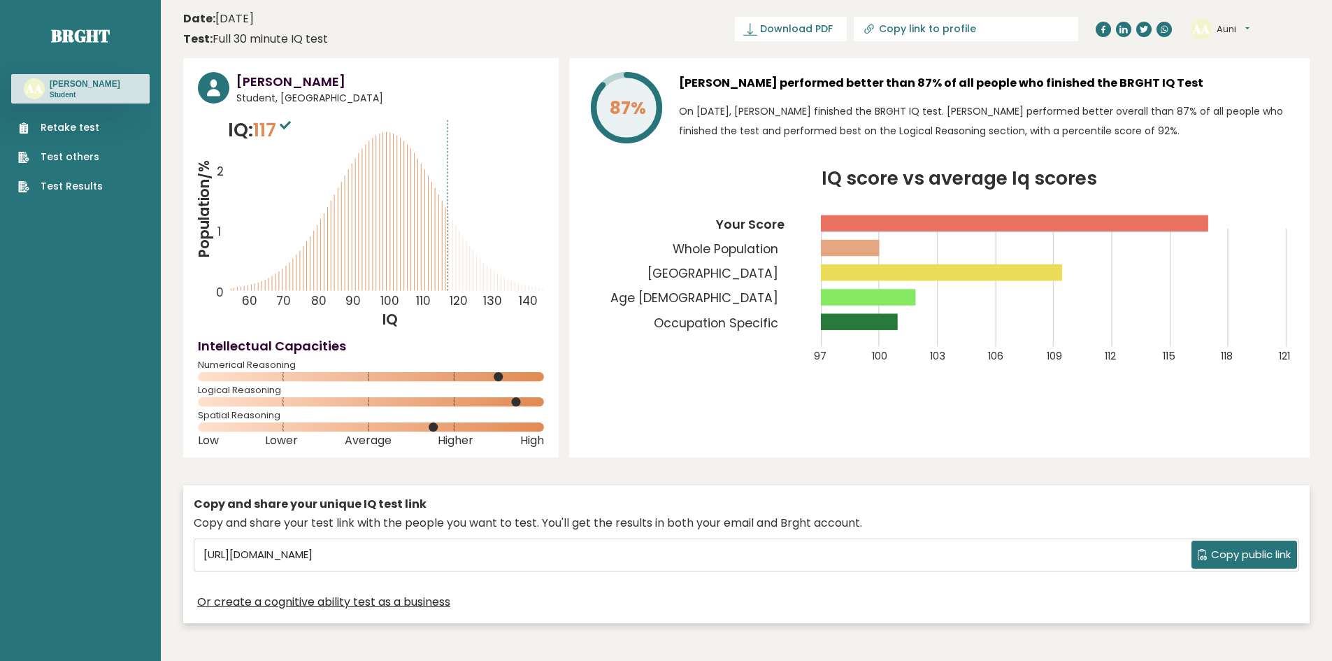
click at [104, 185] on ul "Retake test Test others Test Results" at bounding box center [60, 156] width 99 height 73
click at [72, 177] on ul "Retake test Test others Test Results" at bounding box center [60, 156] width 99 height 73
click at [90, 183] on link "Test Results" at bounding box center [60, 186] width 85 height 15
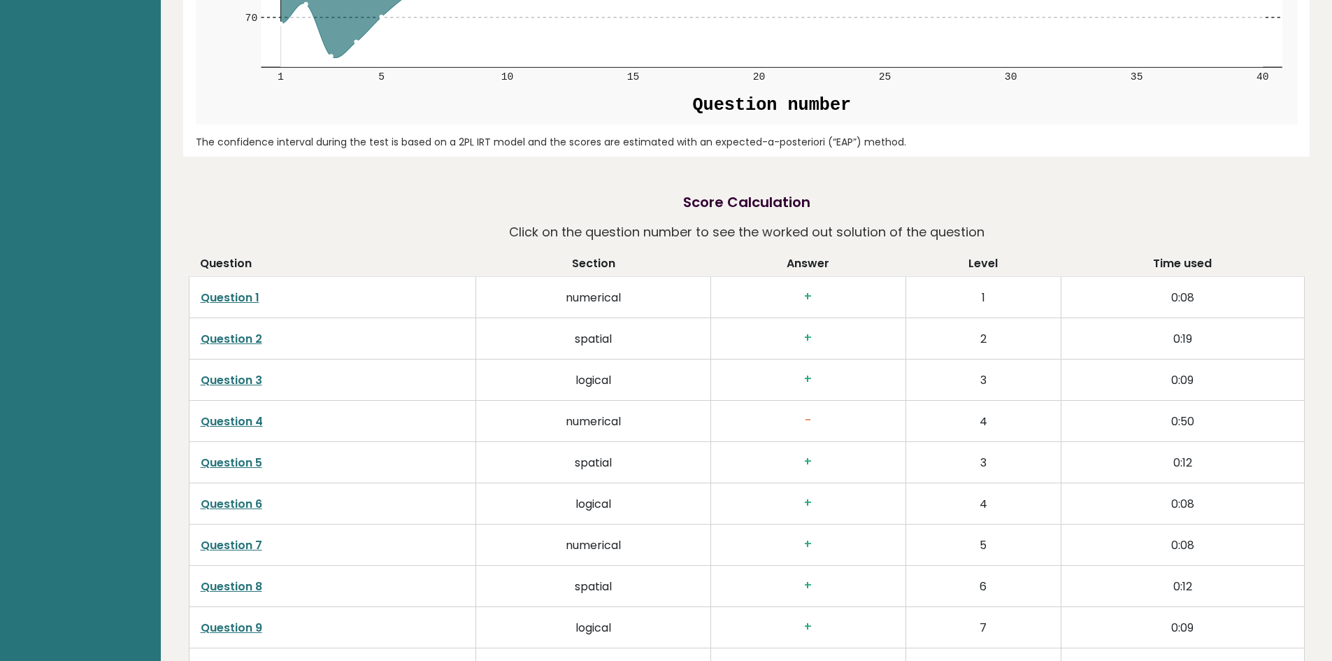
scroll to position [2065, 0]
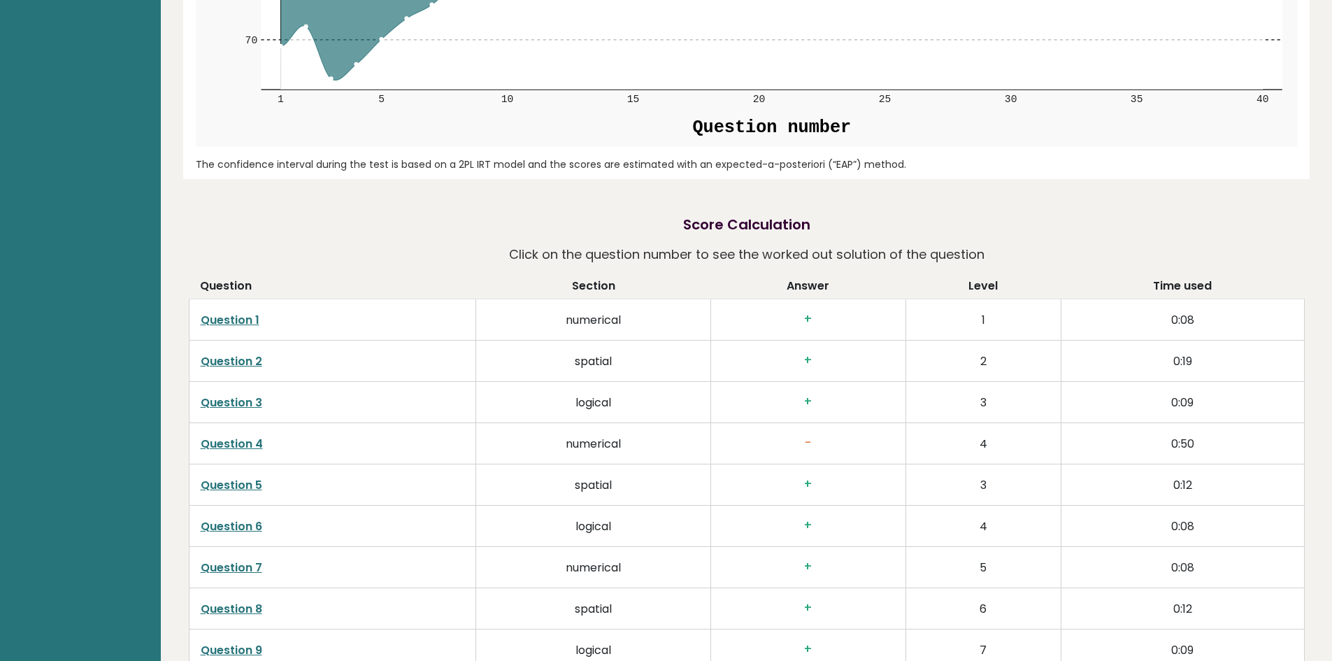
click at [242, 436] on link "Question 4" at bounding box center [232, 444] width 62 height 16
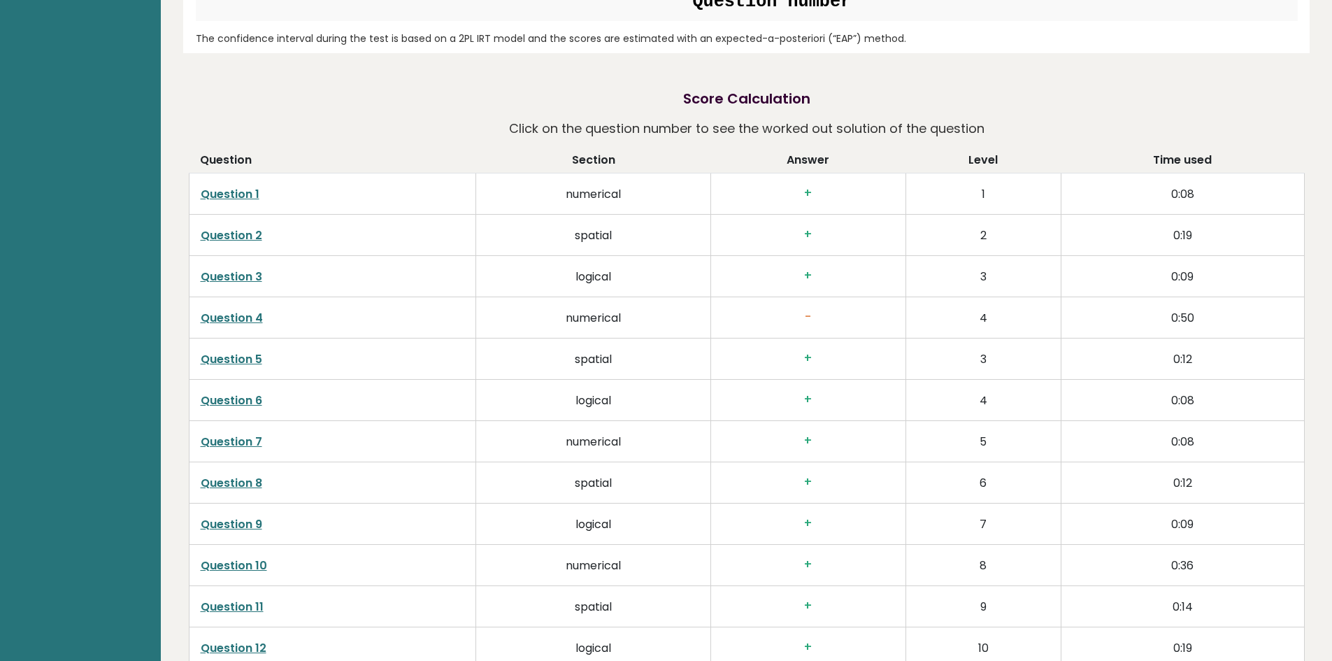
scroll to position [2205, 0]
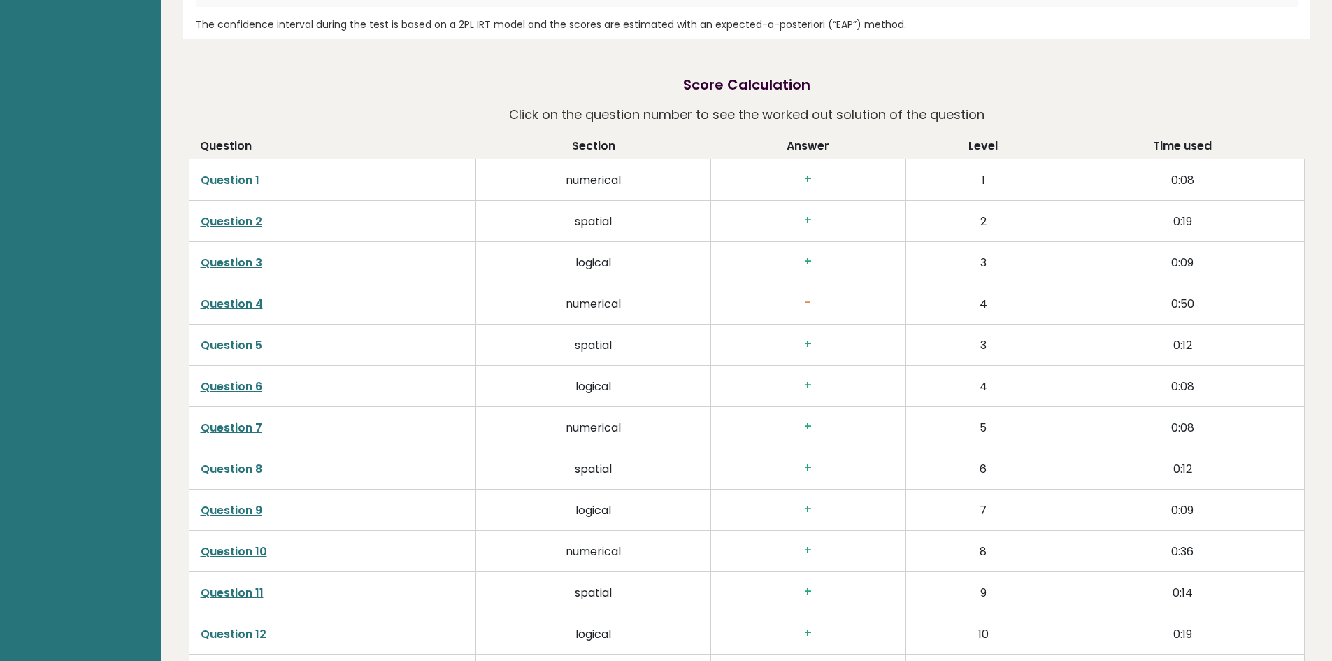
click at [231, 420] on link "Question 7" at bounding box center [232, 428] width 62 height 16
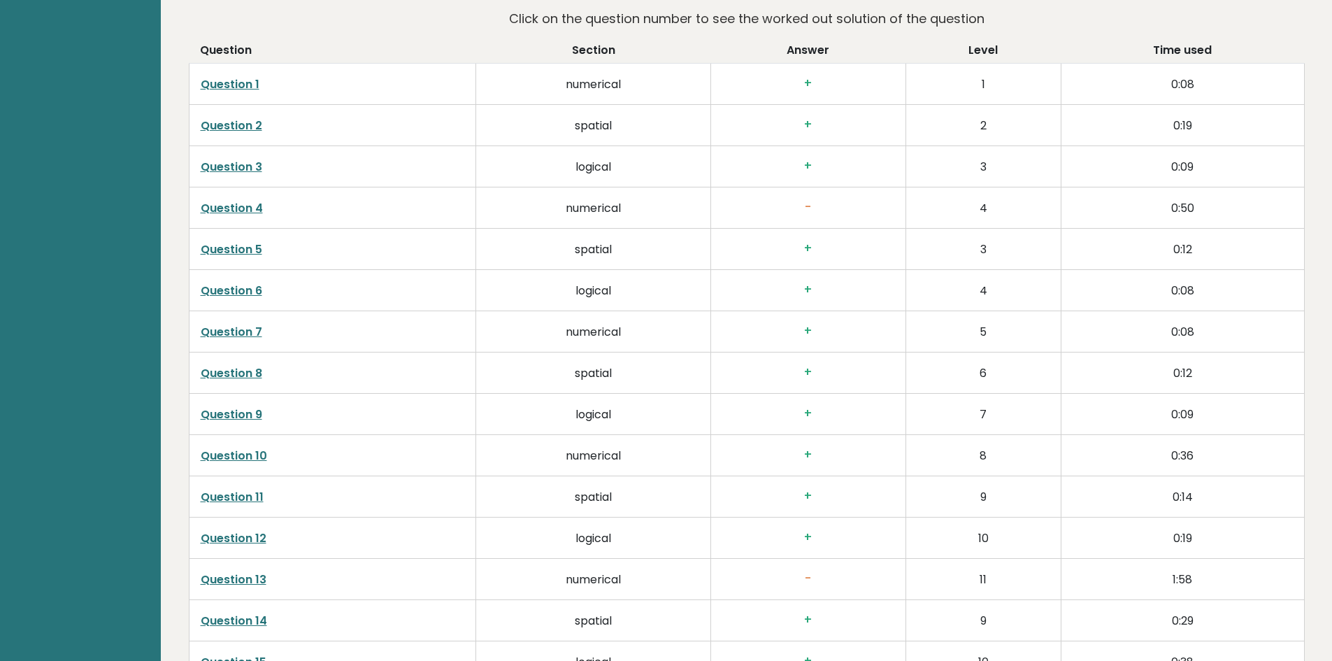
scroll to position [2345, 0]
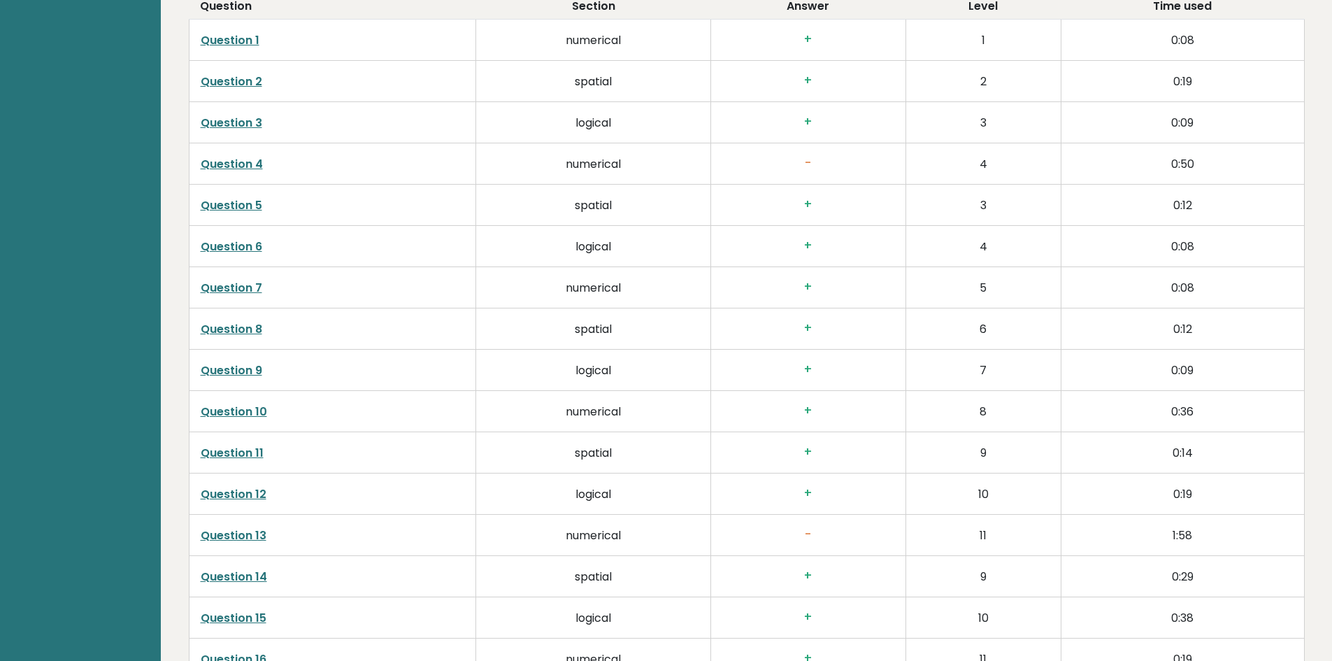
click at [260, 486] on link "Question 12" at bounding box center [234, 494] width 66 height 16
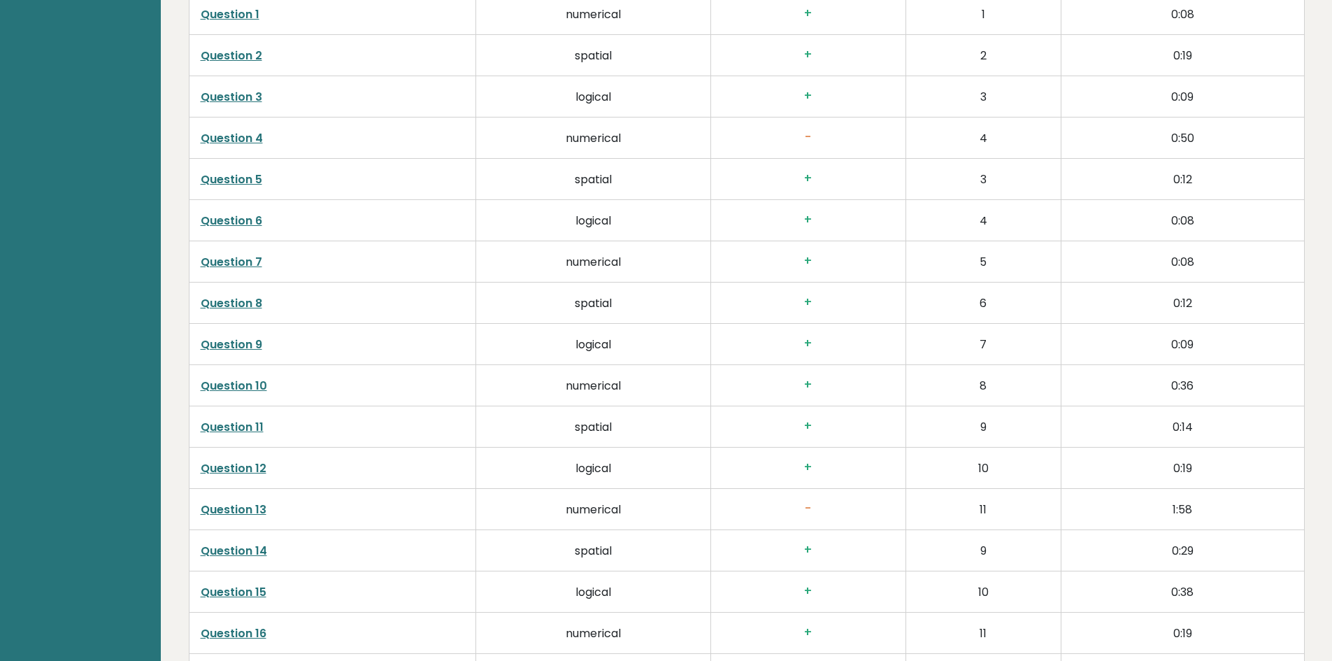
scroll to position [2415, 0]
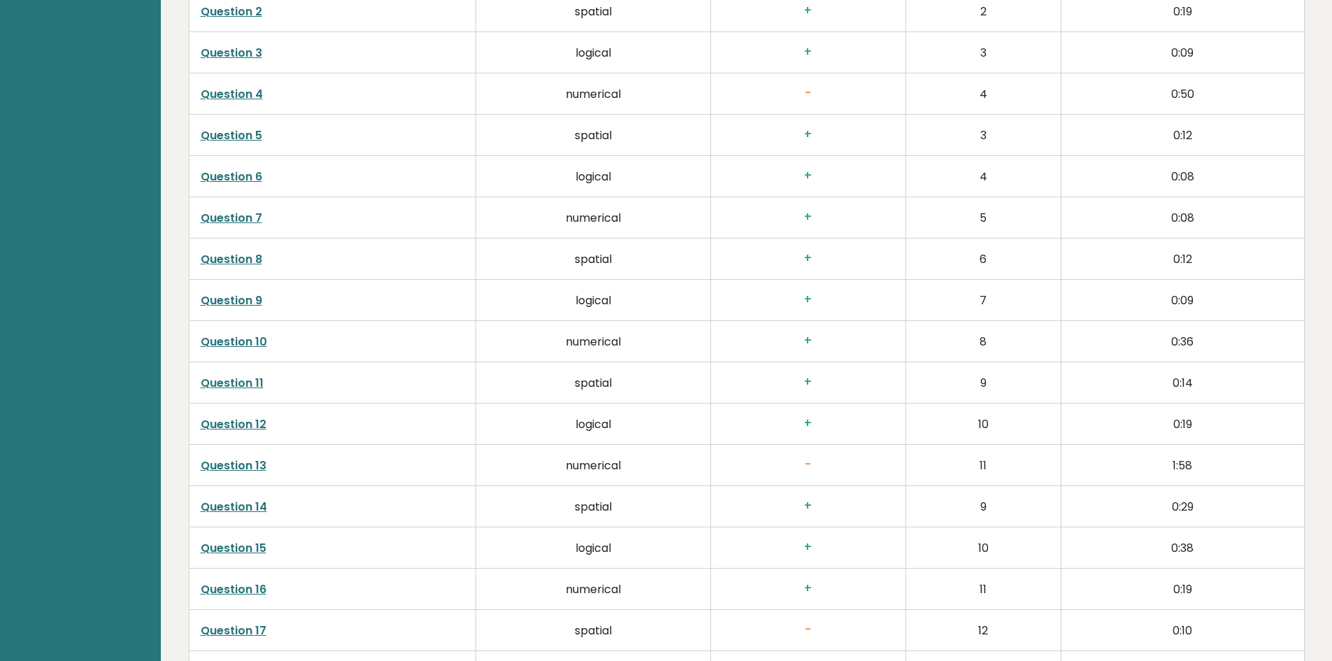
click at [243, 457] on link "Question 13" at bounding box center [234, 465] width 66 height 16
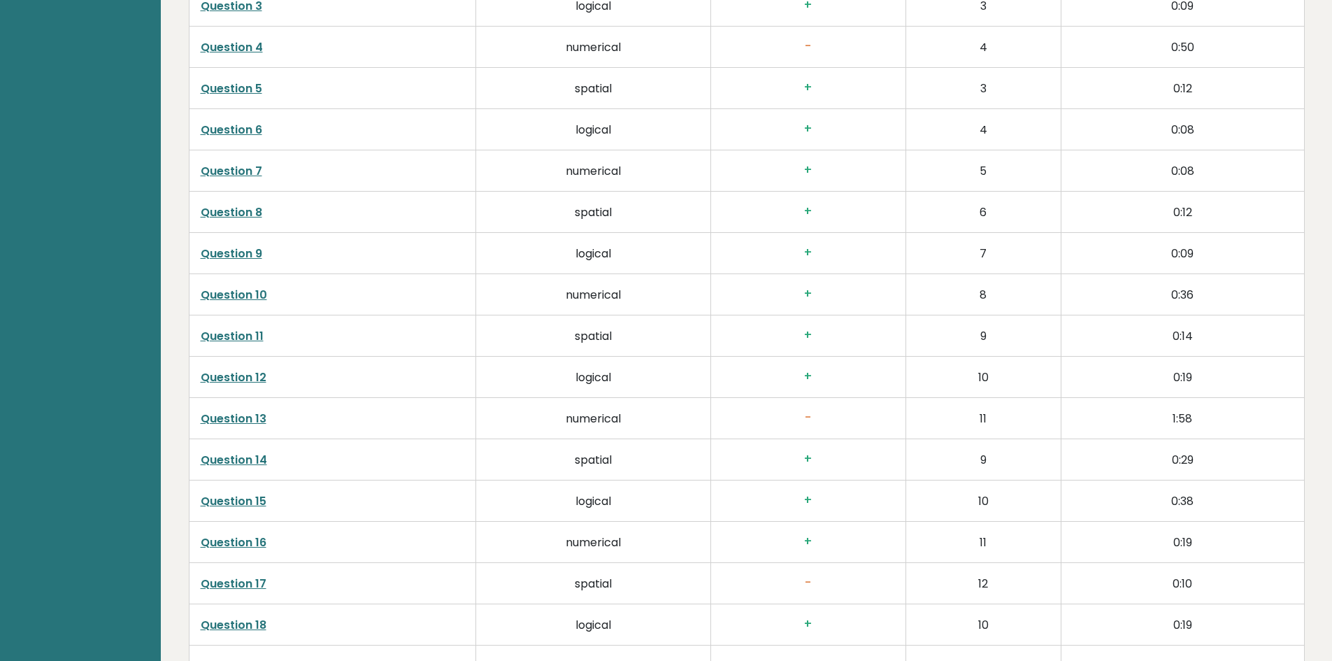
scroll to position [2555, 0]
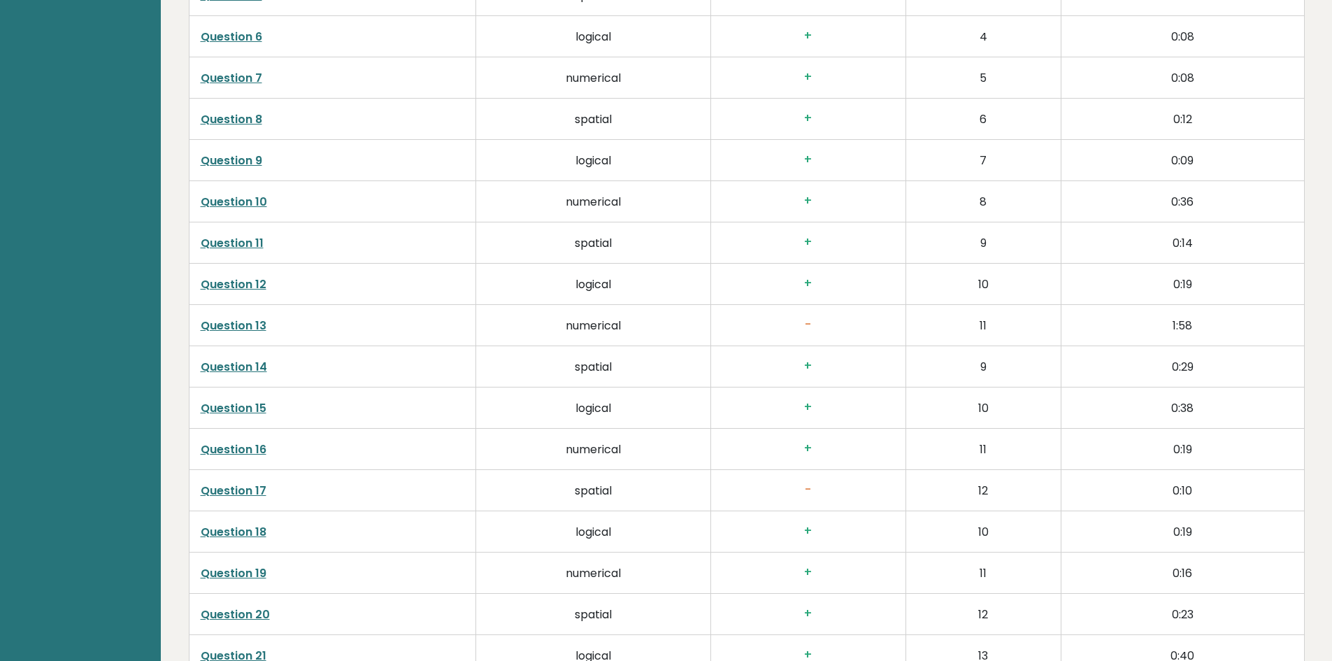
click at [238, 483] on link "Question 17" at bounding box center [234, 491] width 66 height 16
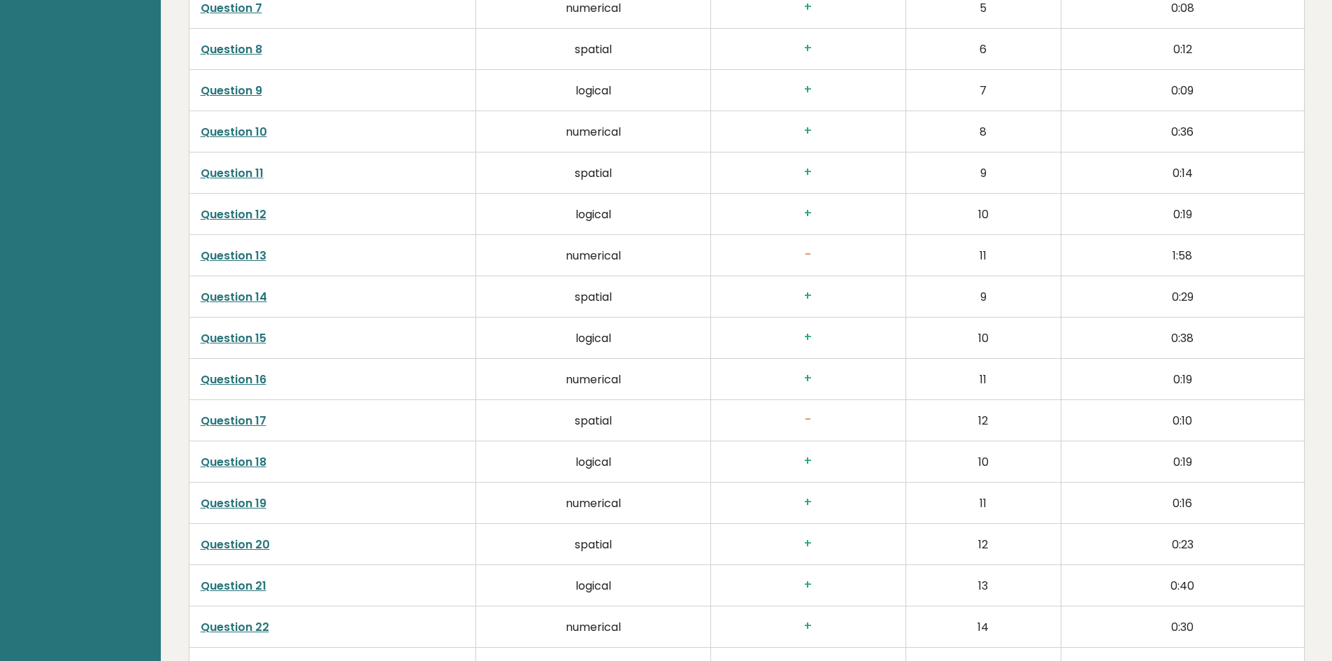
click at [244, 578] on link "Question 21" at bounding box center [234, 586] width 66 height 16
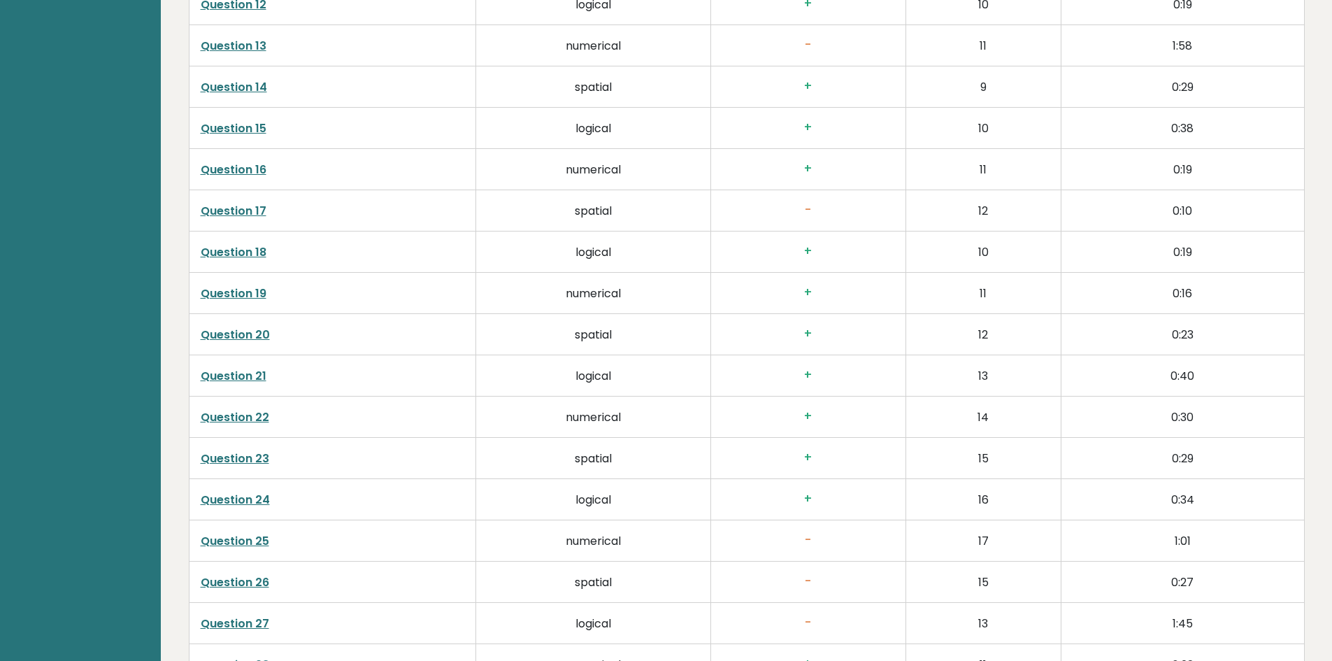
scroll to position [2905, 0]
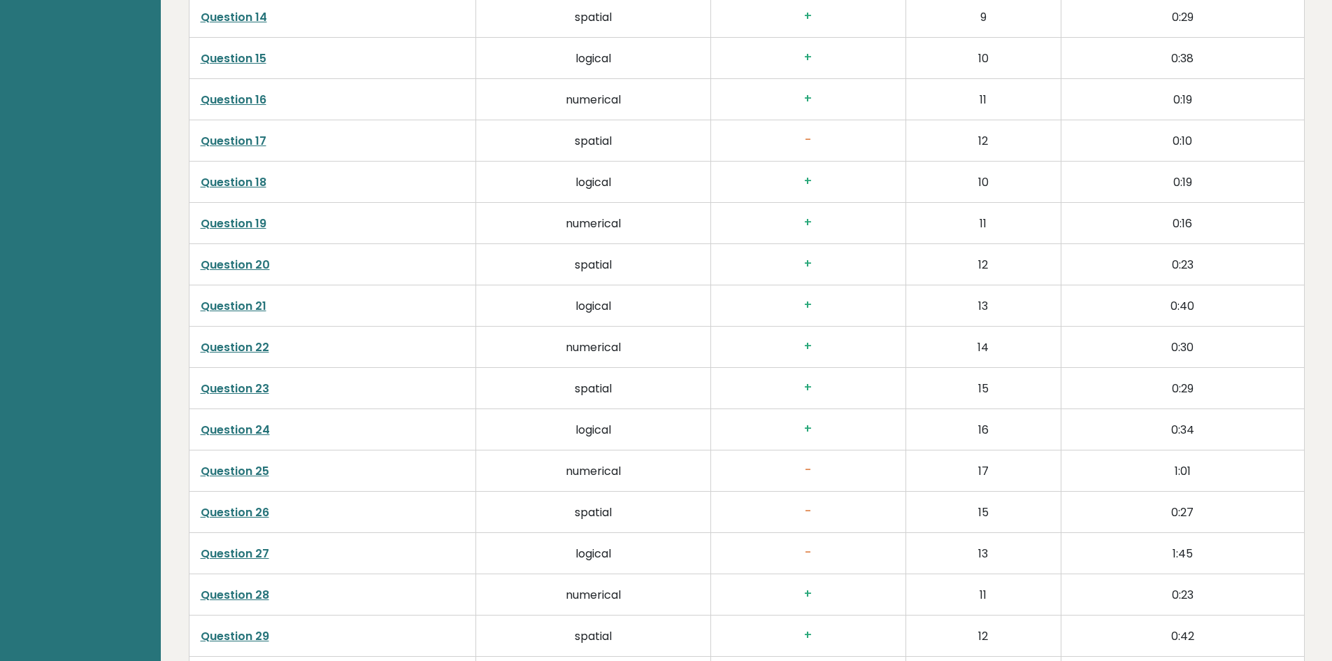
click at [243, 422] on link "Question 24" at bounding box center [235, 430] width 69 height 16
click at [248, 463] on link "Question 25" at bounding box center [235, 471] width 69 height 16
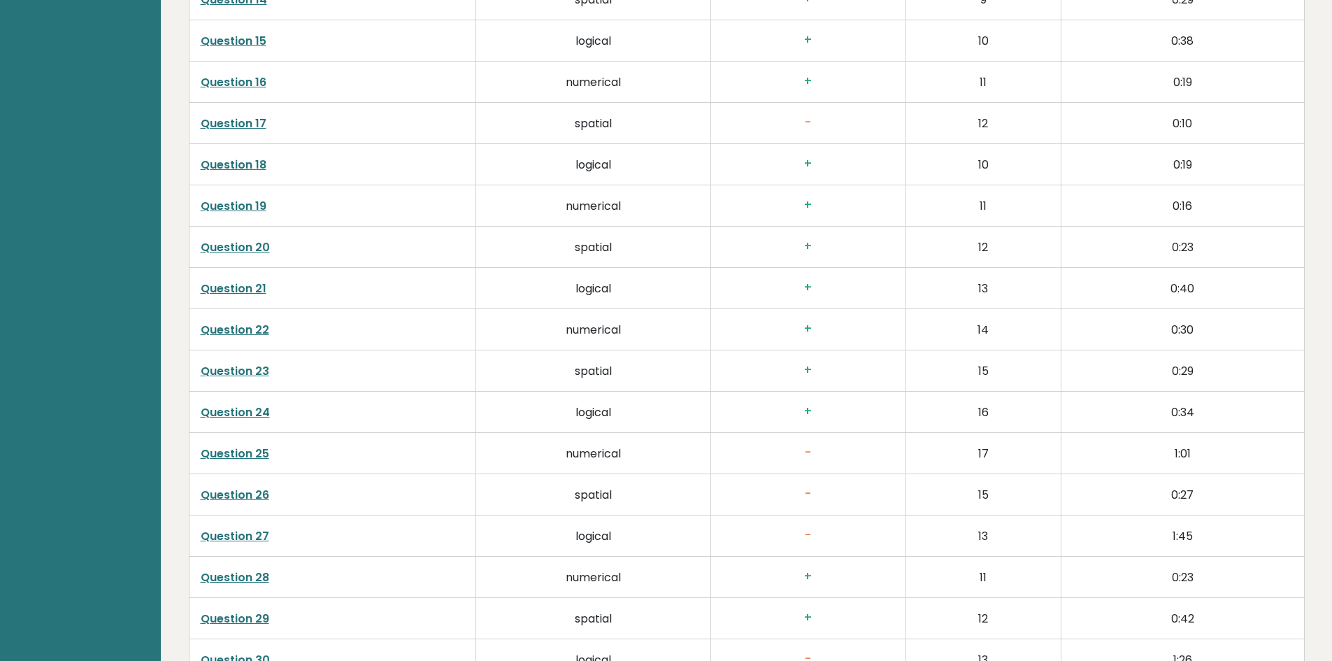
scroll to position [2974, 0]
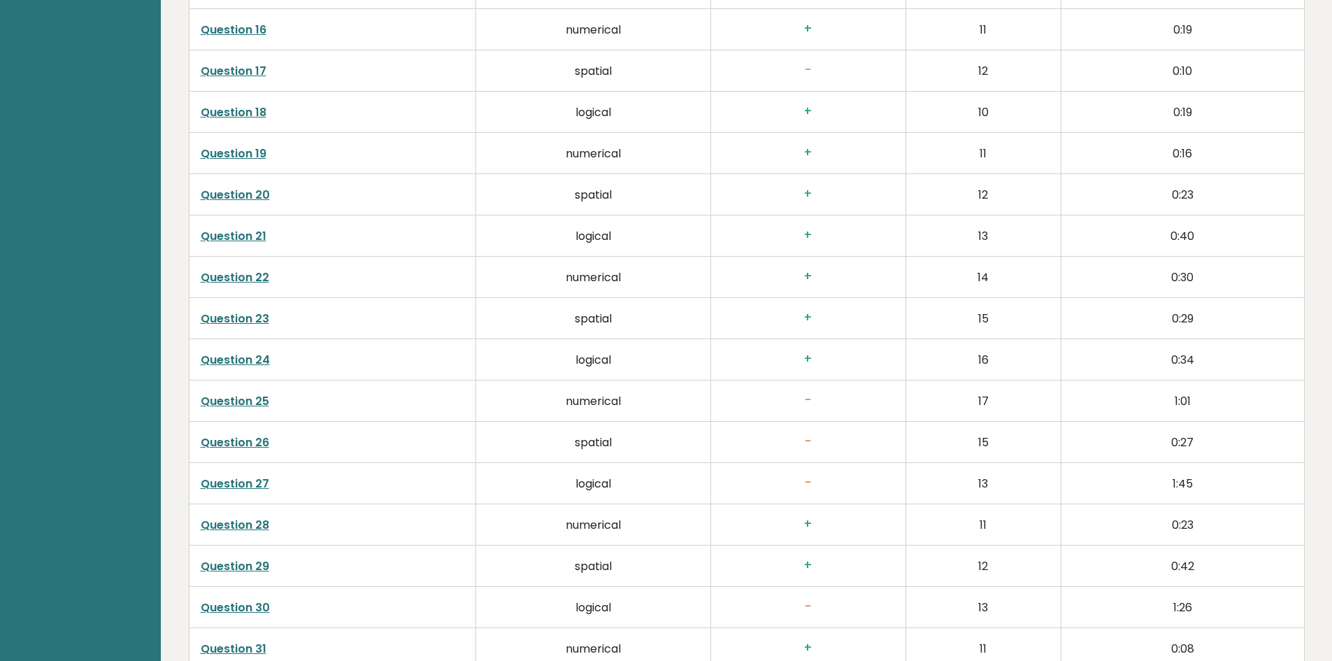
click at [230, 434] on link "Question 26" at bounding box center [235, 442] width 69 height 16
click at [236, 476] on link "Question 27" at bounding box center [235, 484] width 69 height 16
click at [253, 599] on link "Question 30" at bounding box center [235, 607] width 69 height 16
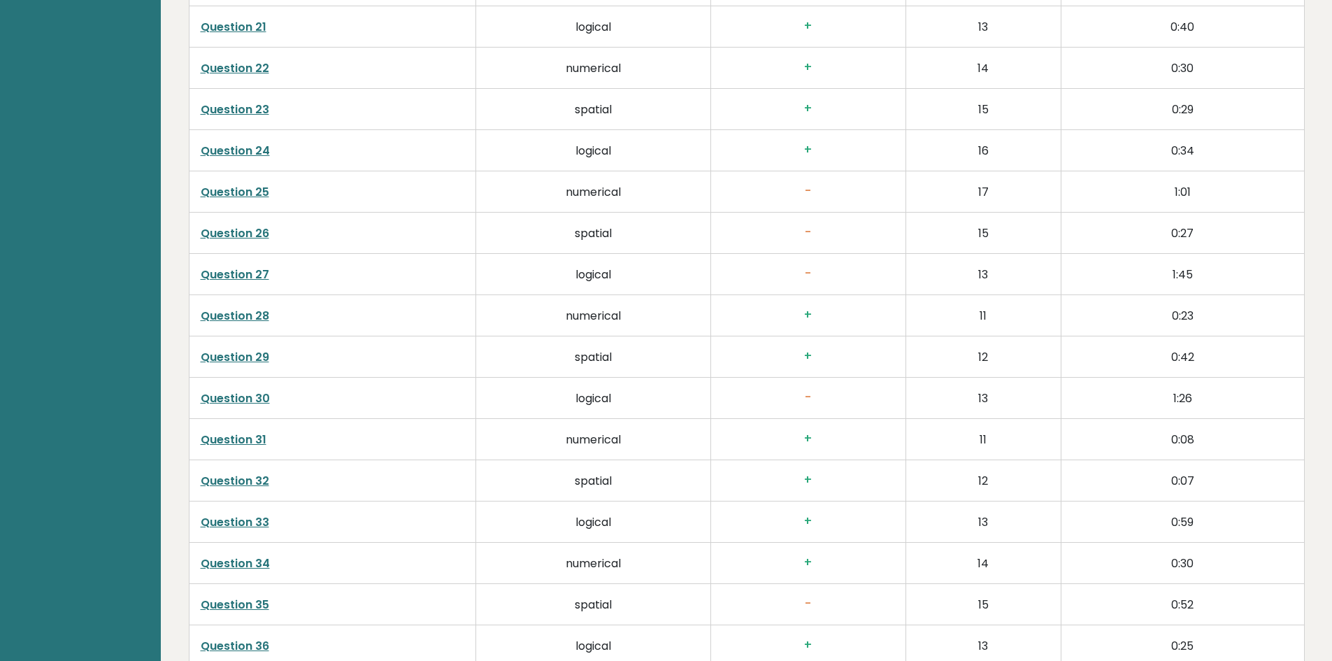
scroll to position [3184, 0]
click at [199, 377] on td "Question 30" at bounding box center [332, 397] width 287 height 41
click at [204, 390] on link "Question 30" at bounding box center [235, 398] width 69 height 16
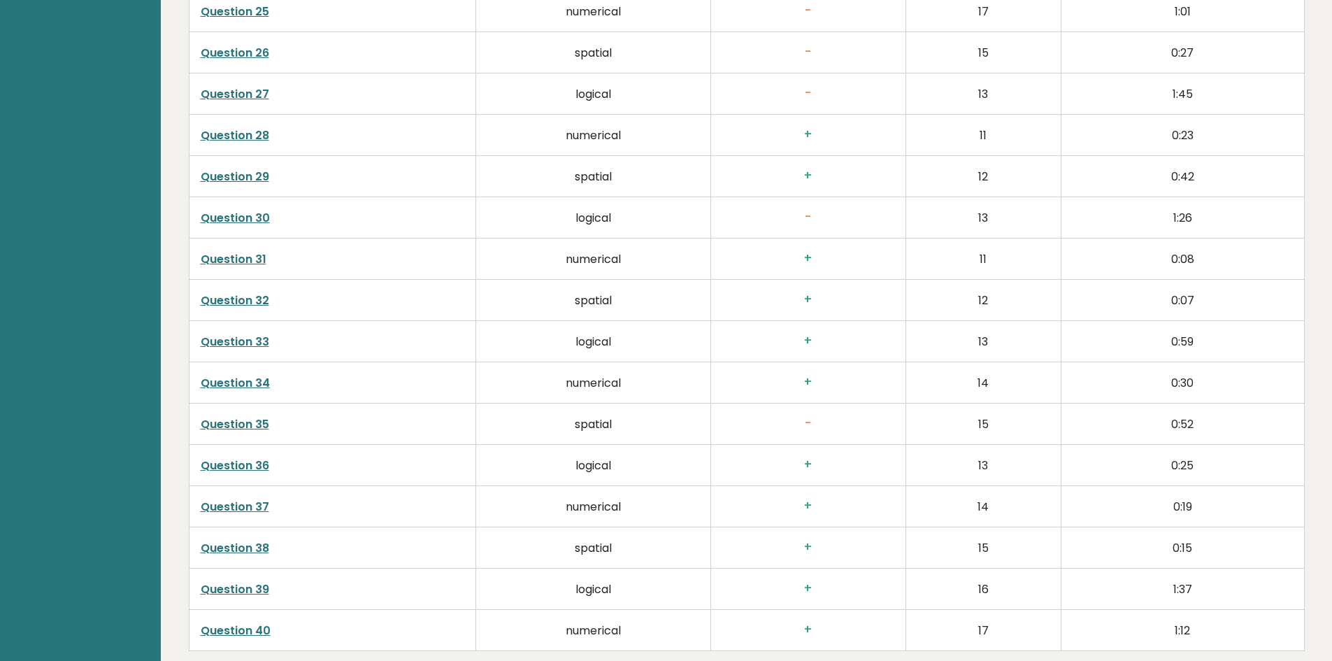
scroll to position [3394, 0]
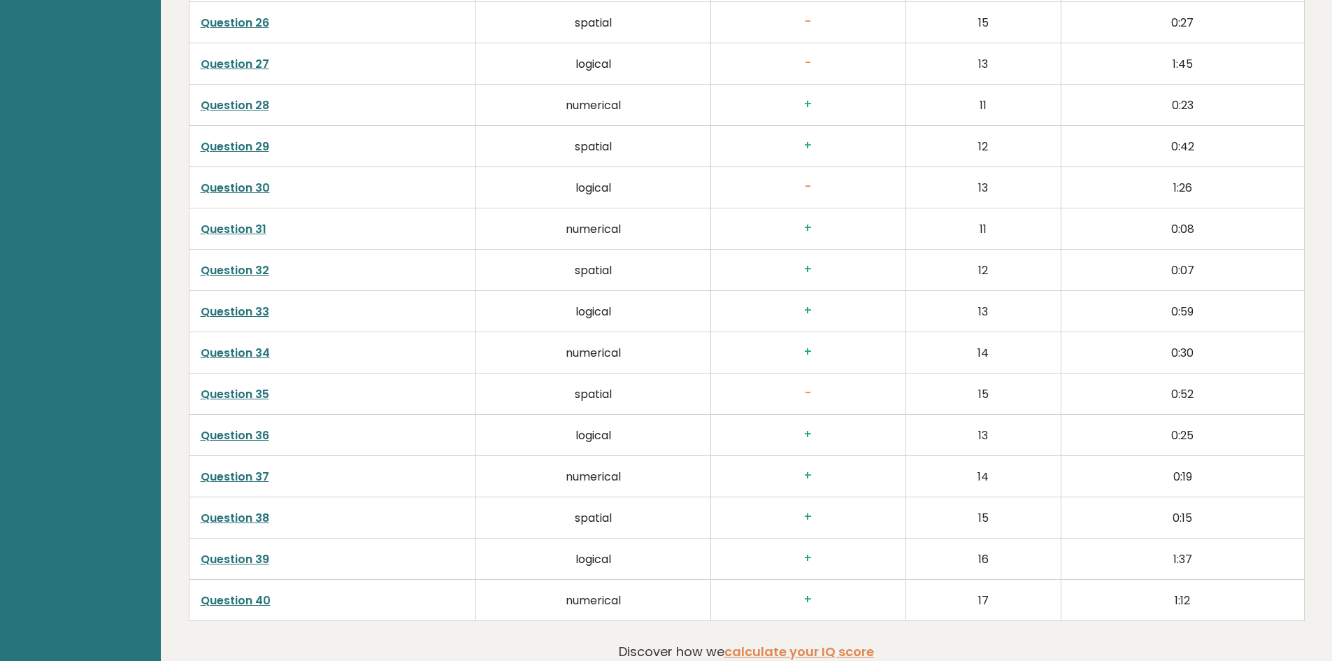
click at [243, 386] on link "Question 35" at bounding box center [235, 394] width 69 height 16
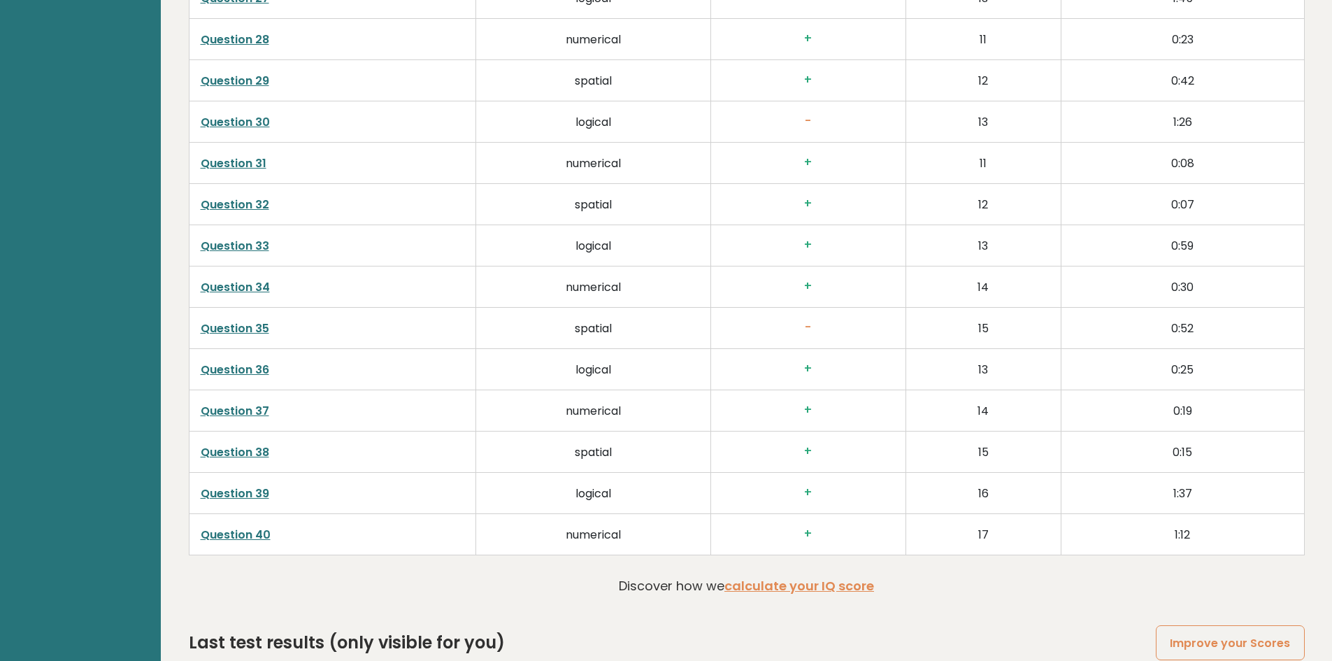
scroll to position [3464, 0]
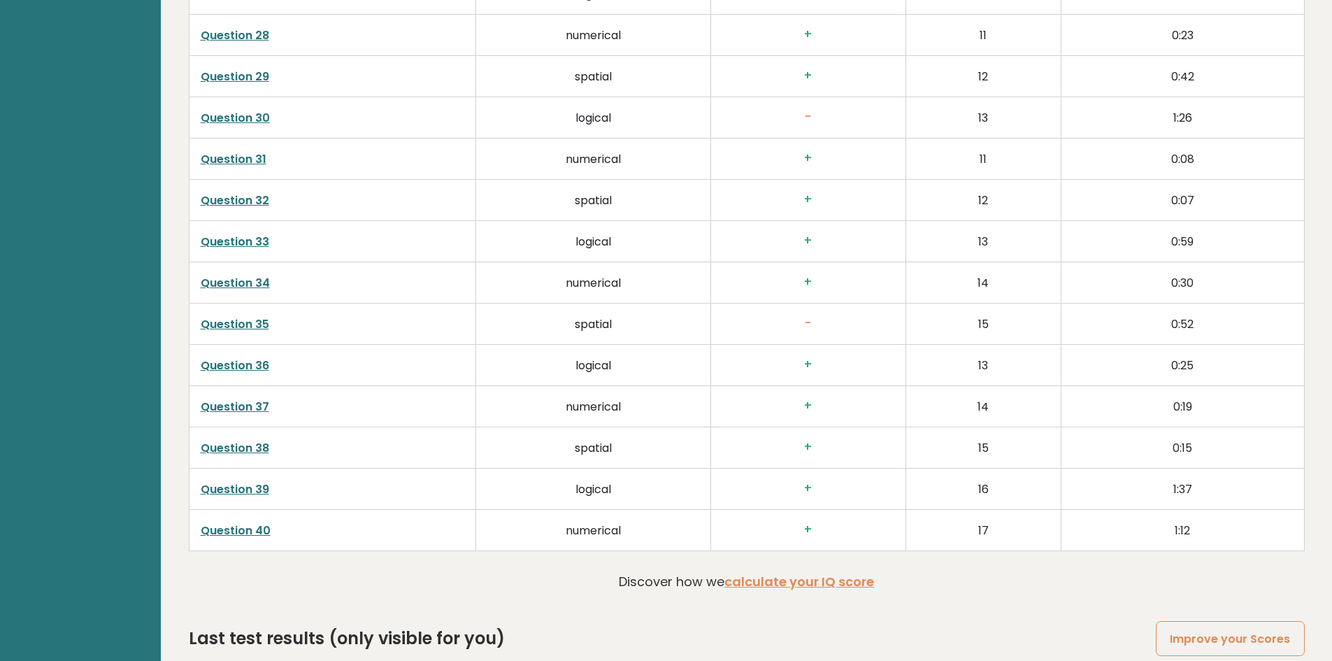
click at [258, 522] on link "Question 40" at bounding box center [236, 530] width 70 height 16
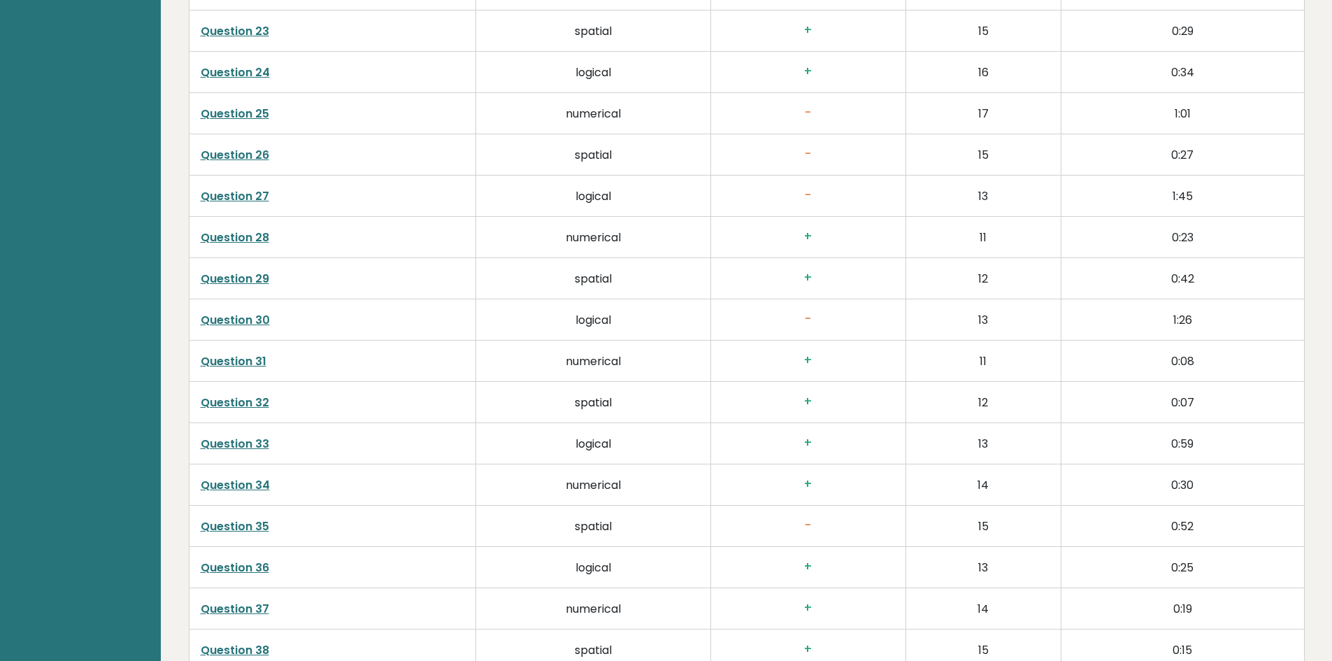
scroll to position [3184, 0]
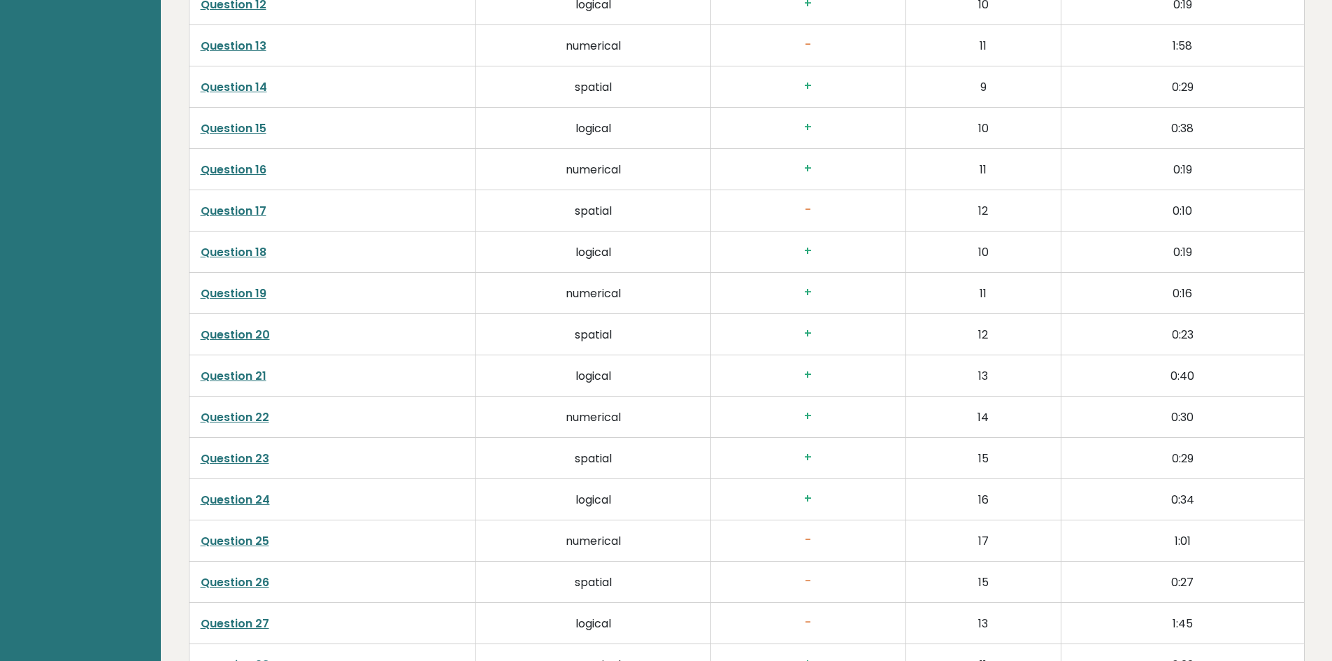
drag, startPoint x: 805, startPoint y: 261, endPoint x: 759, endPoint y: 305, distance: 63.8
click at [759, 314] on td "+" at bounding box center [808, 334] width 195 height 41
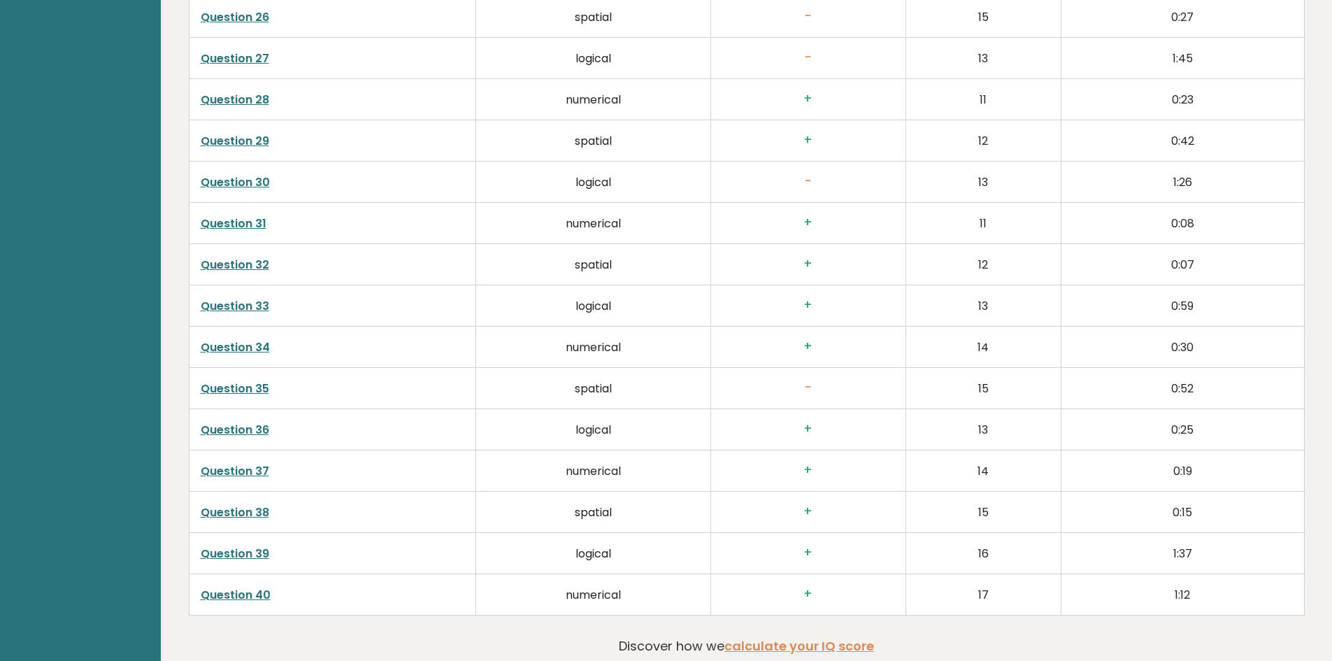
scroll to position [3534, 0]
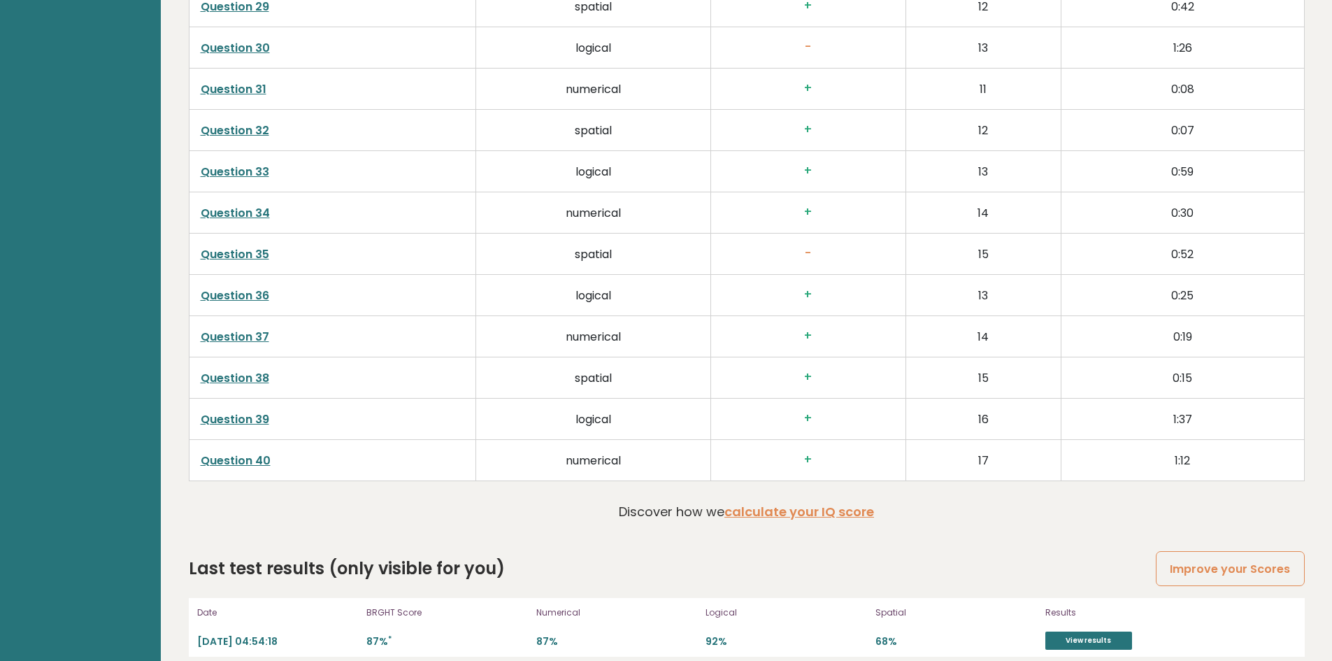
click at [225, 411] on link "Question 39" at bounding box center [235, 419] width 69 height 16
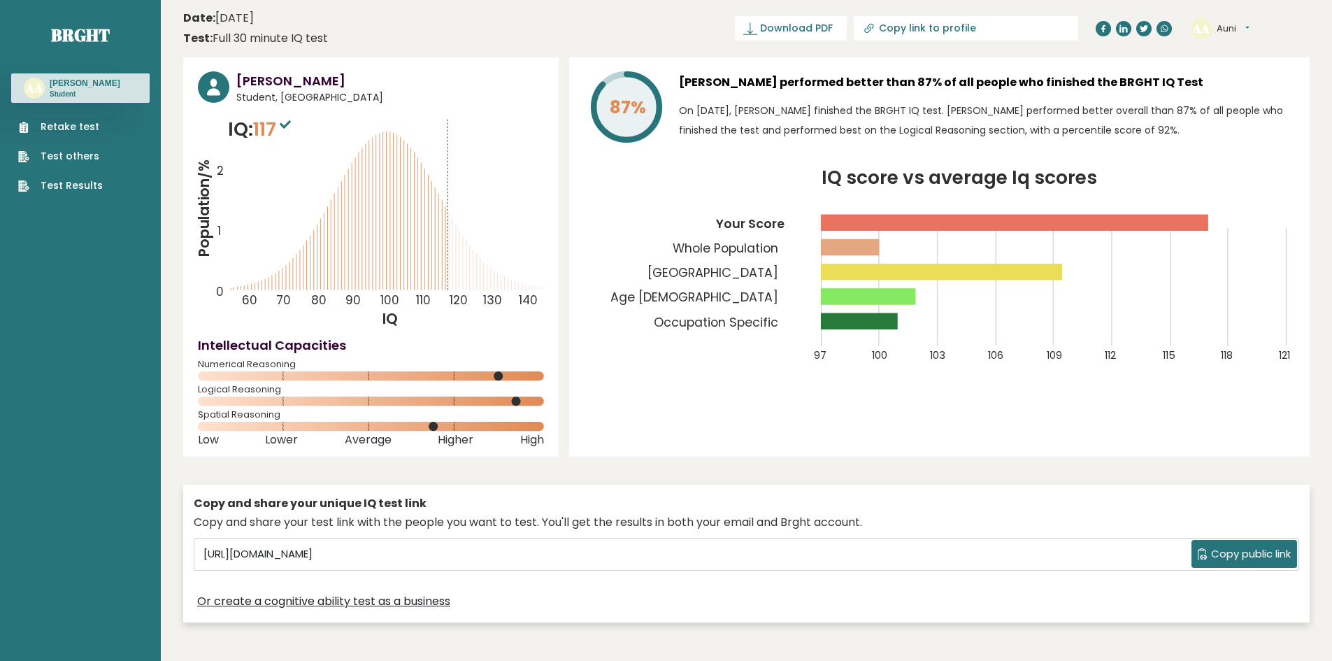
scroll to position [0, 0]
click at [1205, 553] on button "Copy public link" at bounding box center [1245, 555] width 106 height 28
click at [280, 117] on span "117" at bounding box center [273, 130] width 41 height 26
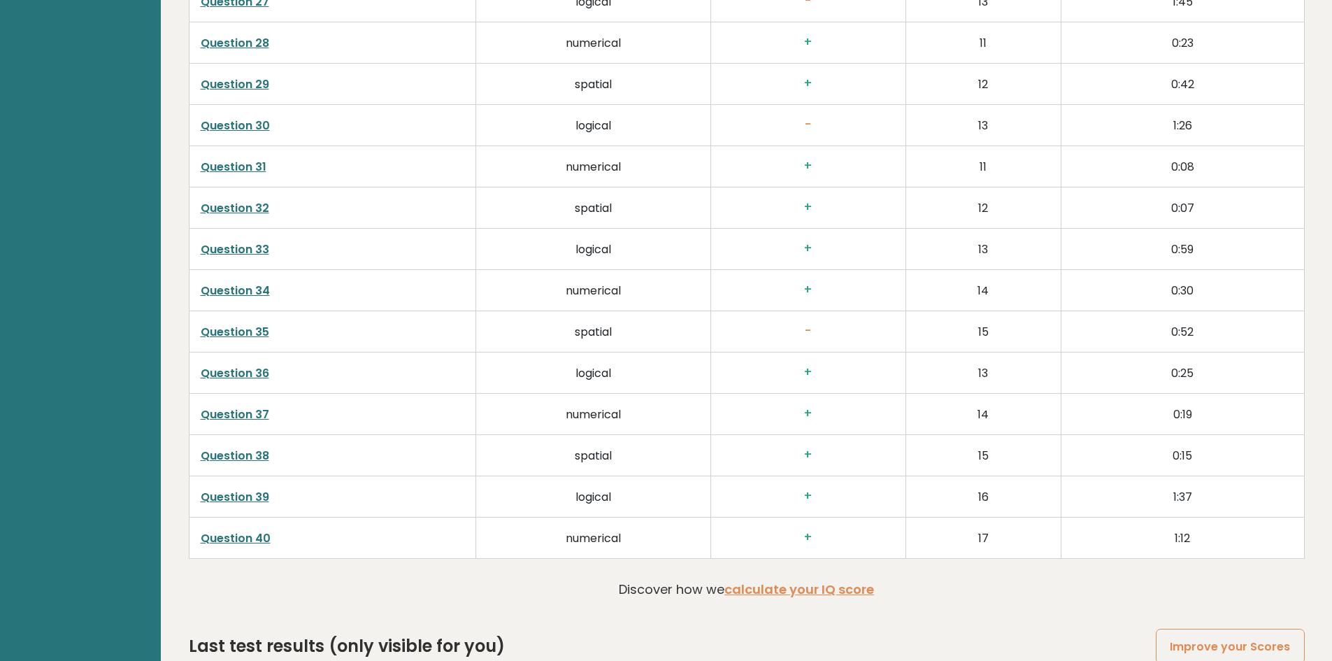
scroll to position [3551, 0]
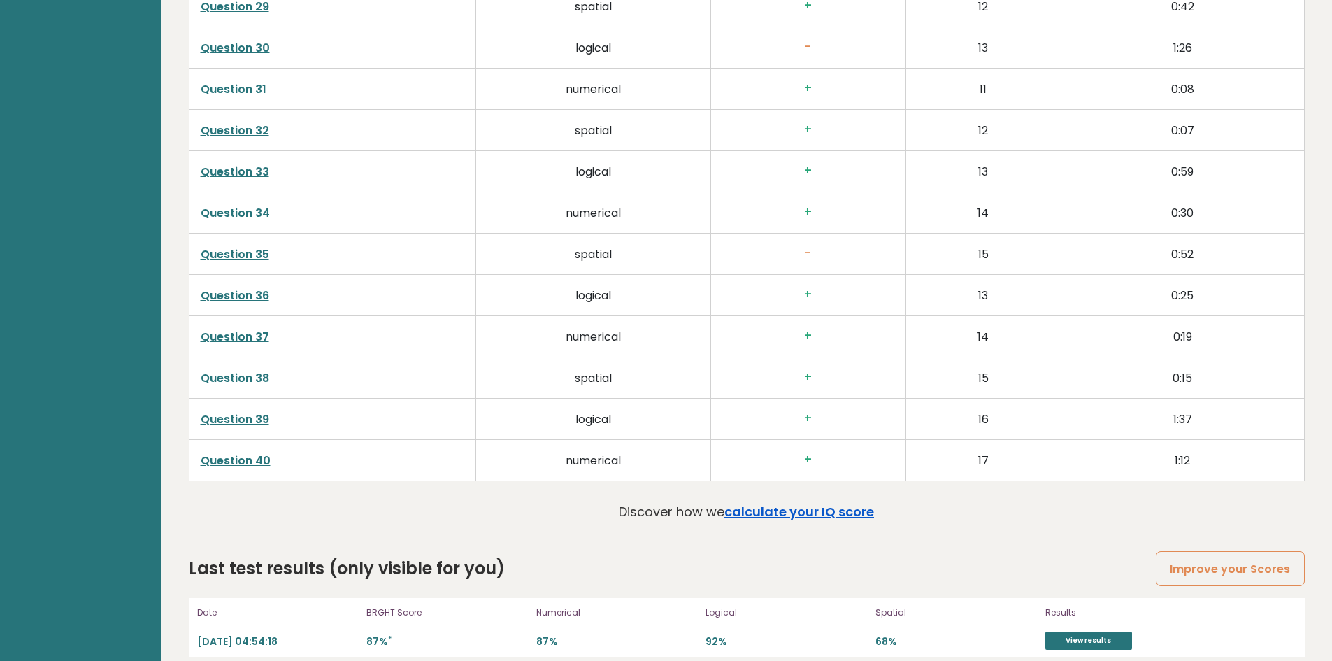
click at [838, 503] on link "calculate your IQ score" at bounding box center [800, 511] width 150 height 17
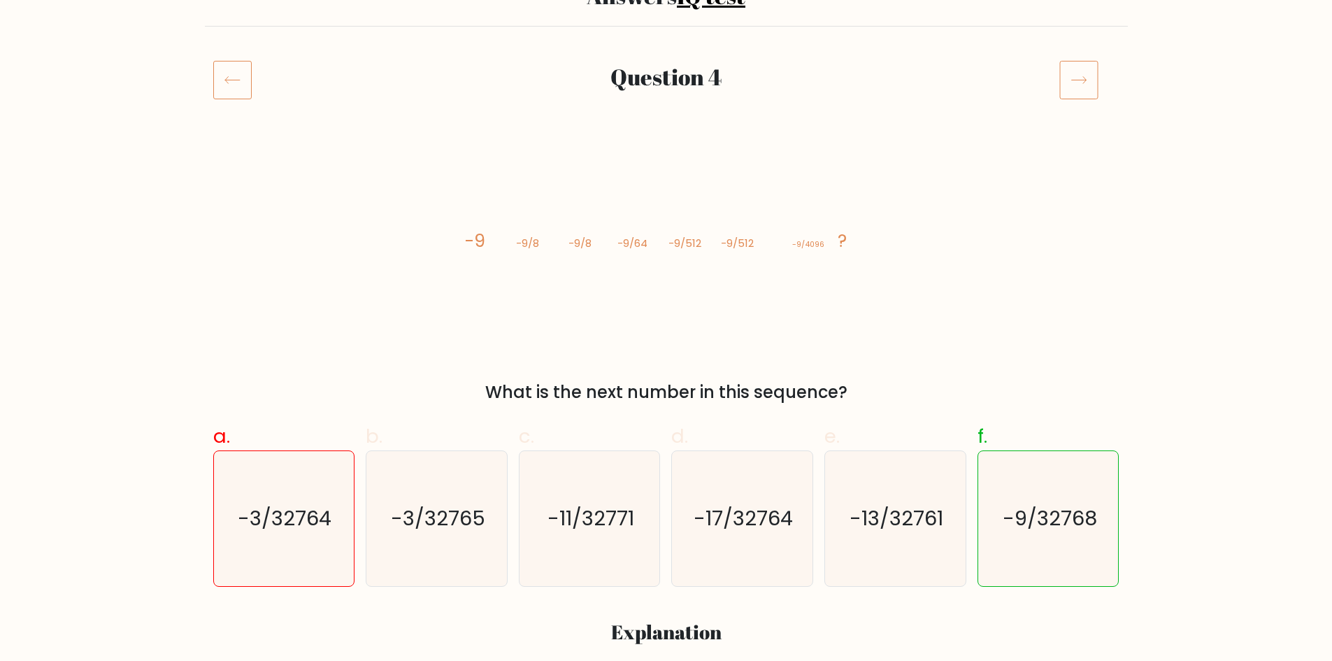
scroll to position [140, 0]
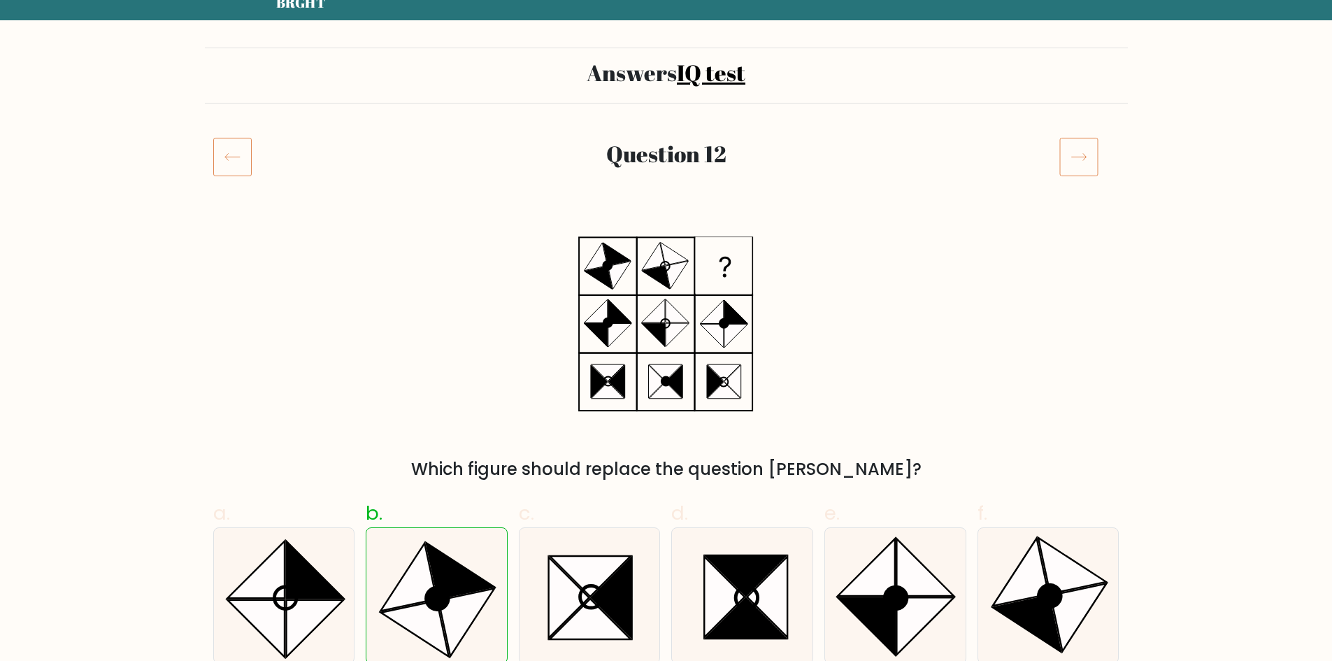
scroll to position [140, 0]
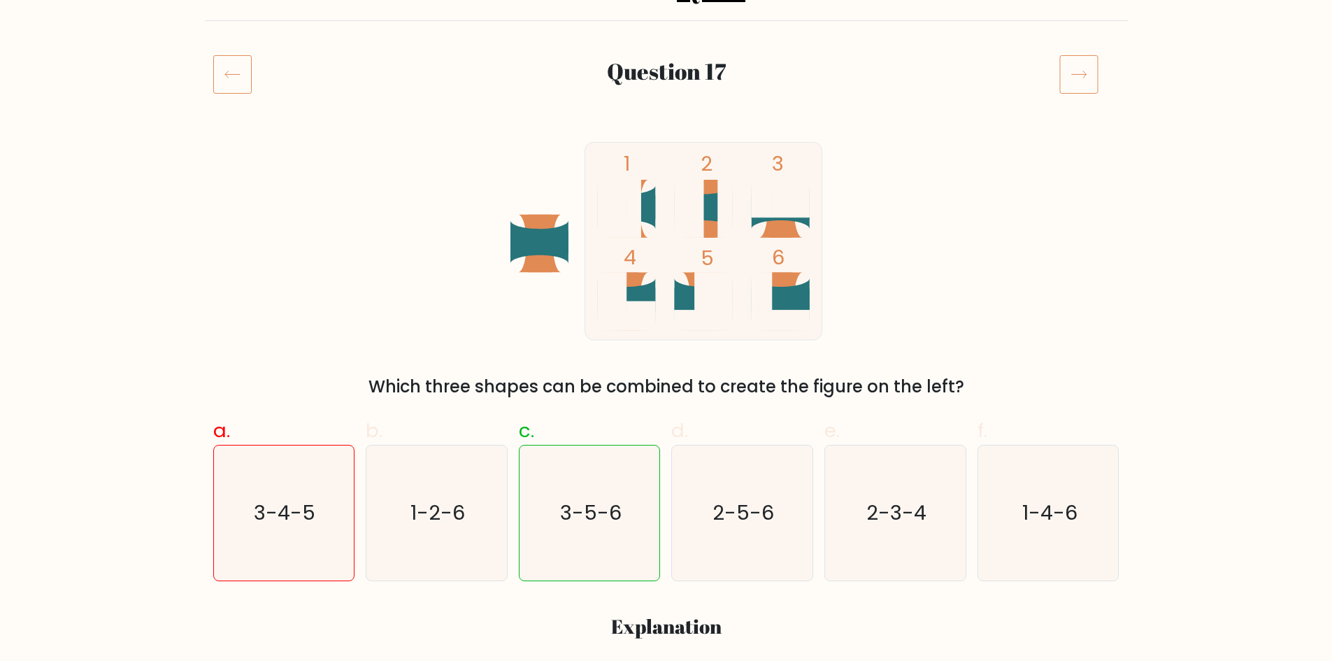
scroll to position [140, 0]
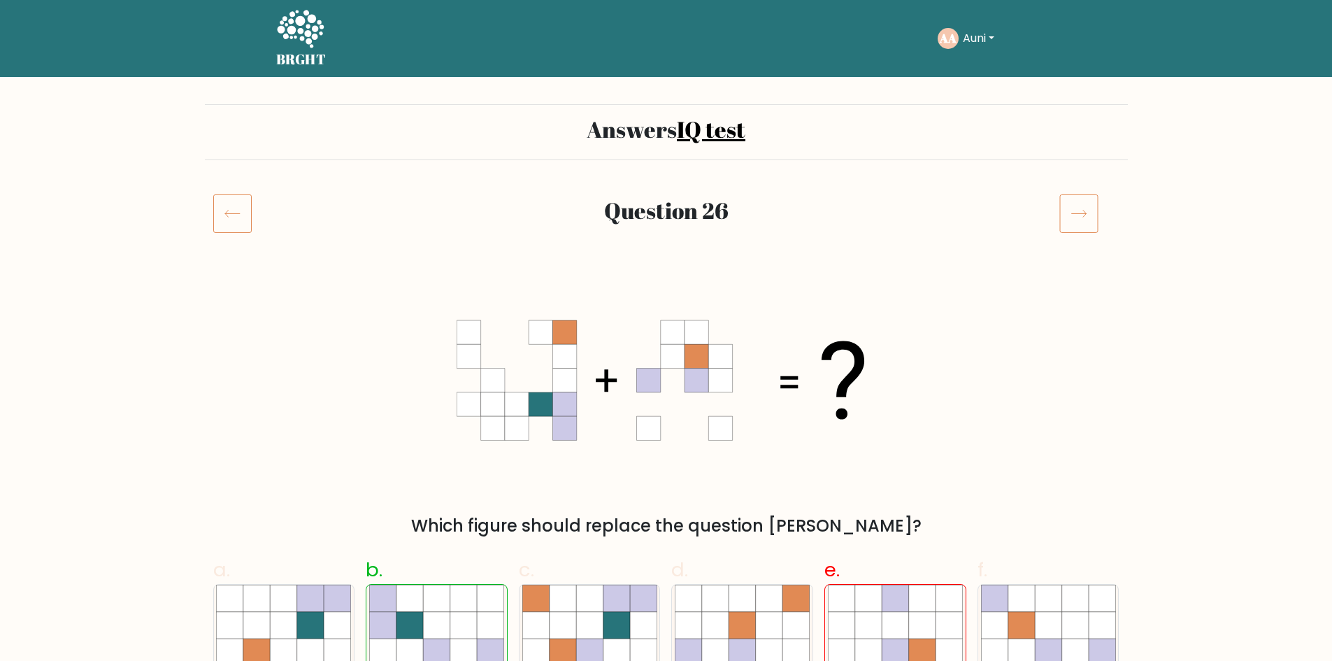
scroll to position [210, 0]
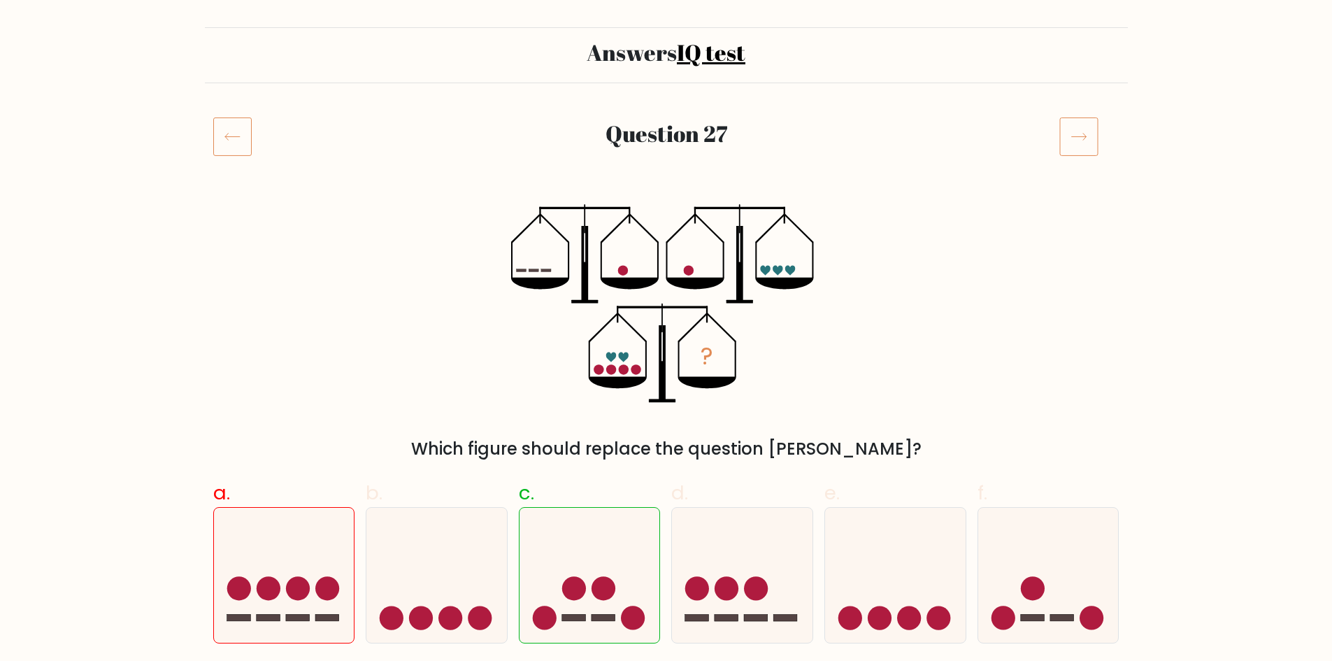
scroll to position [140, 0]
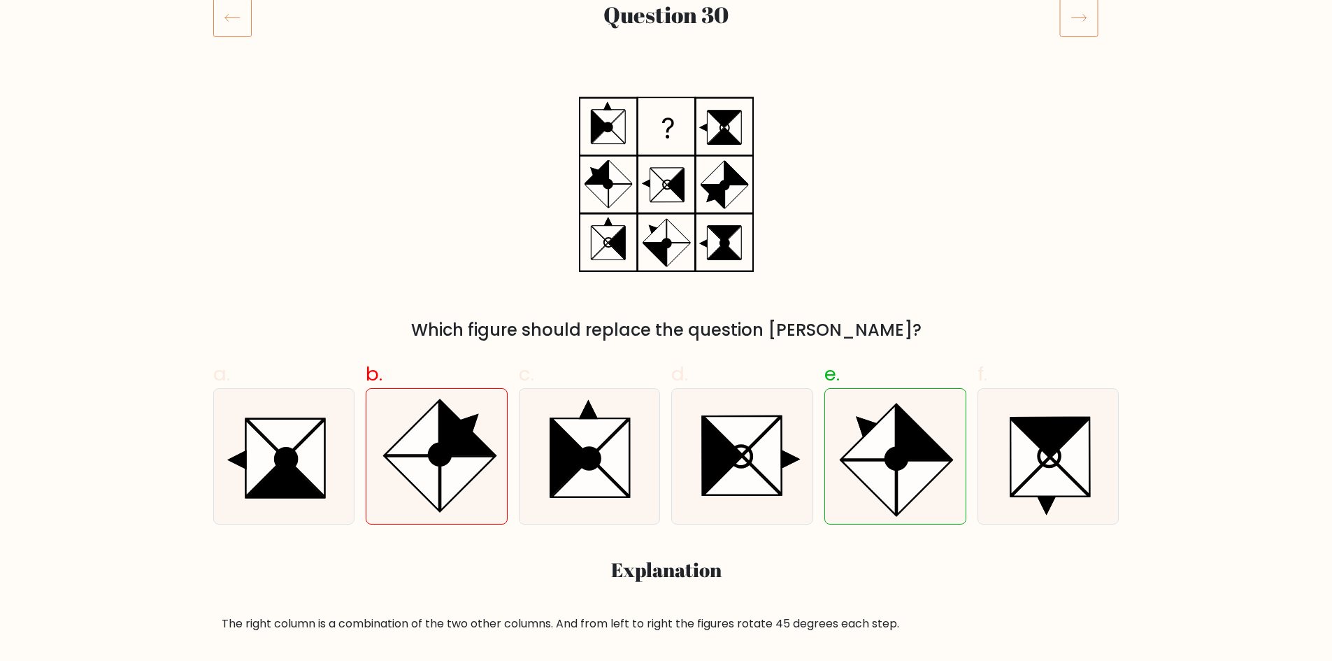
scroll to position [210, 0]
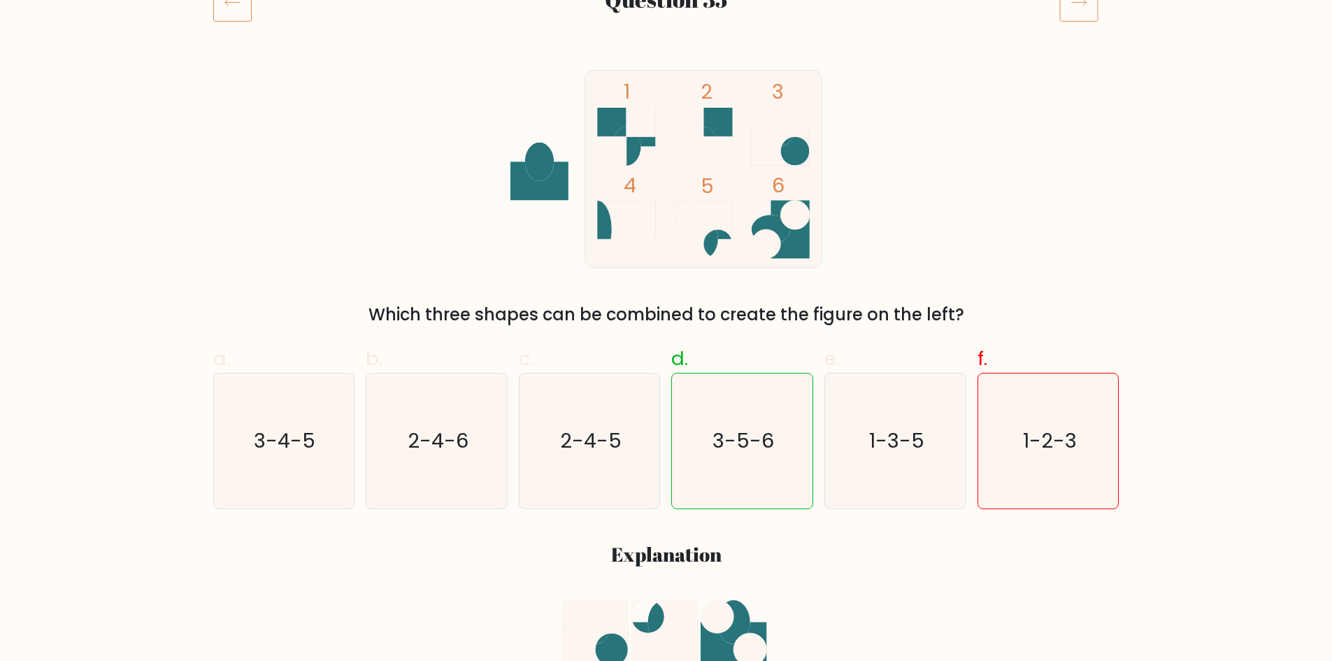
scroll to position [210, 0]
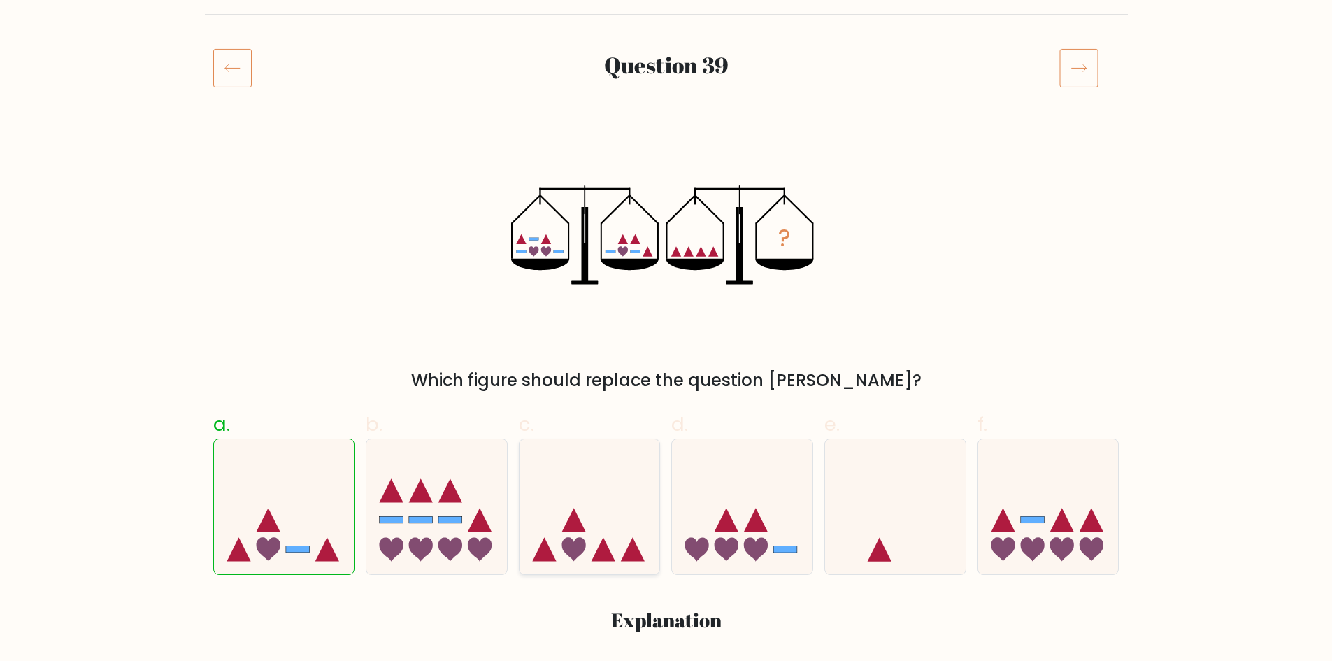
scroll to position [210, 0]
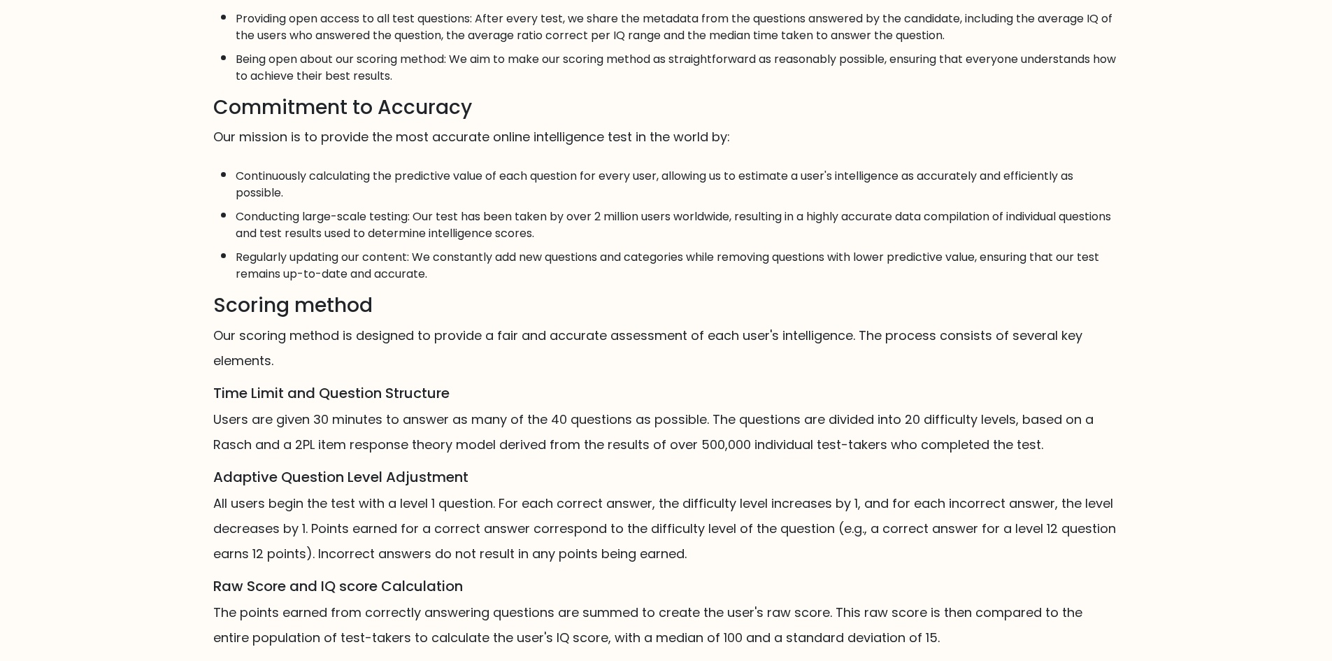
scroll to position [629, 0]
